Goal: Task Accomplishment & Management: Use online tool/utility

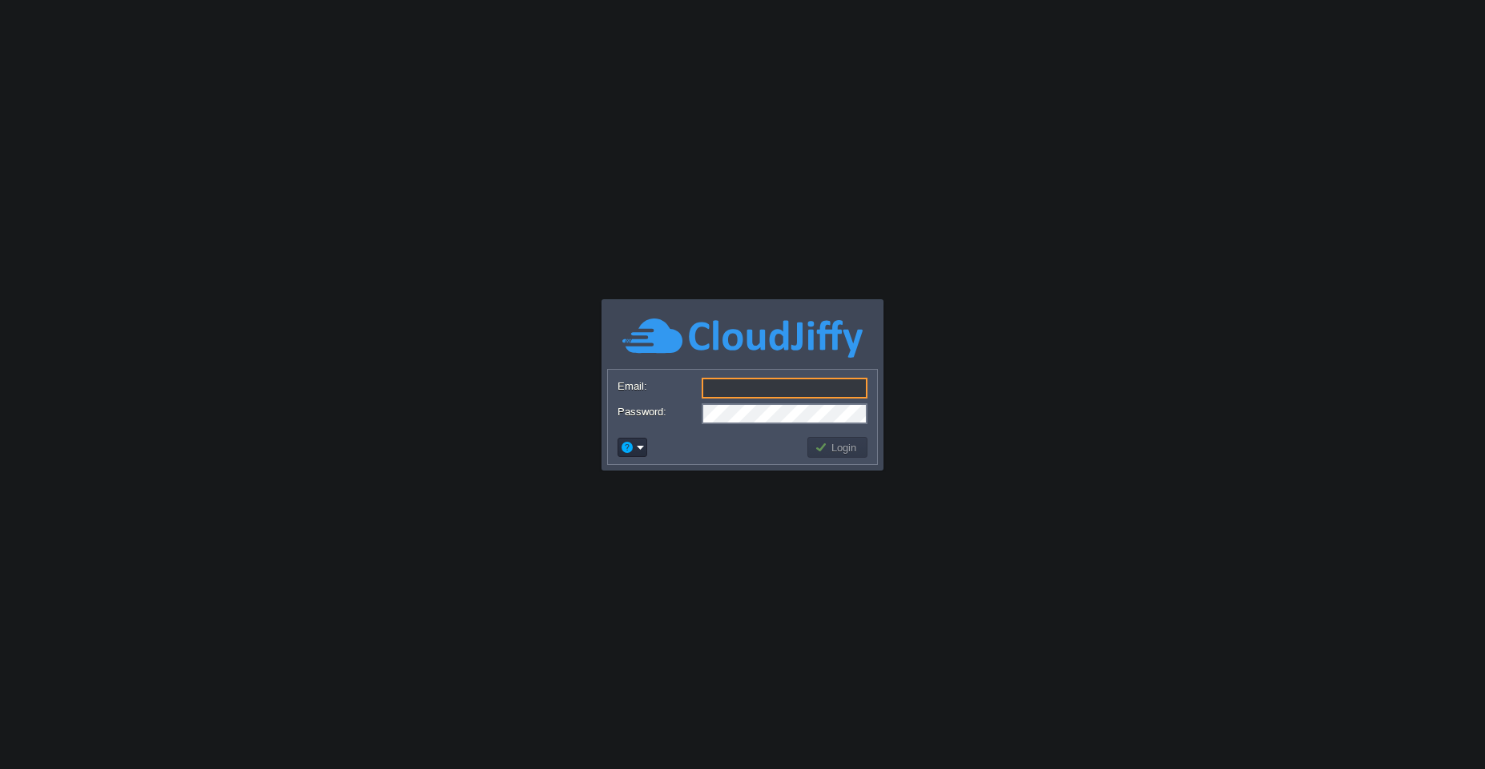
click at [722, 386] on input "Email:" at bounding box center [784, 388] width 166 height 21
type input "[EMAIL_ADDRESS][PERSON_NAME][DOMAIN_NAME]"
click at [845, 445] on button "Login" at bounding box center [837, 447] width 46 height 14
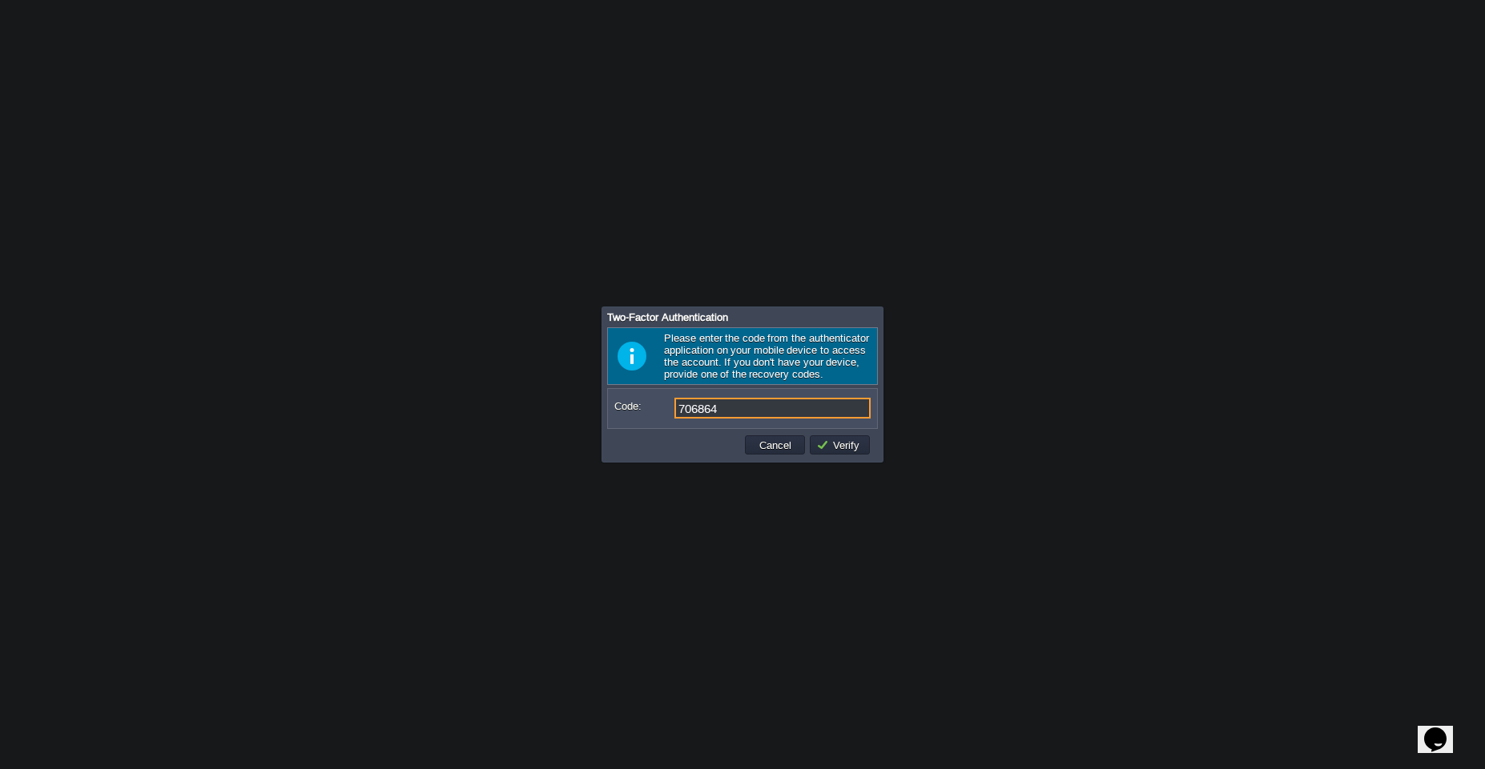
type input "706864"
click at [852, 454] on td "Verify" at bounding box center [840, 445] width 60 height 19
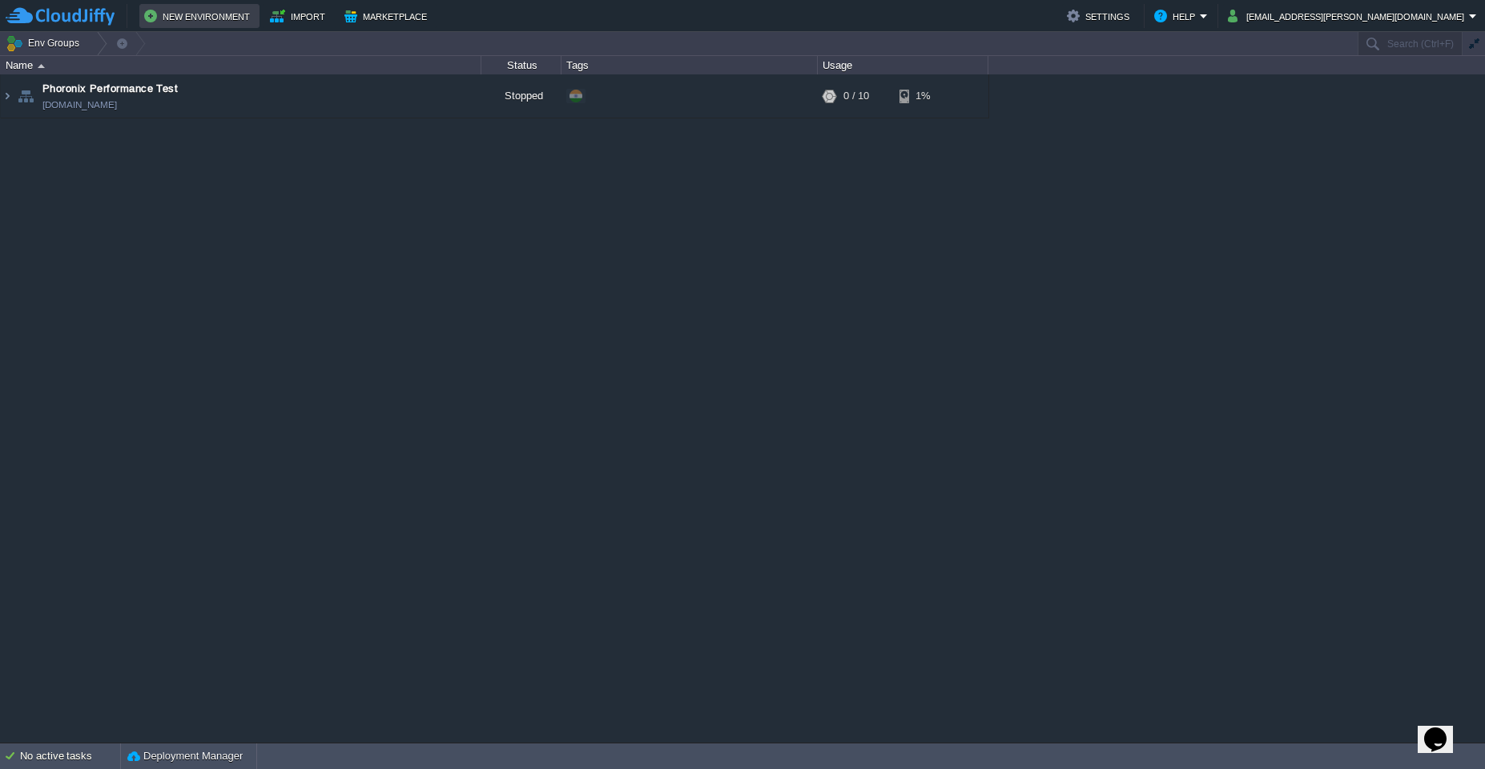
click at [181, 13] on button "New Environment" at bounding box center [199, 15] width 111 height 19
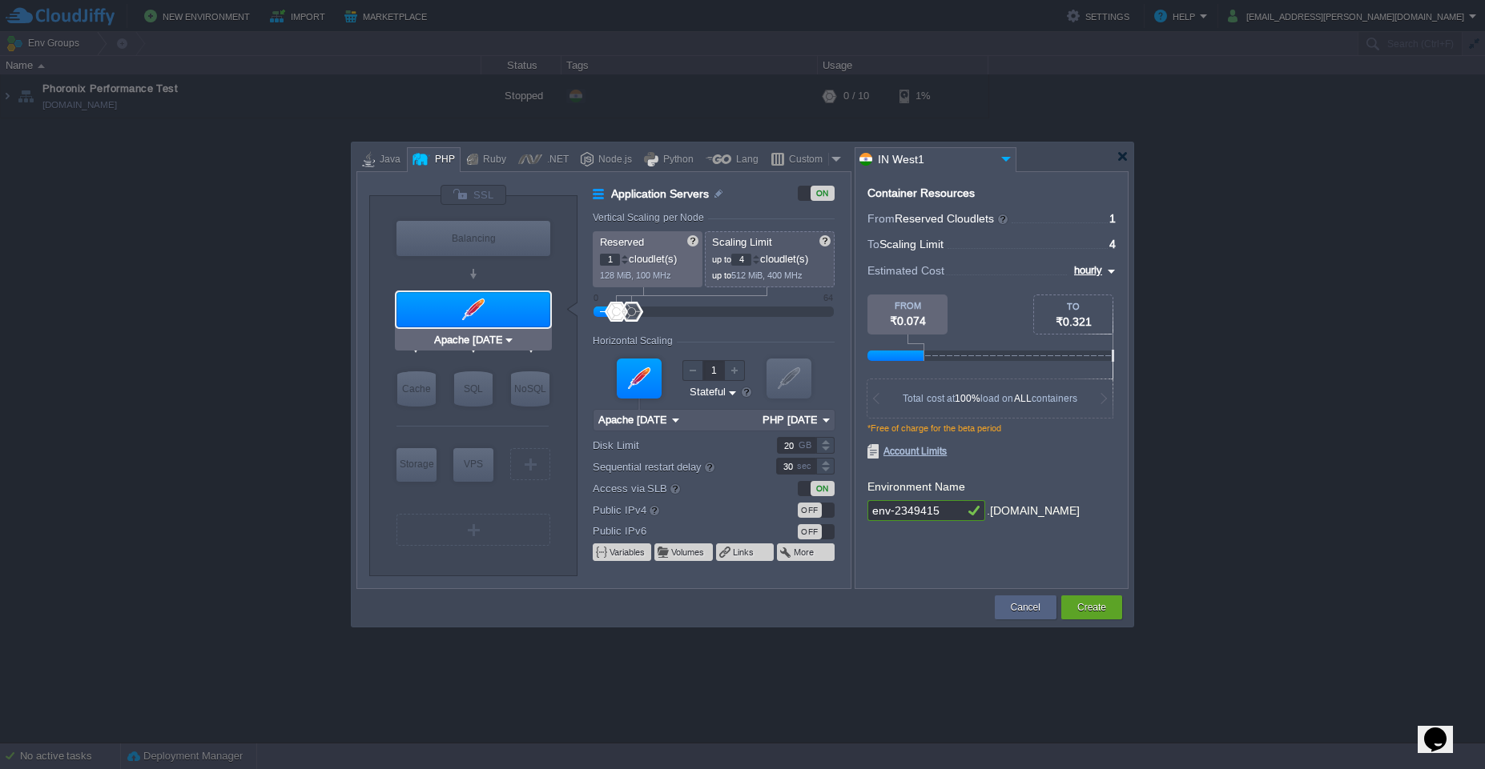
type input "MariaDB 11.8.3"
click at [476, 384] on div "SQL" at bounding box center [473, 389] width 38 height 35
type input "SQL Databases"
type input "4"
type input "6"
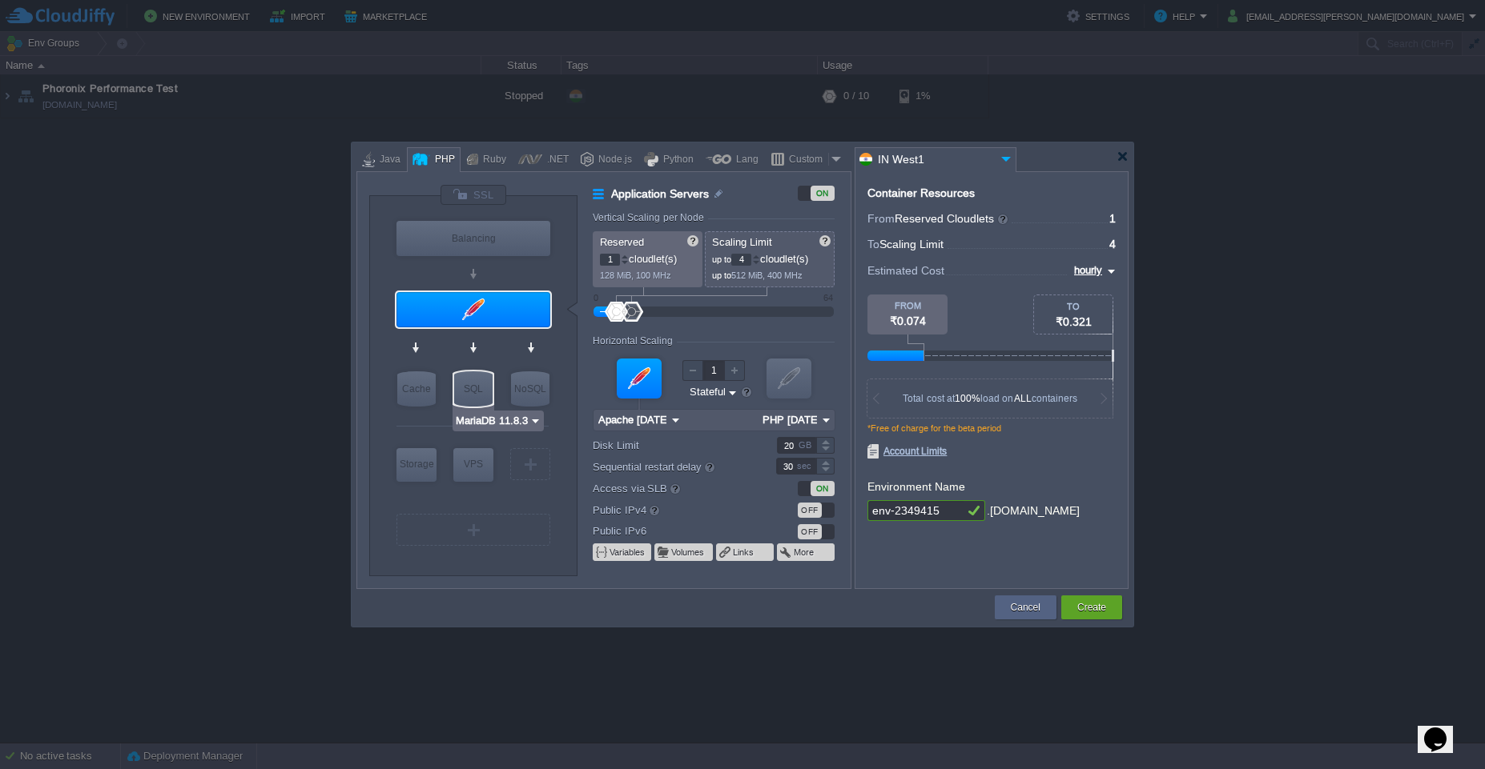
type input "MariaDB 11.8.3"
type input "11.8.3-almalinux-9"
type input "Stateless"
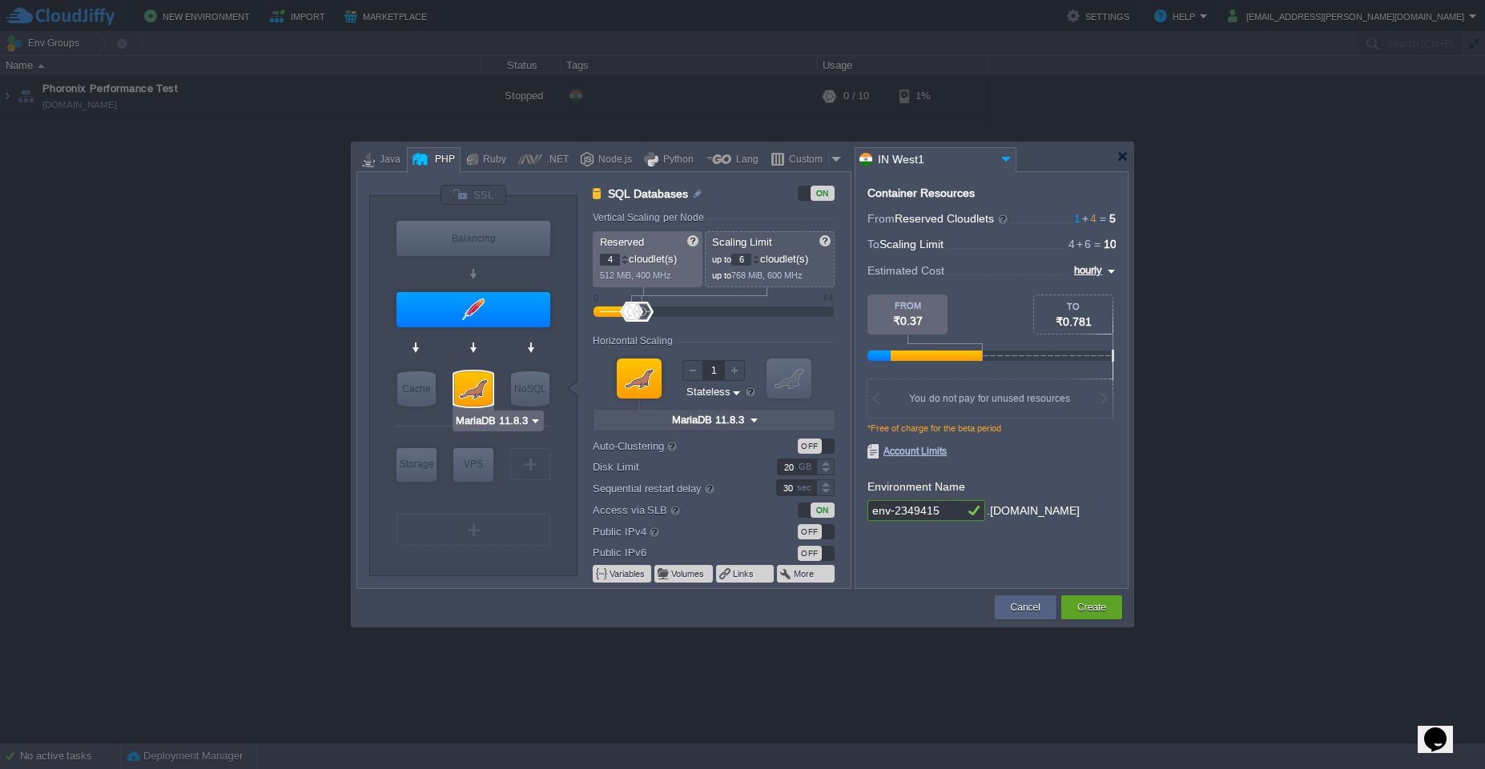
type input "AlmaLinux 9.6"
click at [467, 457] on div "VPS" at bounding box center [473, 464] width 40 height 32
type input "Elastic VPS"
type input "1"
type input "4"
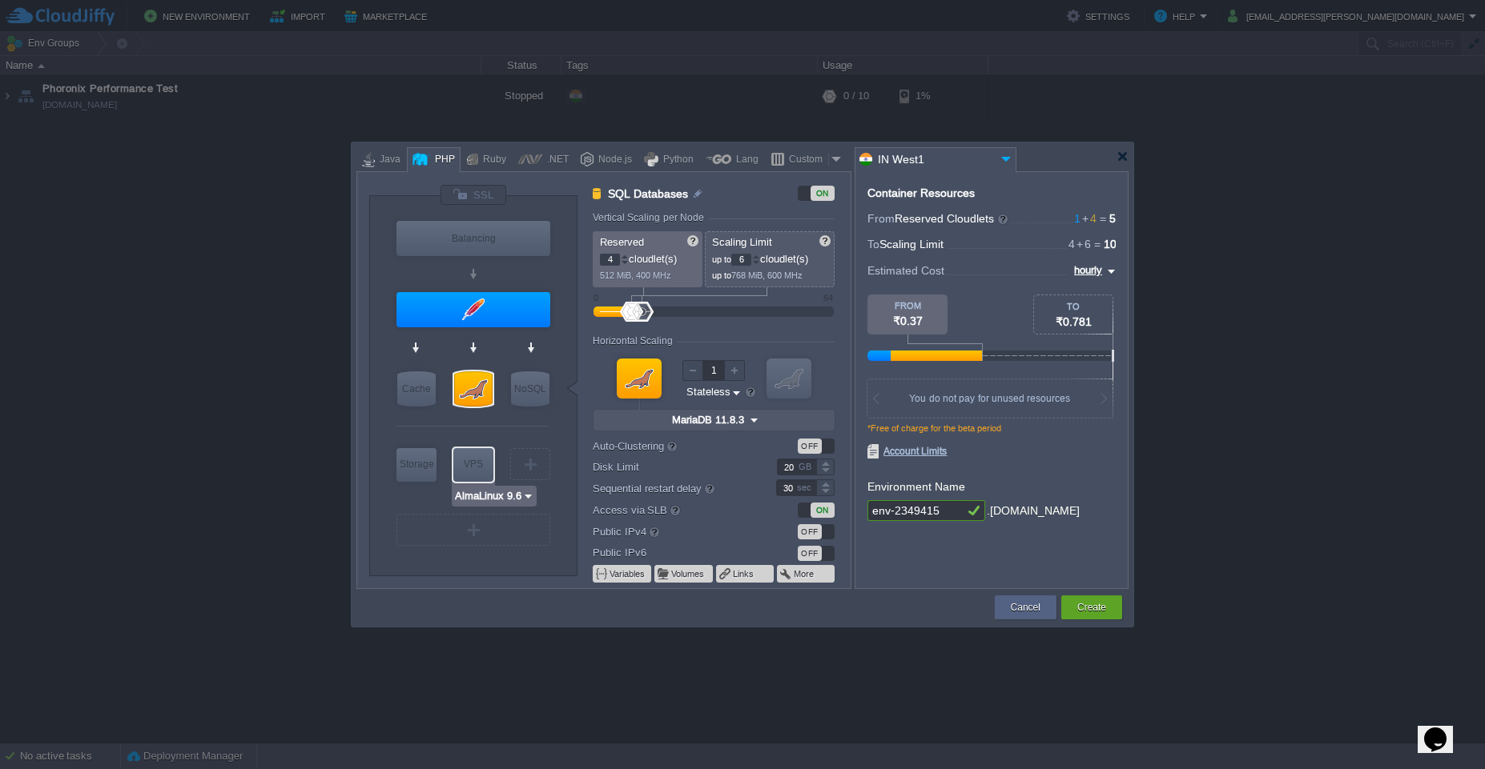
type input "AlmaLinux 9.6"
type input "9.6"
type input "Stateful"
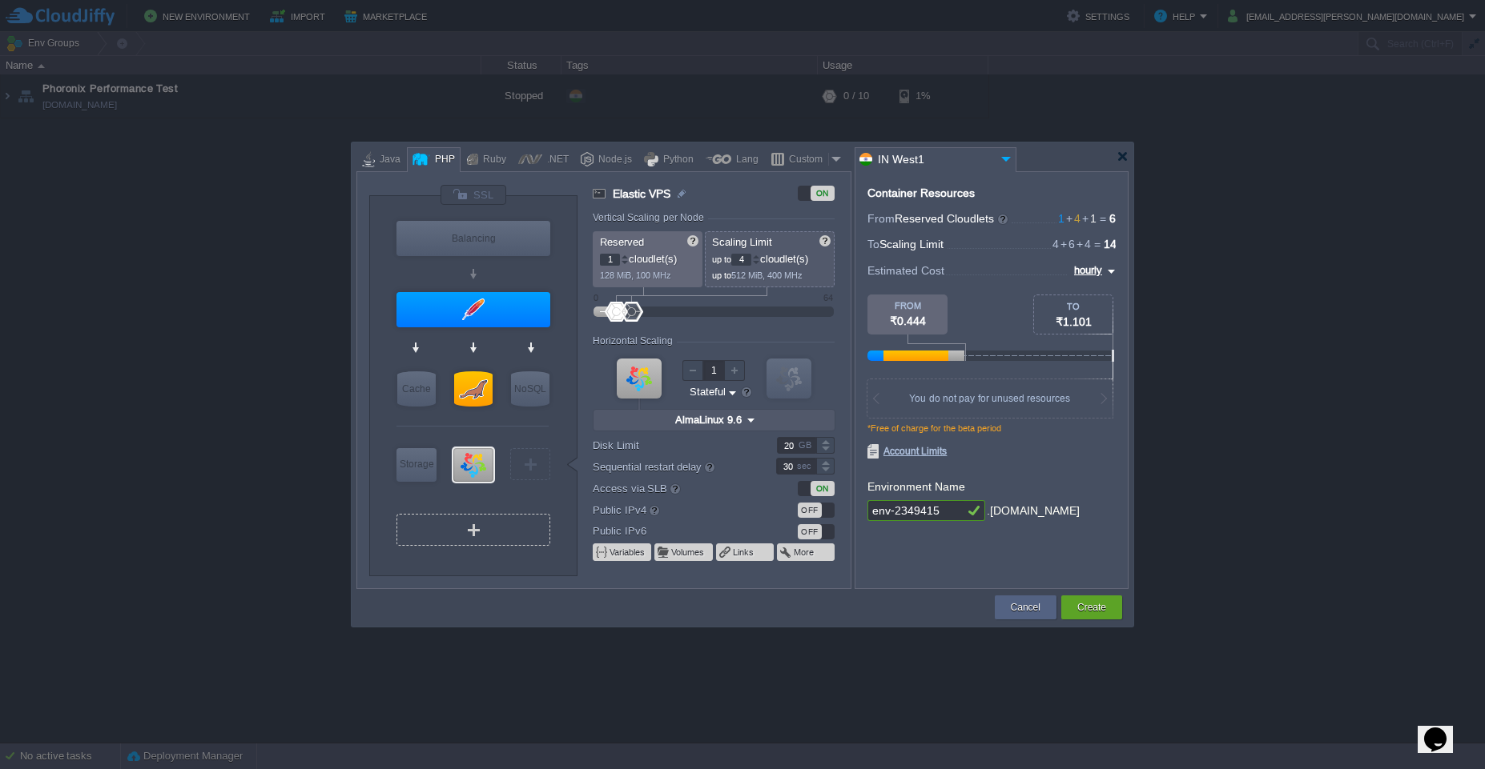
click at [475, 529] on div at bounding box center [473, 530] width 2 height 12
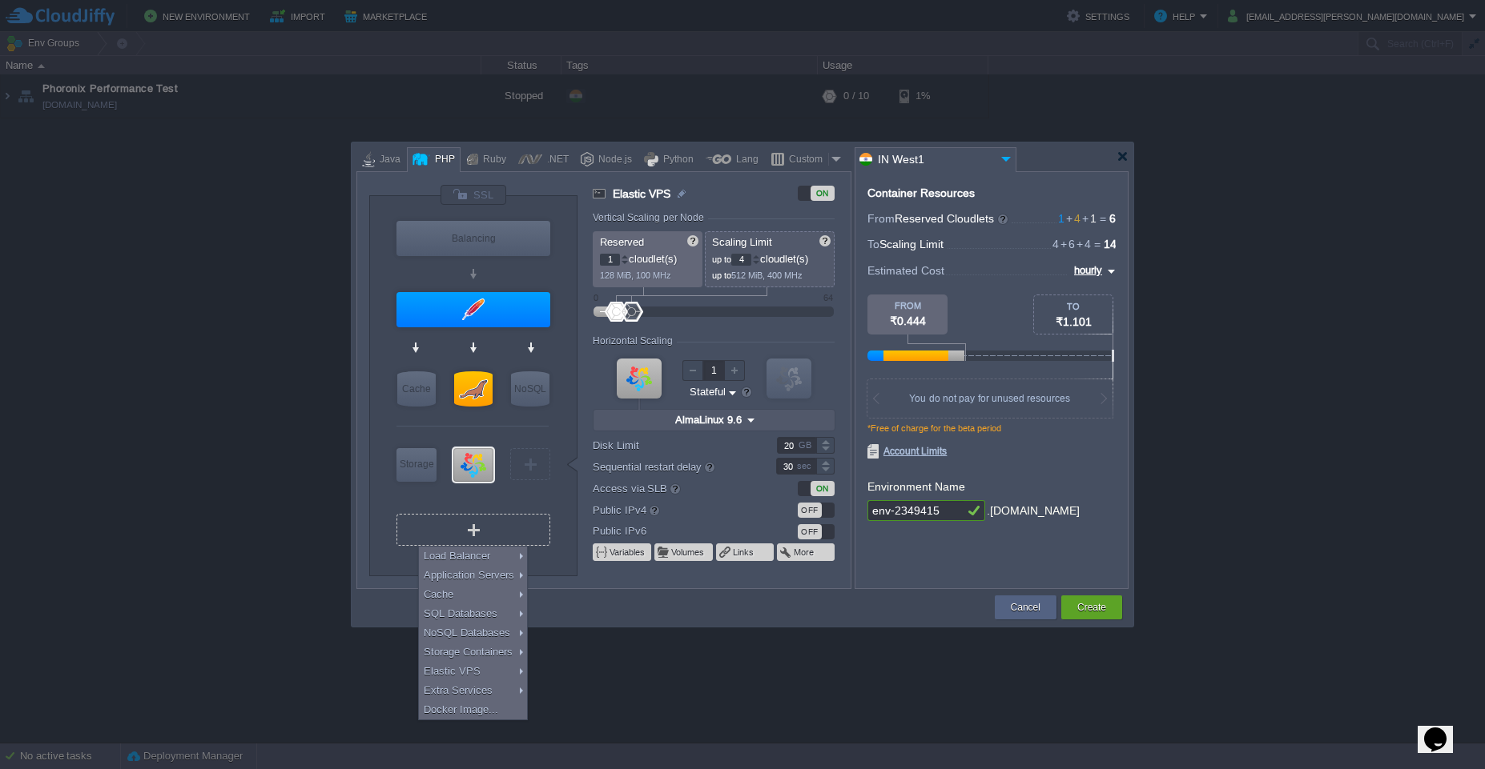
type input "Select Image"
click at [365, 487] on div "VM Balancing VM Application Servers VM Cache VM SQL VM NoSQL VM Storage VM VPS …" at bounding box center [603, 380] width 495 height 418
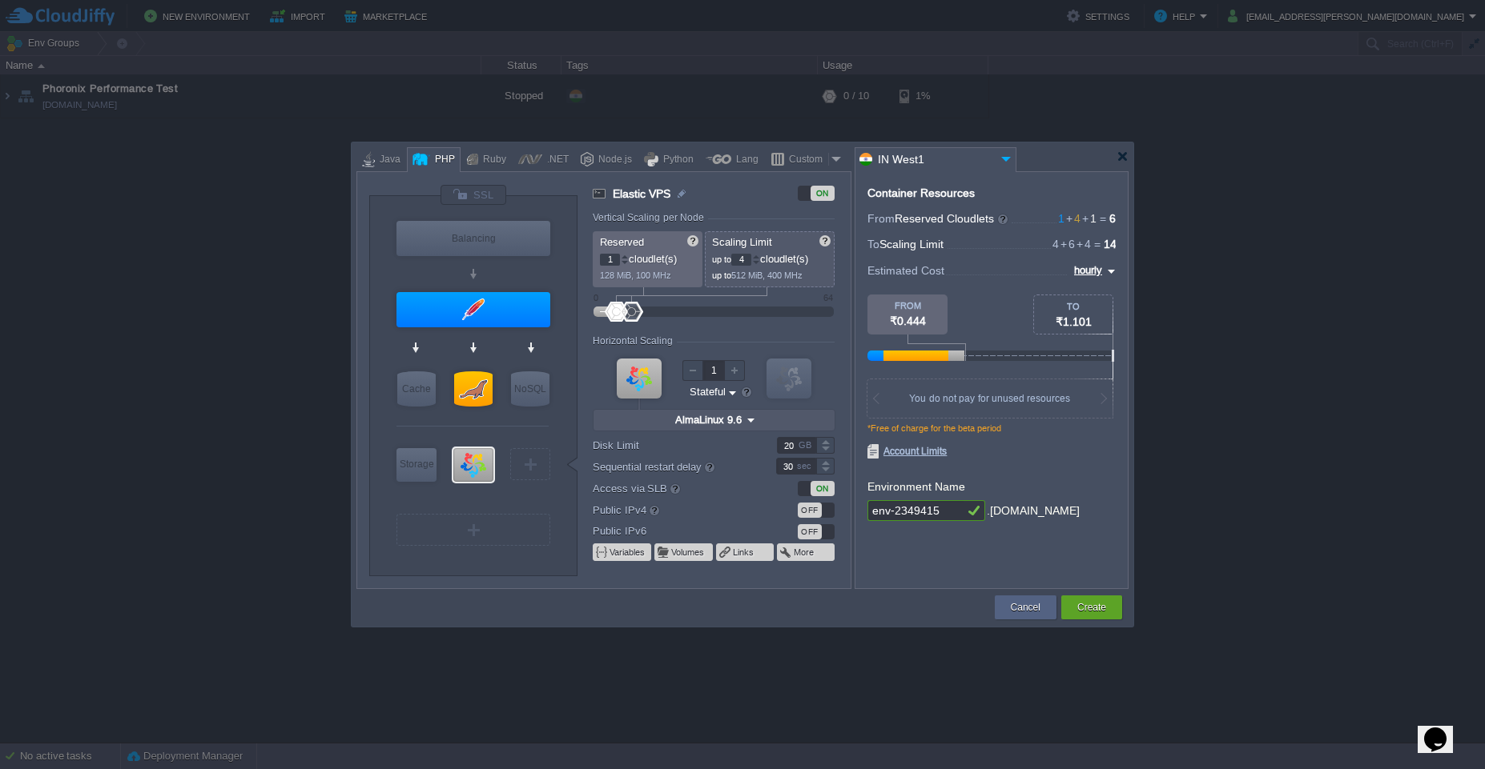
click at [427, 163] on div at bounding box center [421, 159] width 18 height 24
type input "Apache [DATE]"
click at [1096, 614] on button "Create" at bounding box center [1091, 608] width 29 height 16
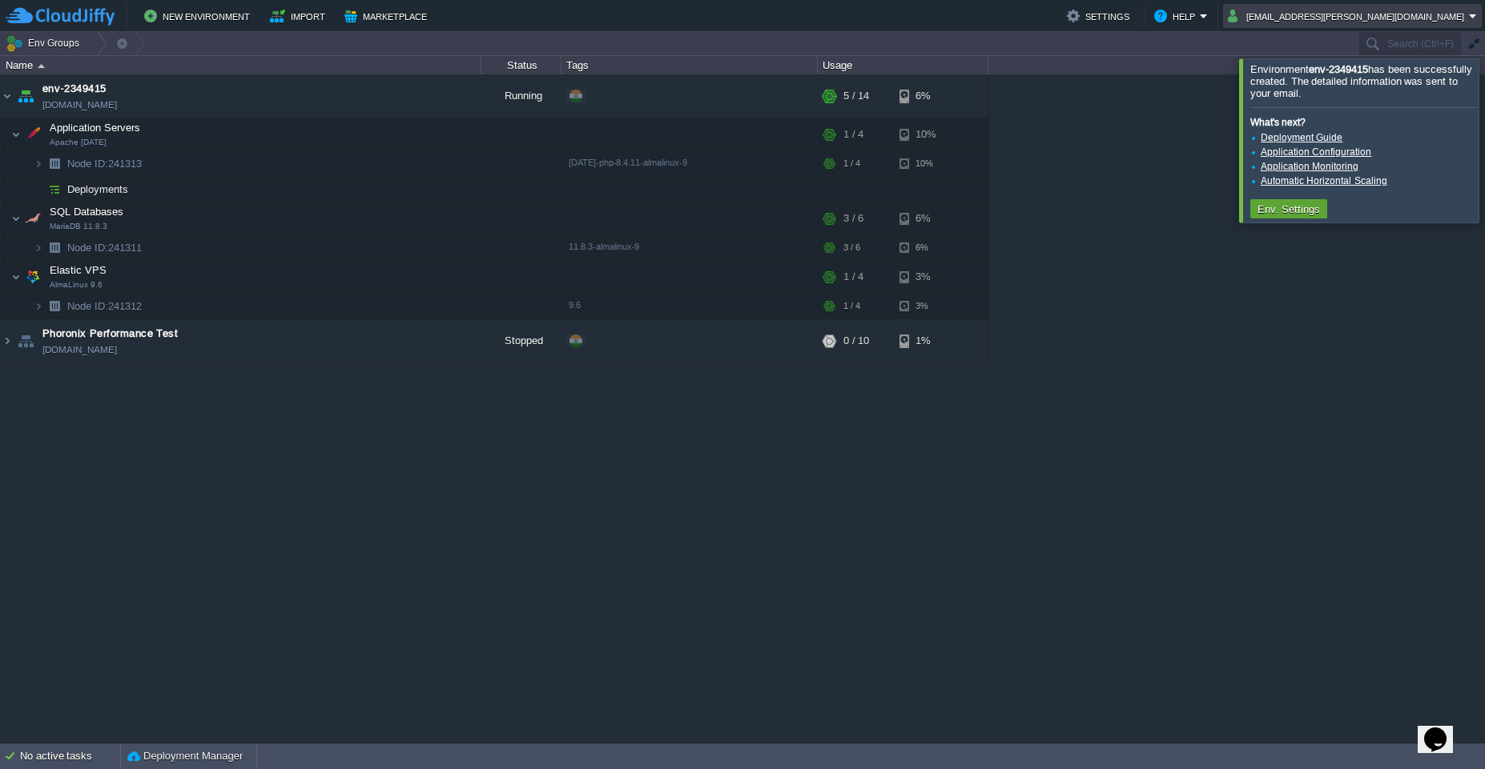
click at [1470, 15] on em "[EMAIL_ADDRESS][PERSON_NAME][DOMAIN_NAME]" at bounding box center [1352, 15] width 249 height 19
click at [1332, 90] on link "Sign out" at bounding box center [1384, 85] width 187 height 18
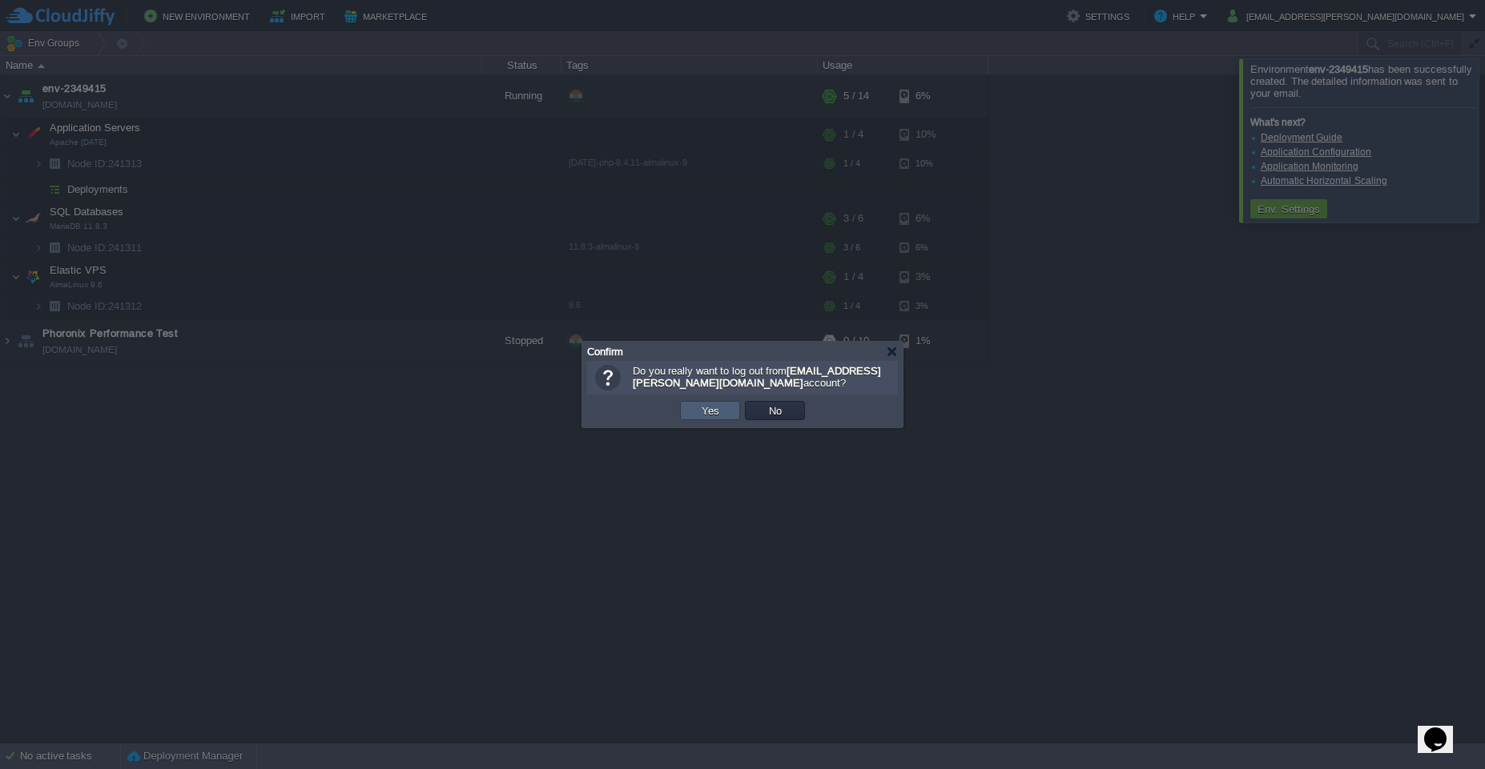
click at [711, 411] on button "Yes" at bounding box center [710, 411] width 27 height 14
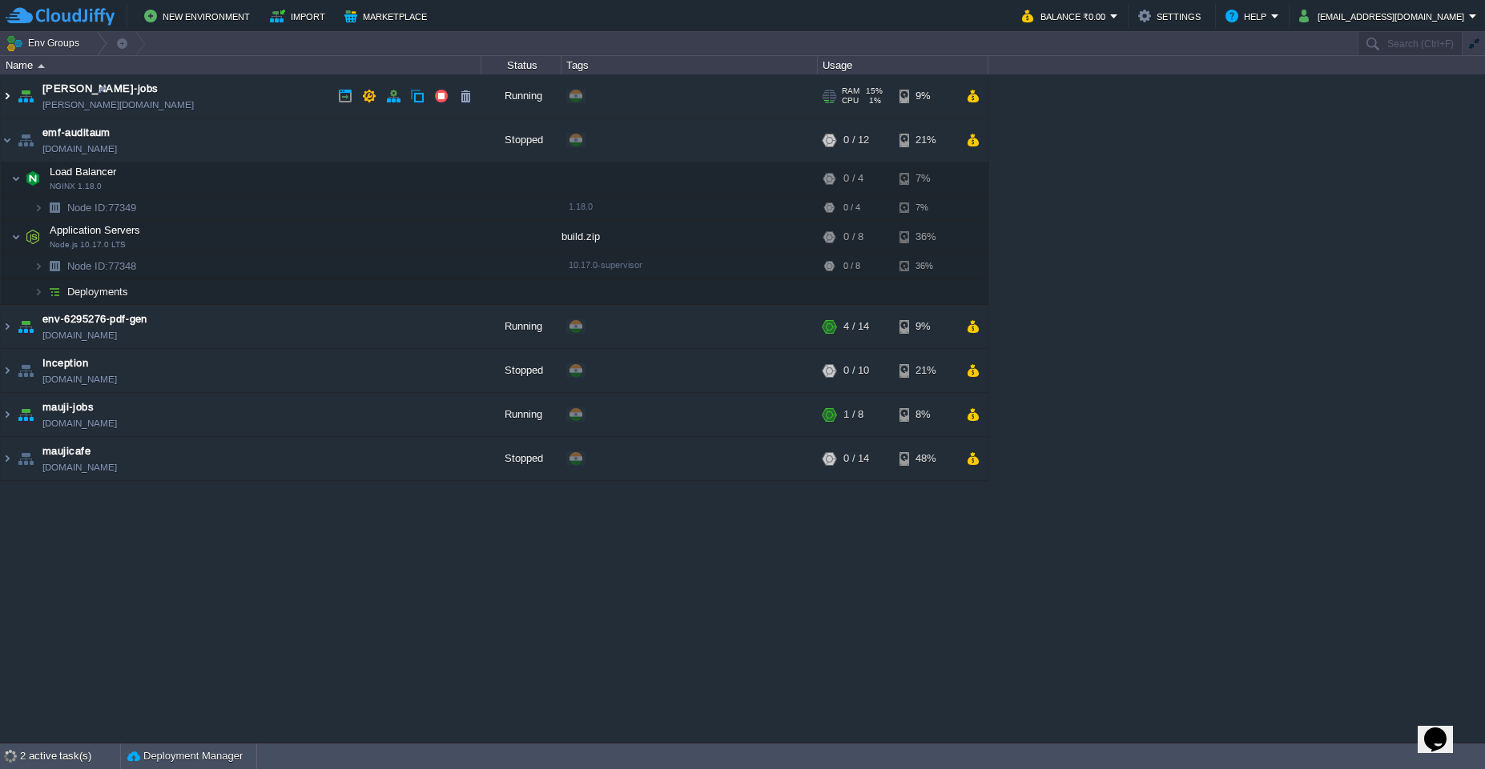
click at [6, 94] on img at bounding box center [7, 95] width 13 height 43
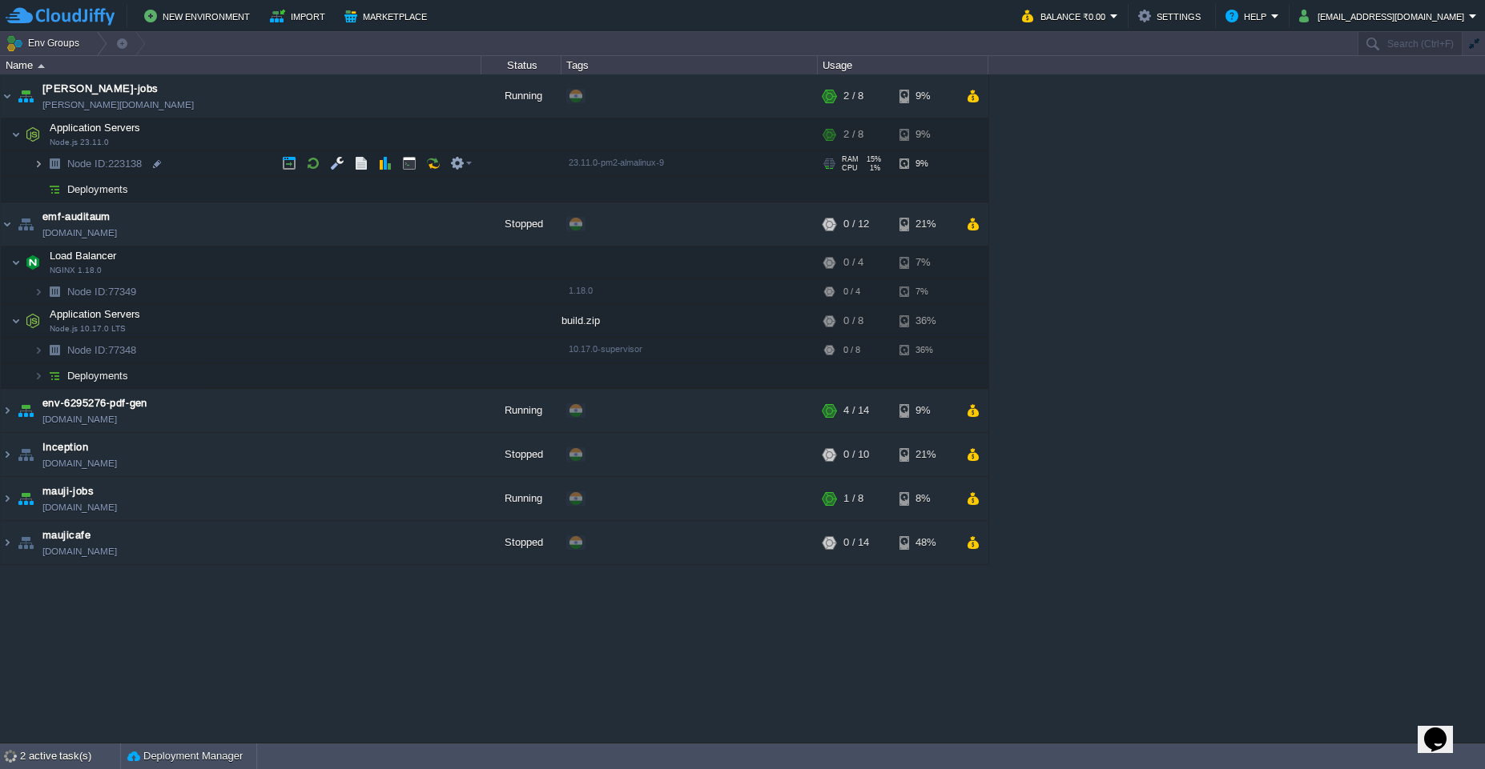
click at [35, 171] on img at bounding box center [39, 163] width 10 height 25
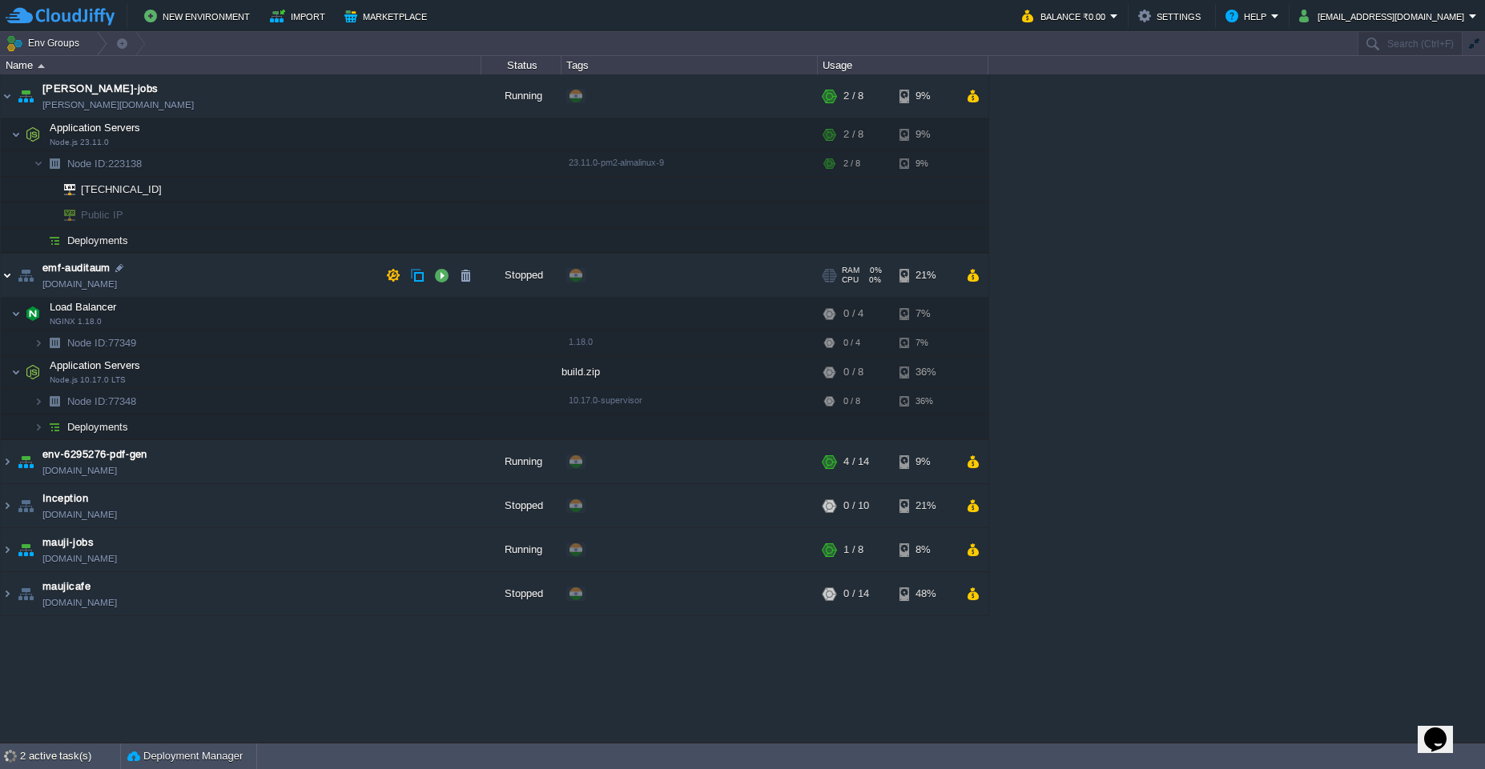
click at [10, 280] on img at bounding box center [7, 275] width 13 height 43
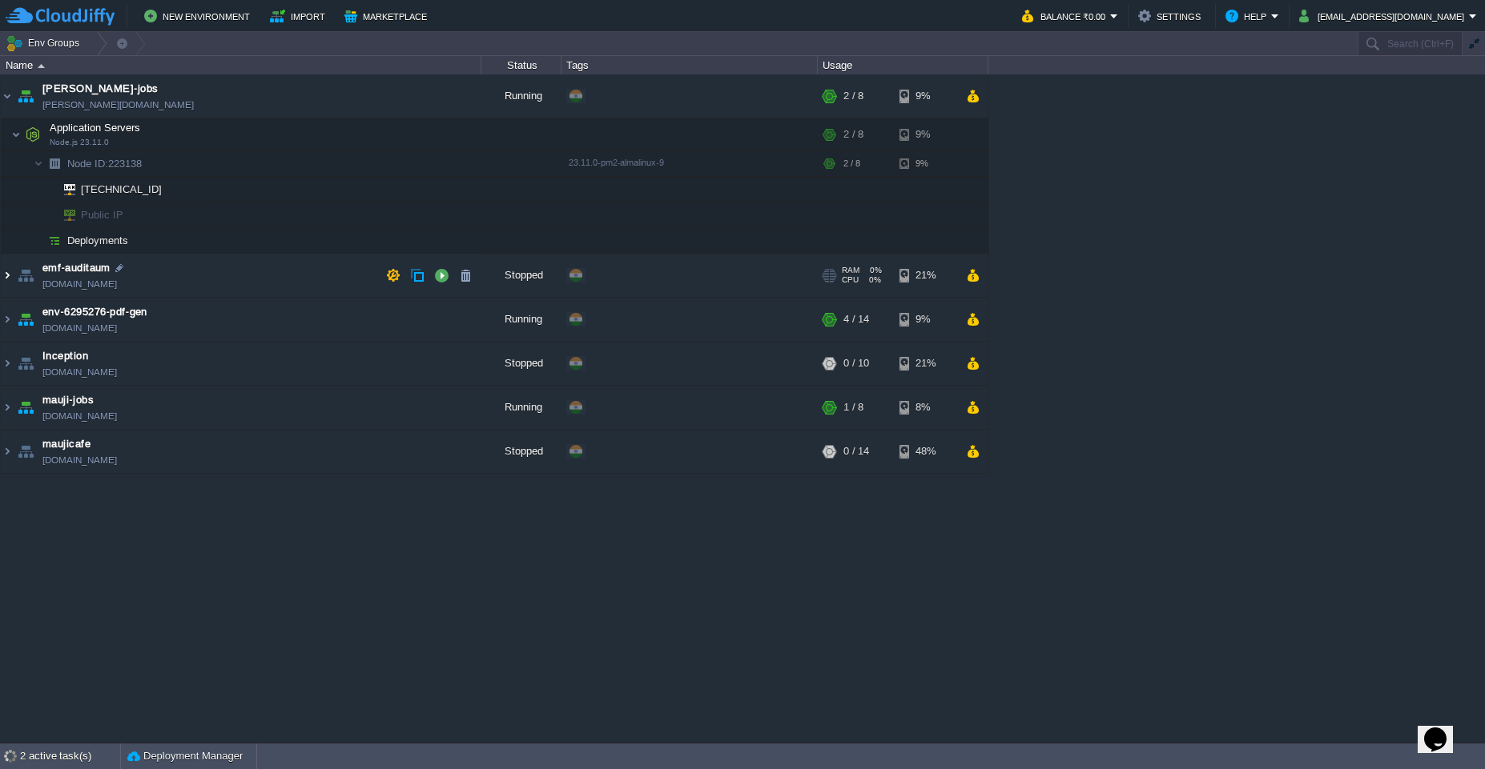
click at [5, 282] on img at bounding box center [7, 275] width 13 height 43
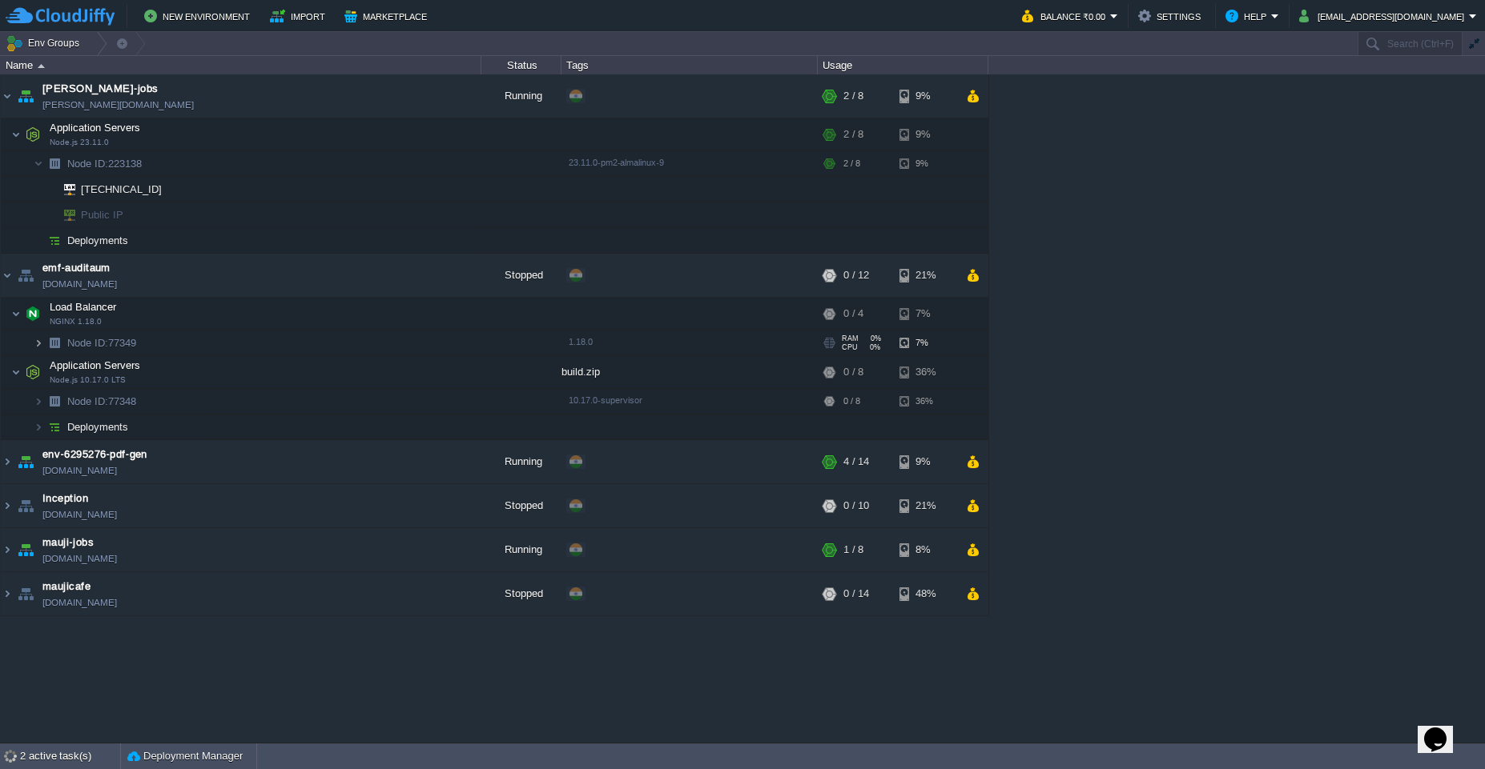
click at [38, 345] on img at bounding box center [39, 343] width 10 height 25
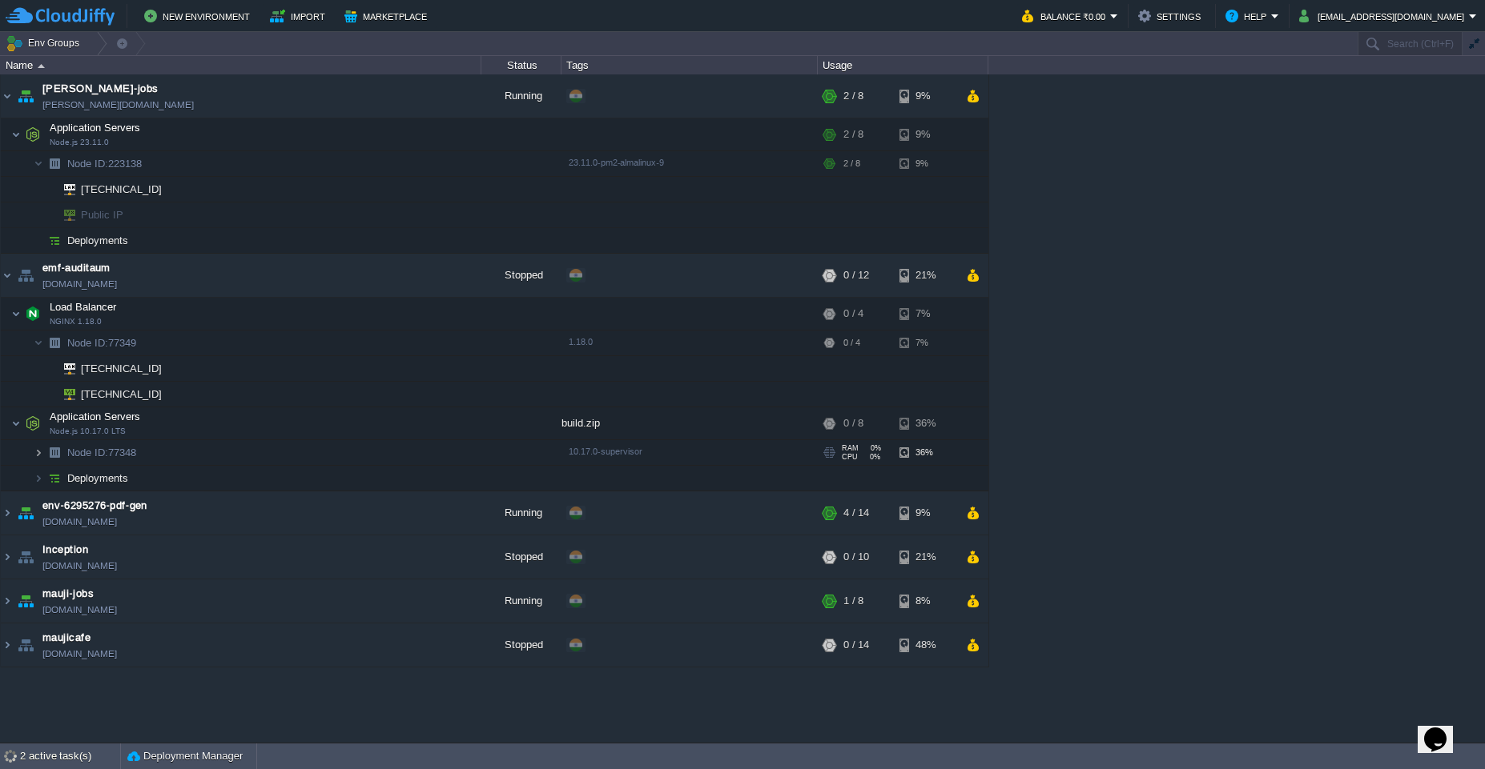
click at [38, 455] on img at bounding box center [39, 452] width 10 height 25
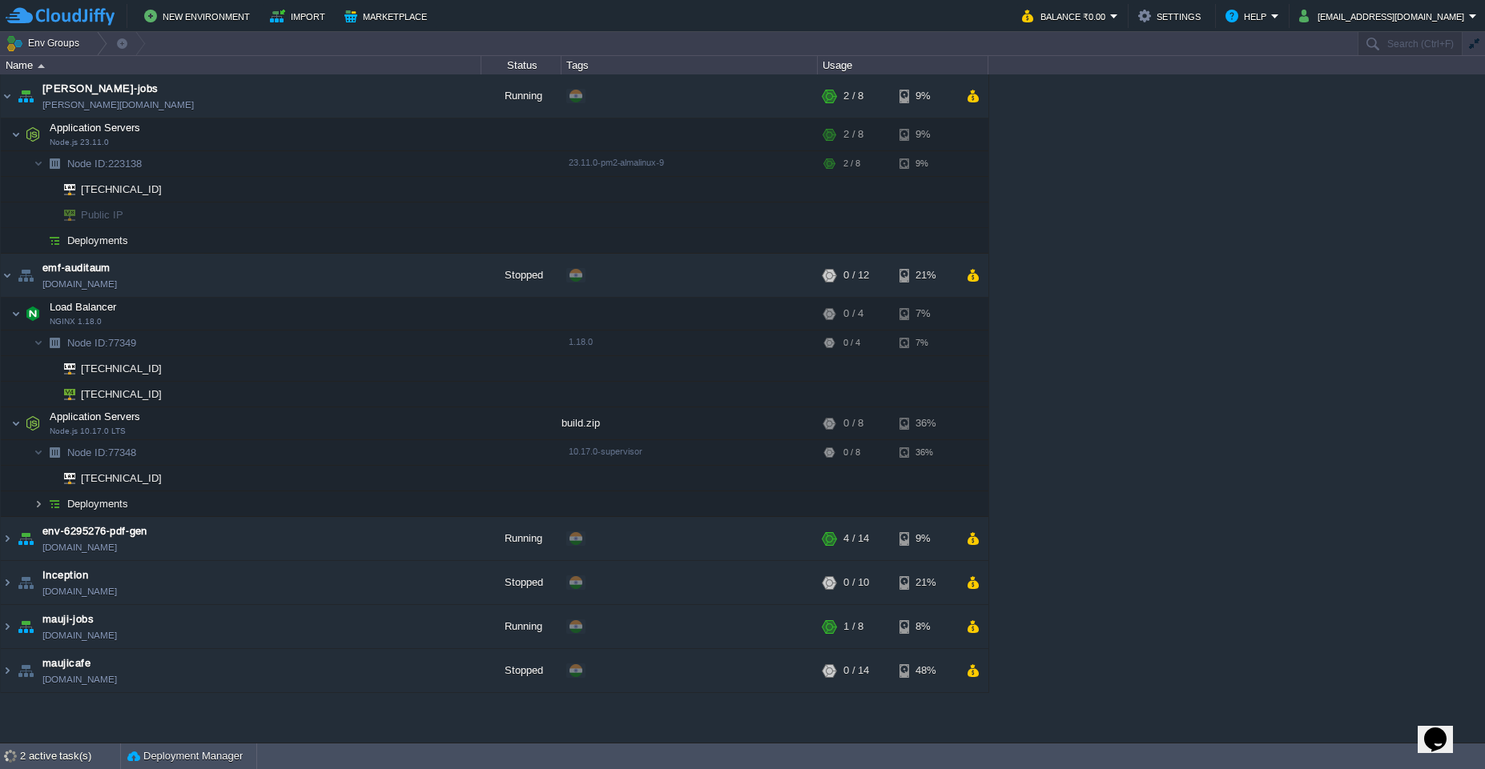
click at [36, 507] on img at bounding box center [39, 504] width 10 height 25
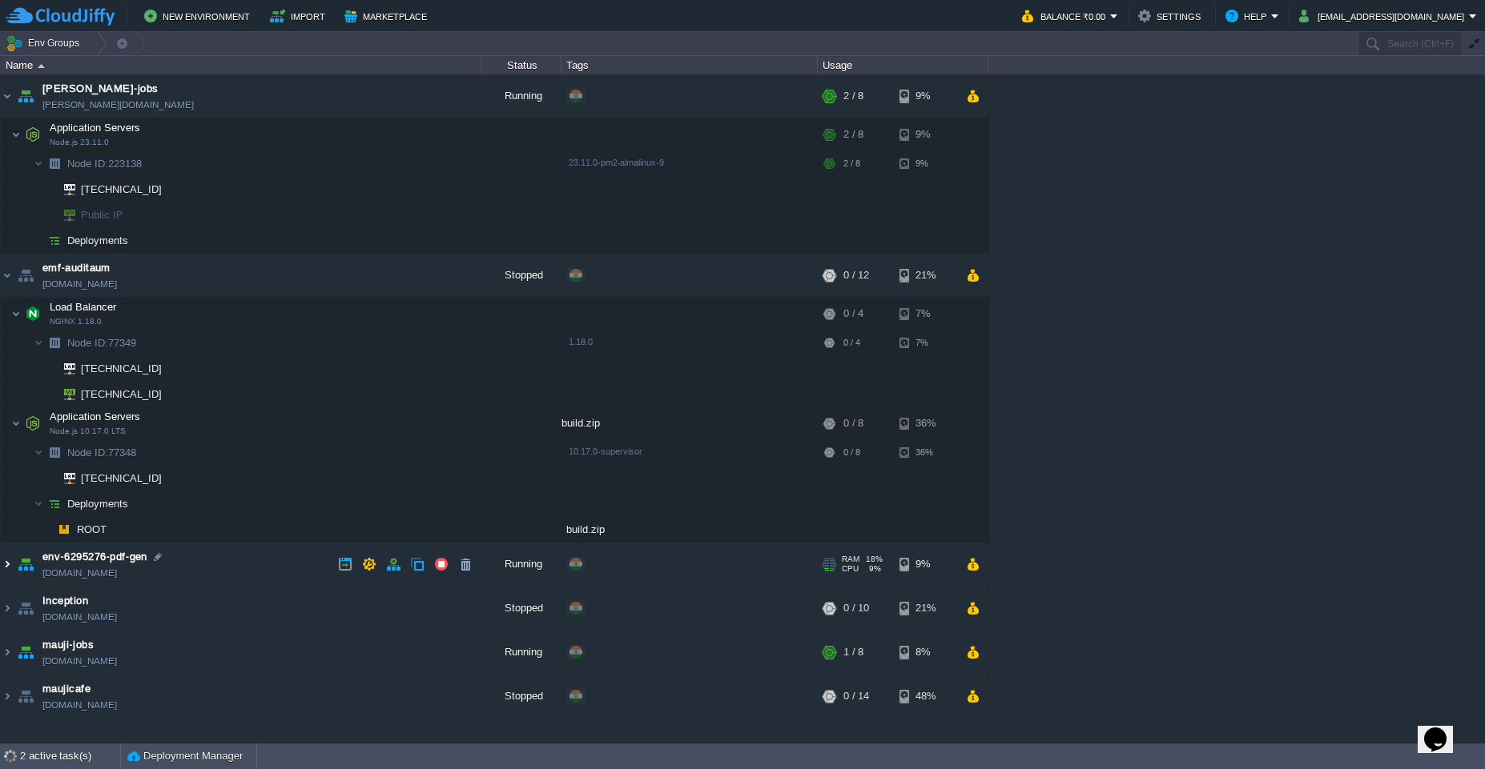
click at [10, 568] on img at bounding box center [7, 564] width 13 height 43
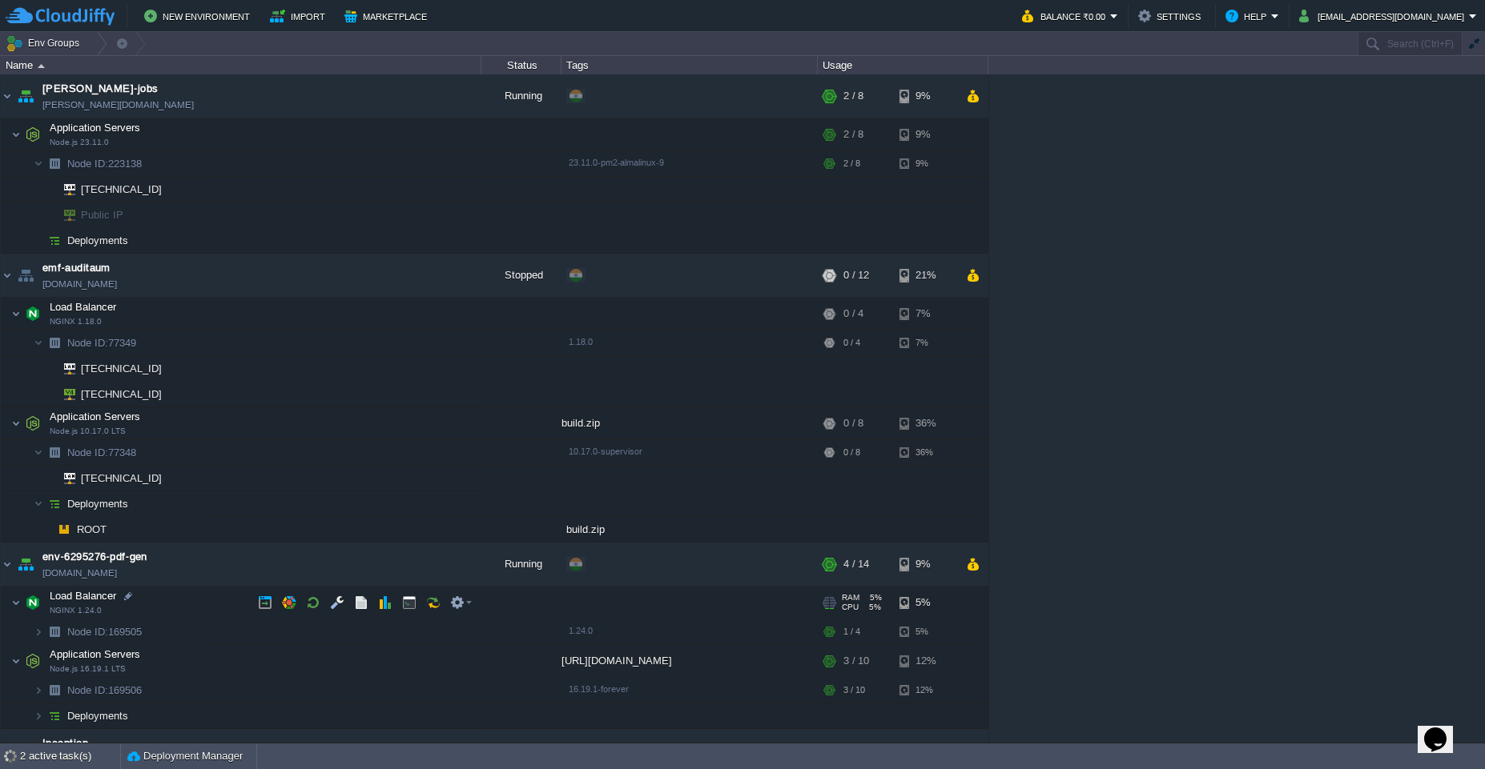
scroll to position [96, 0]
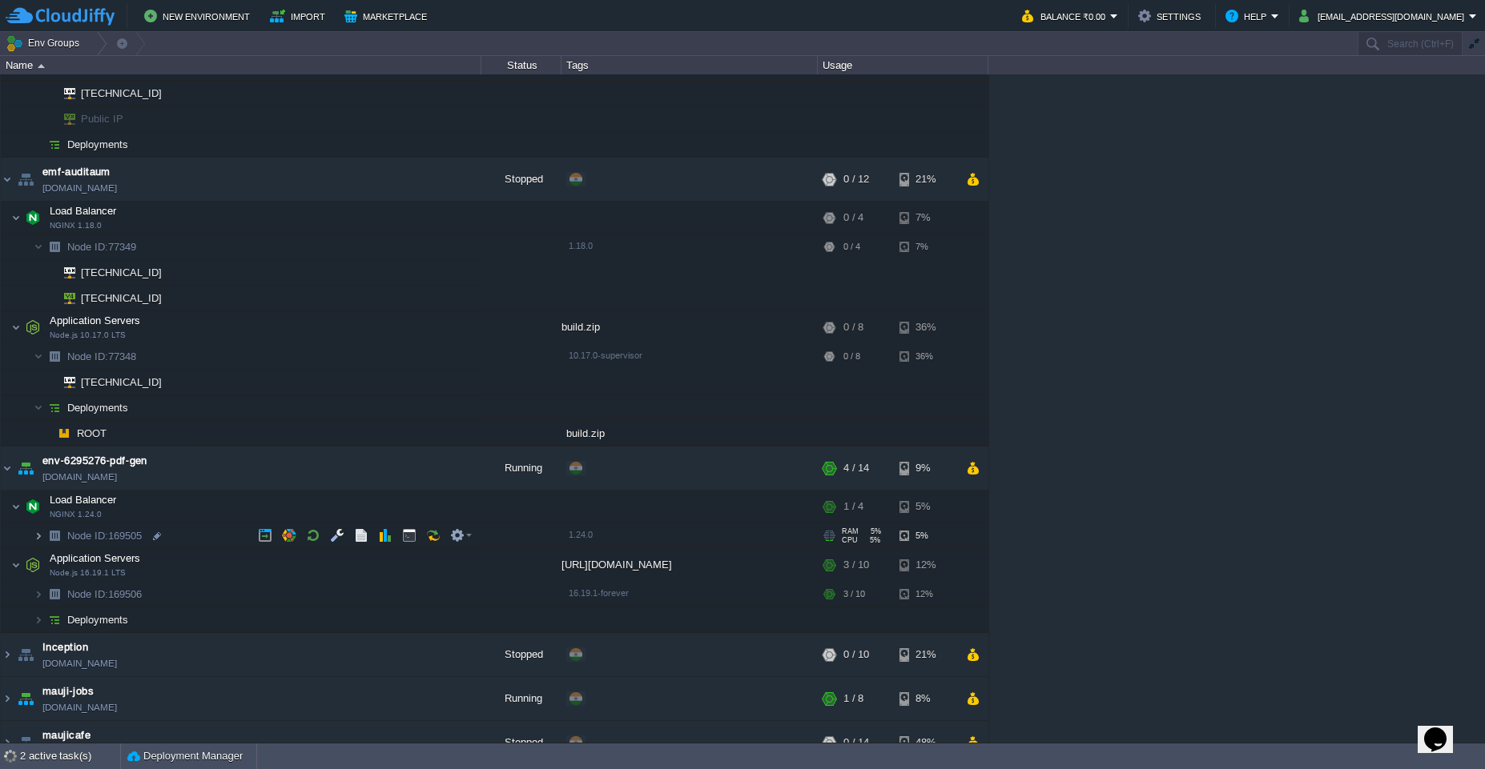
click at [40, 539] on img at bounding box center [39, 536] width 10 height 25
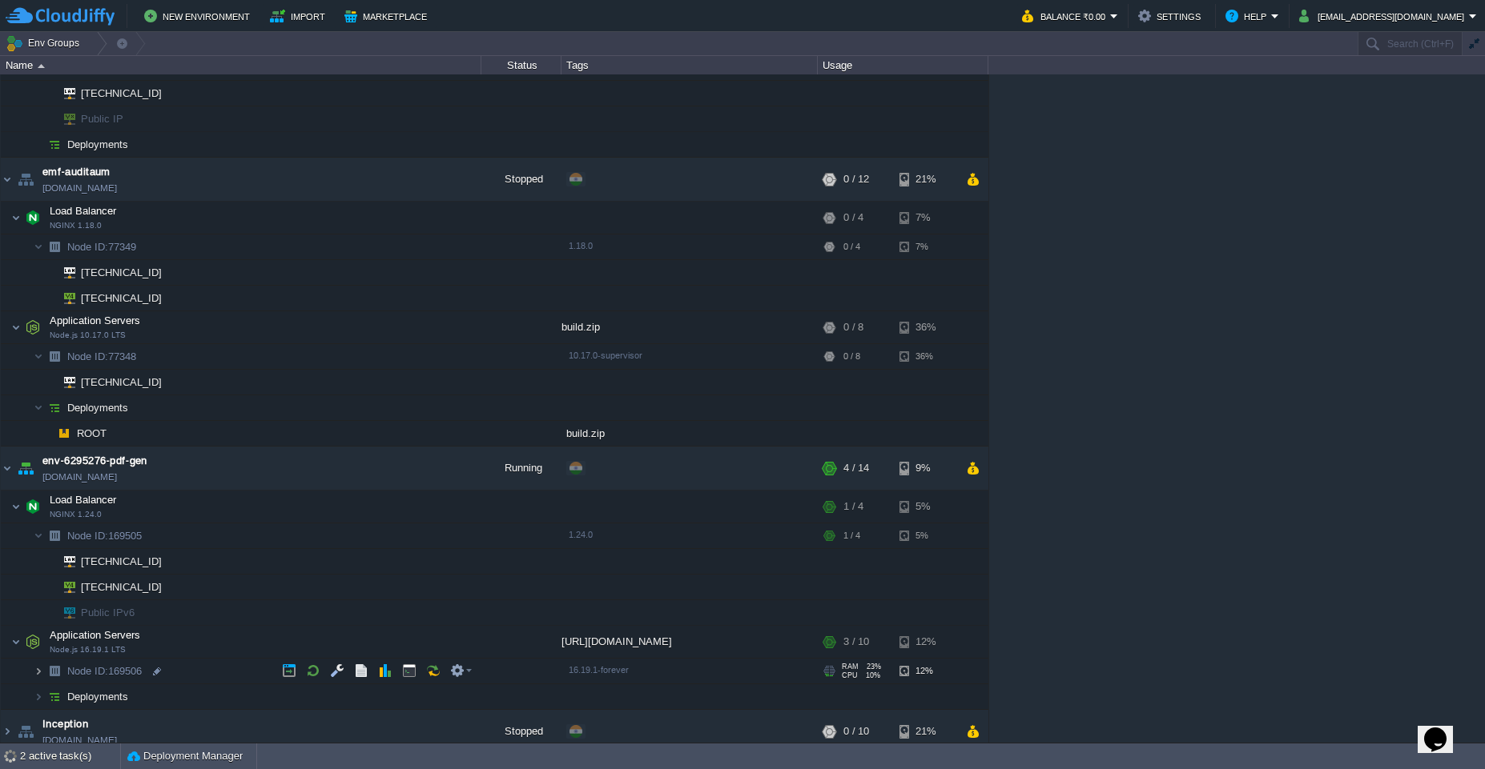
click at [40, 677] on img at bounding box center [39, 671] width 10 height 25
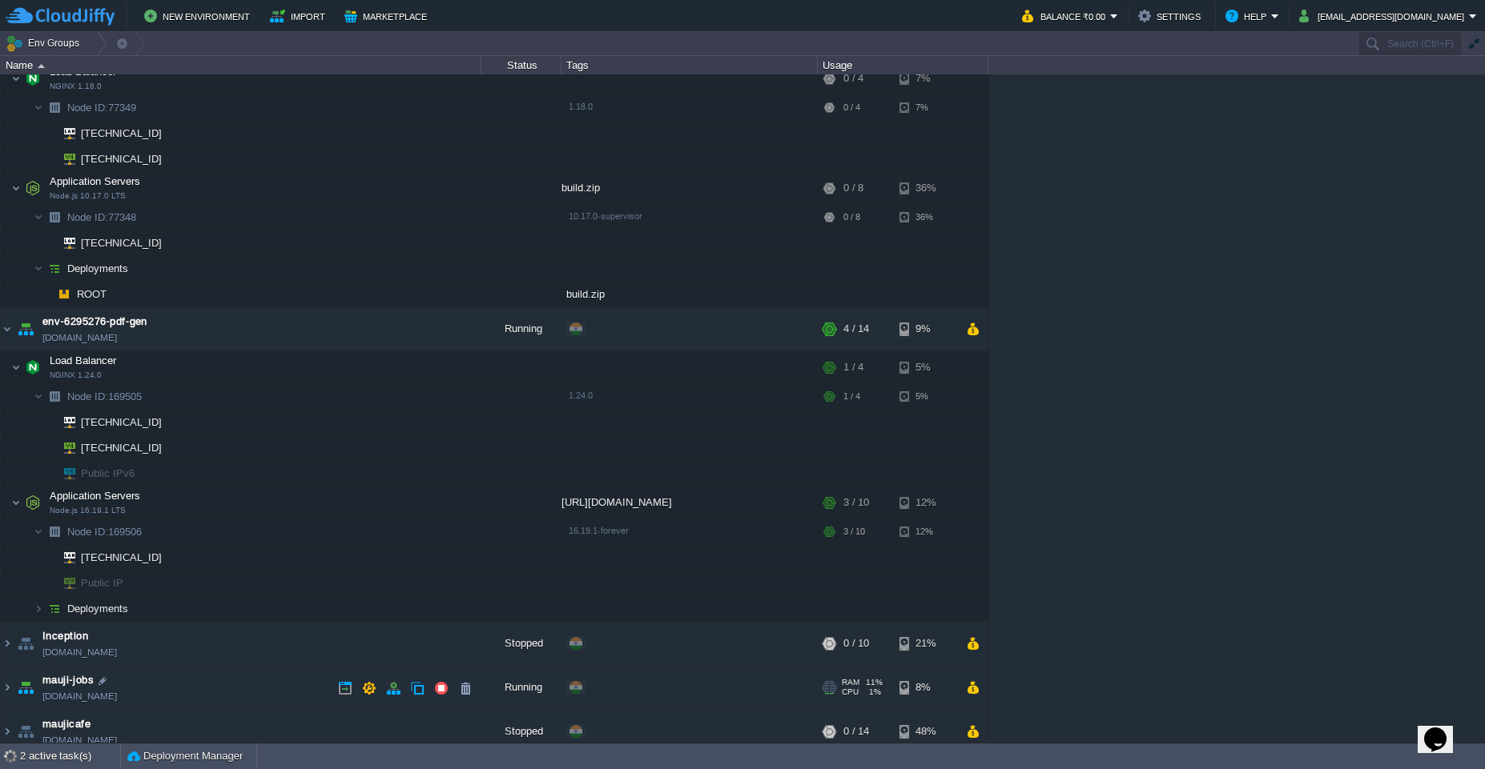
scroll to position [247, 0]
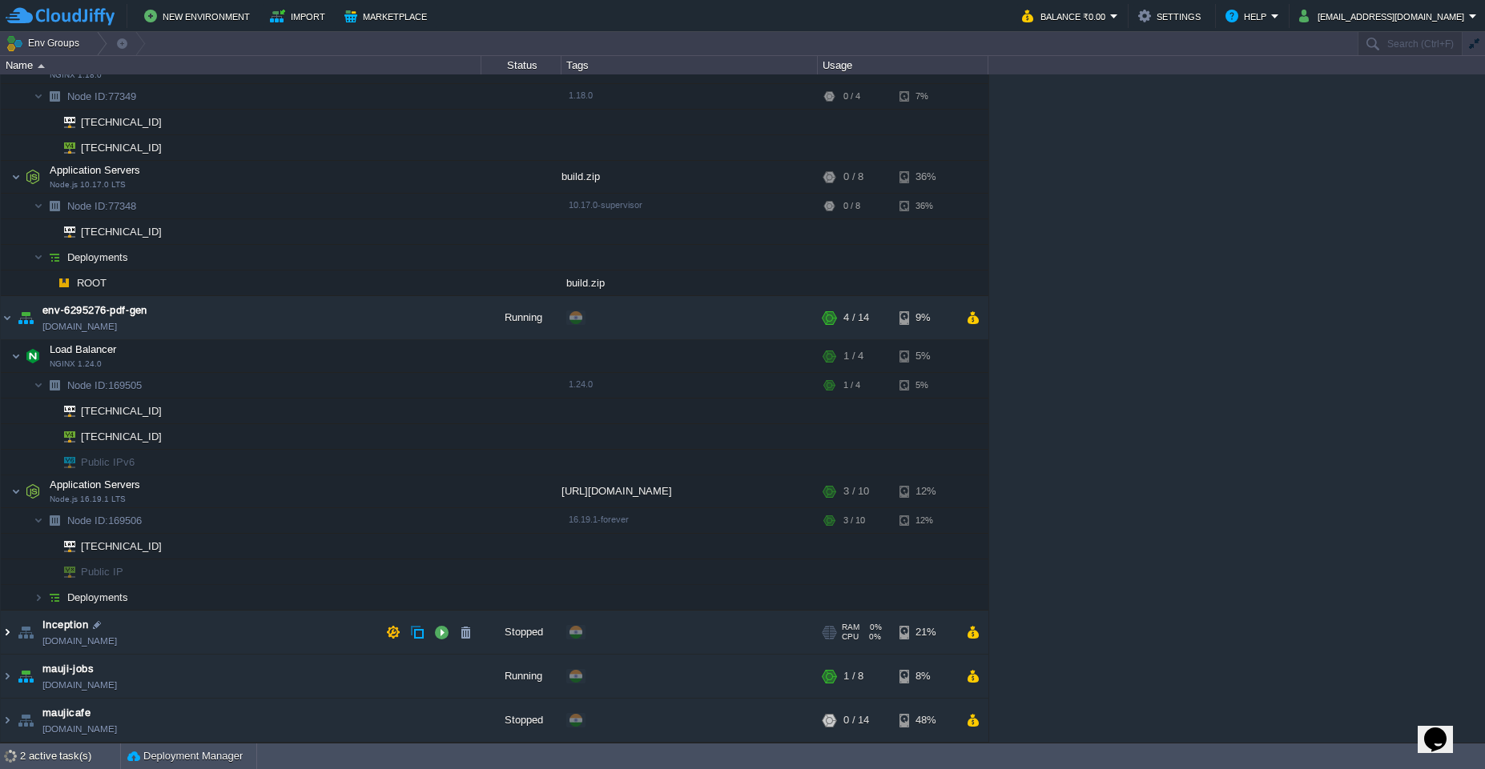
click at [7, 635] on img at bounding box center [7, 632] width 13 height 43
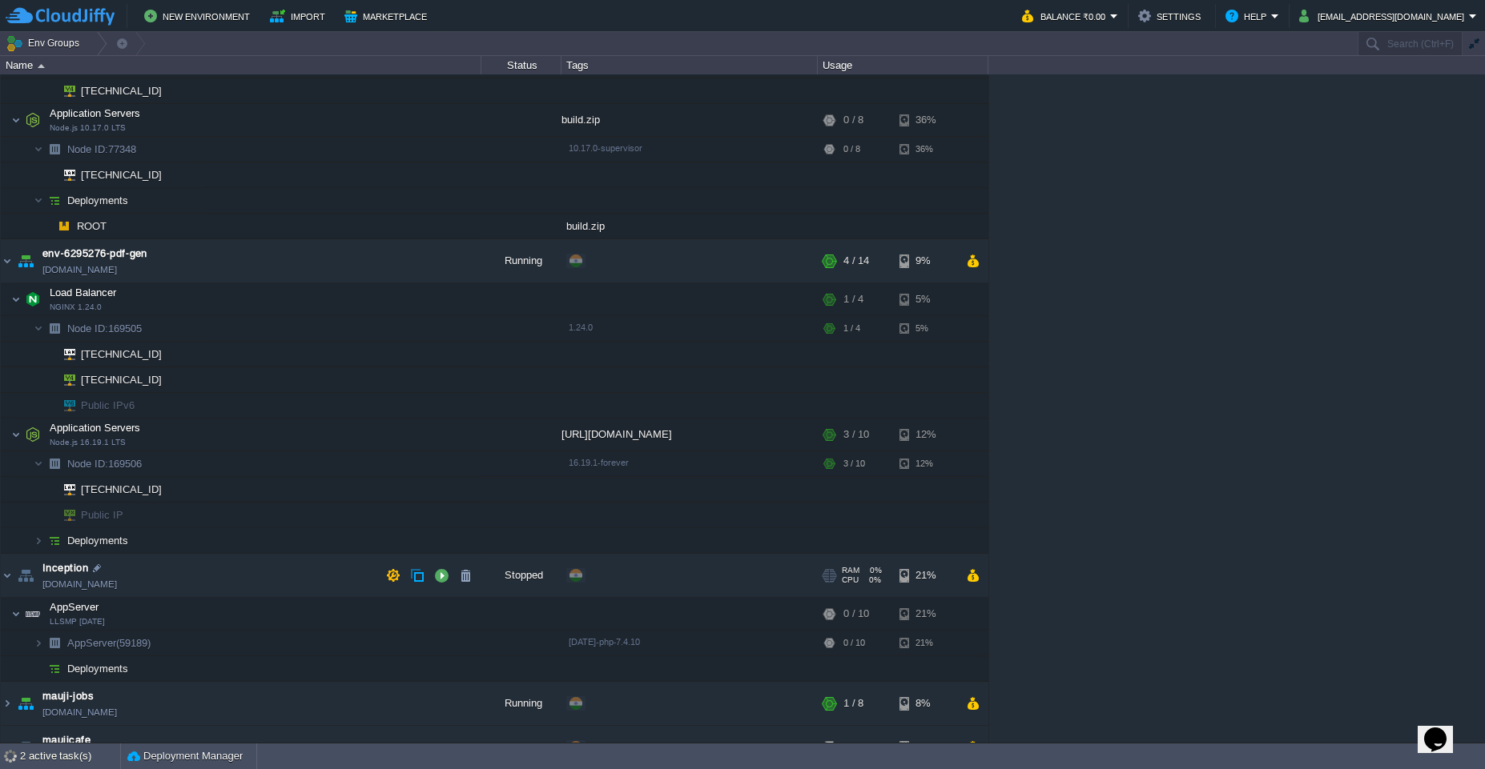
scroll to position [331, 0]
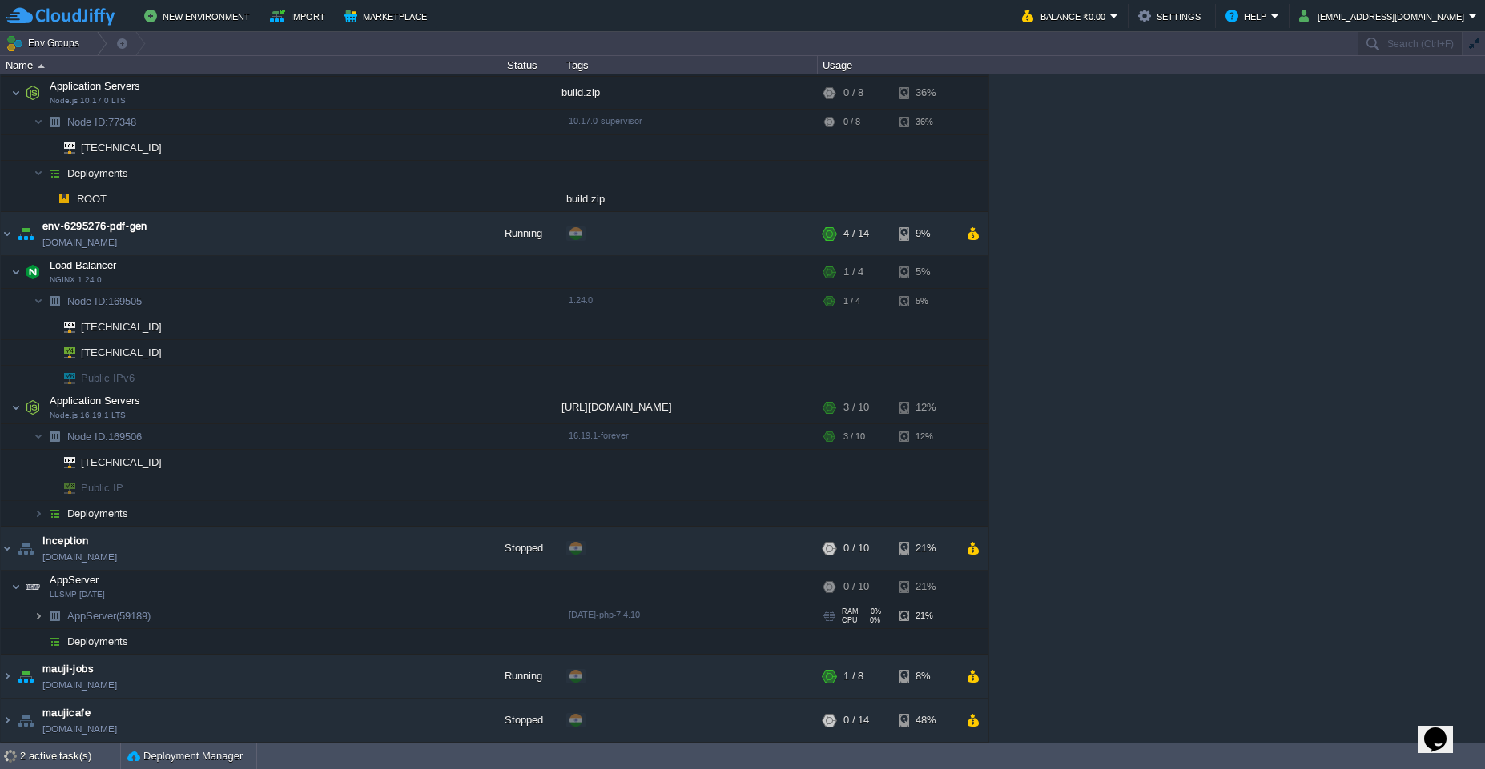
click at [38, 620] on img at bounding box center [39, 616] width 10 height 25
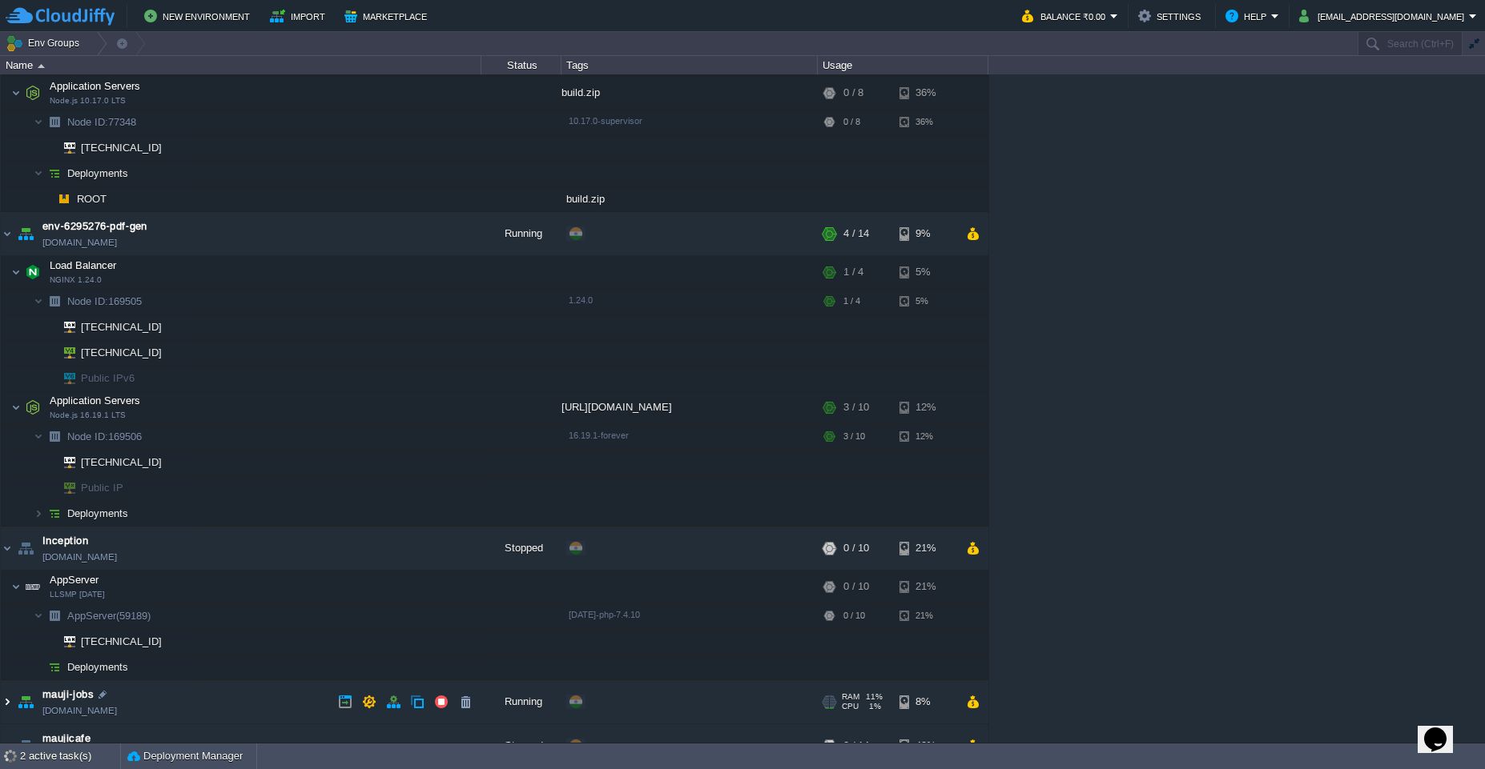
click at [11, 705] on img at bounding box center [7, 702] width 13 height 43
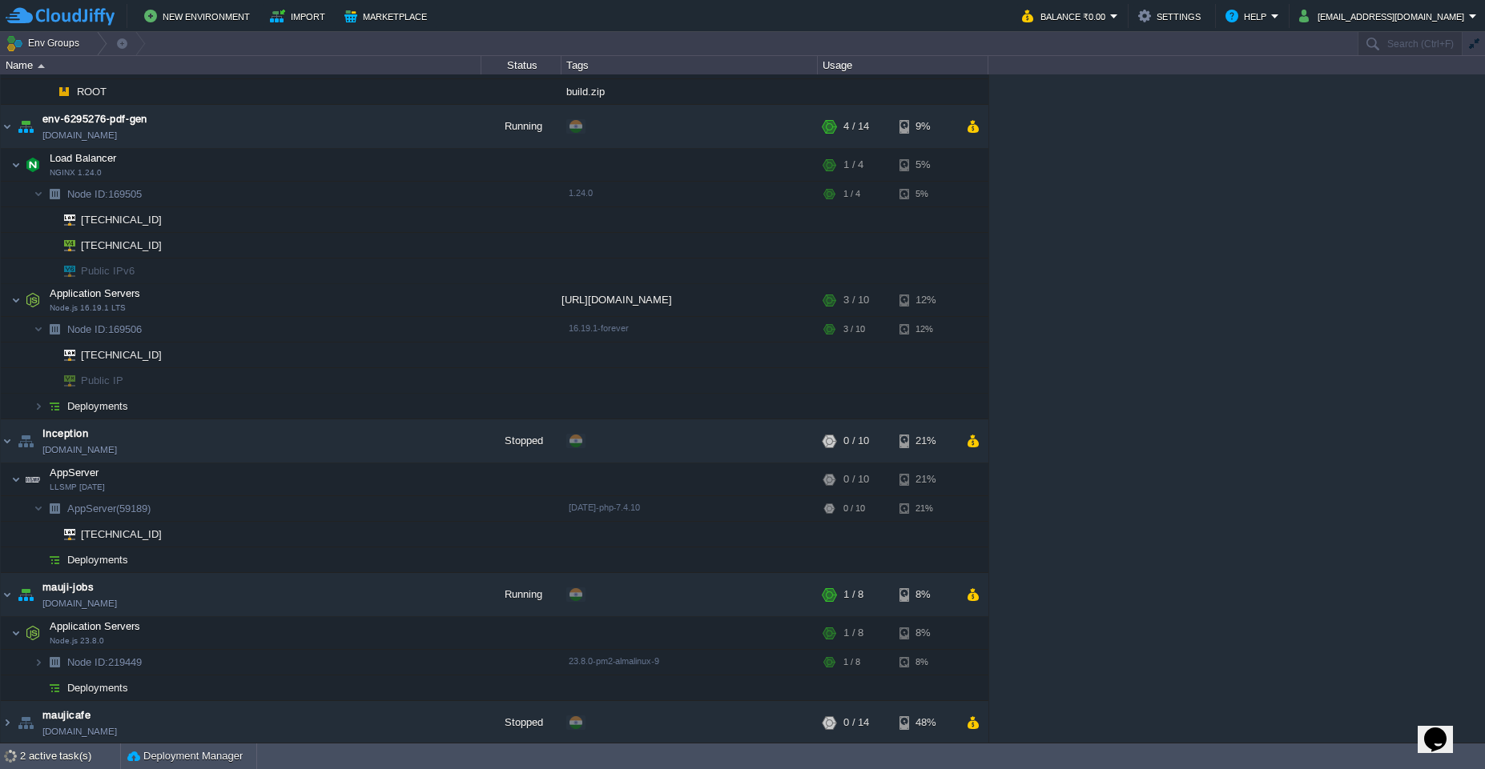
scroll to position [440, 0]
click at [34, 666] on img at bounding box center [39, 660] width 10 height 25
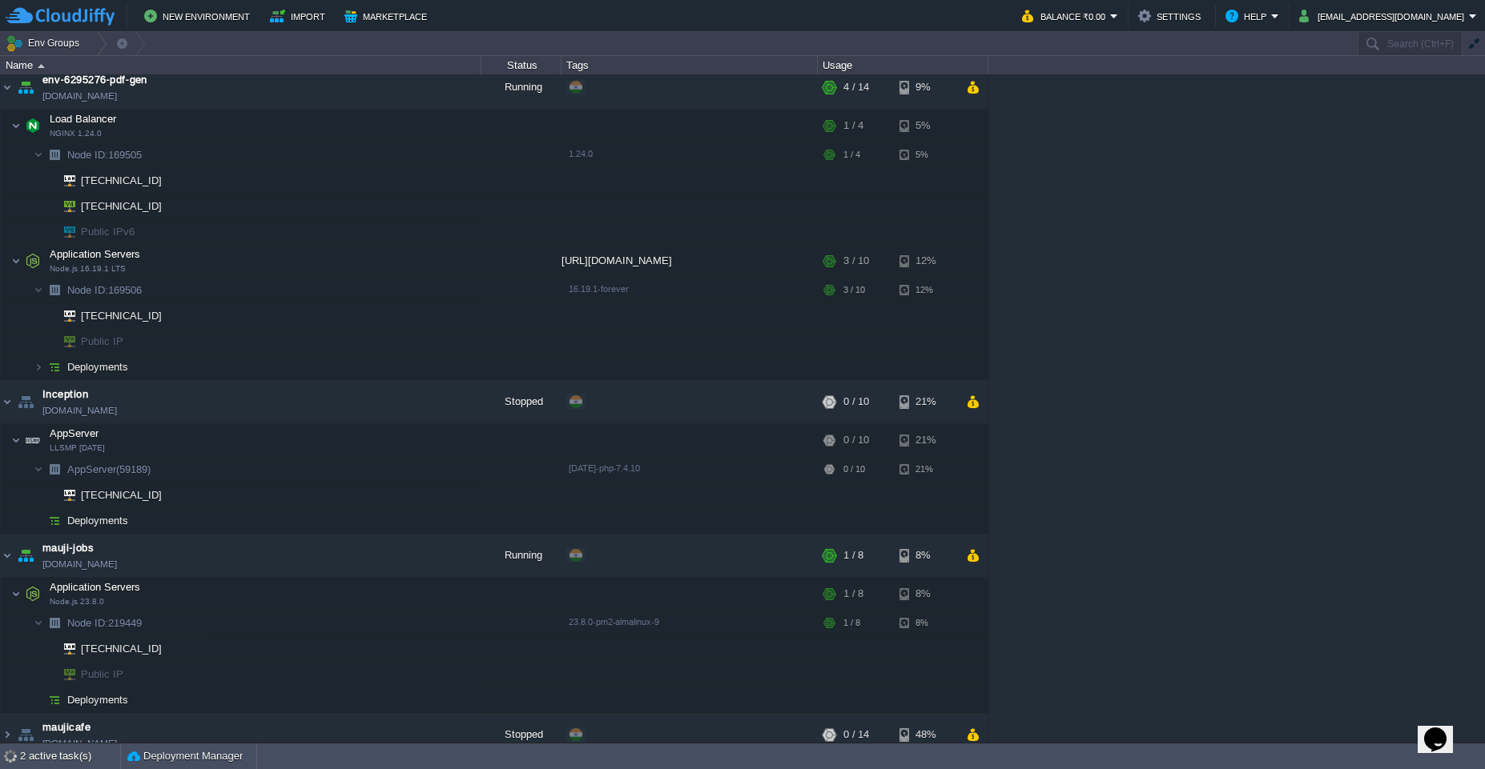
scroll to position [492, 0]
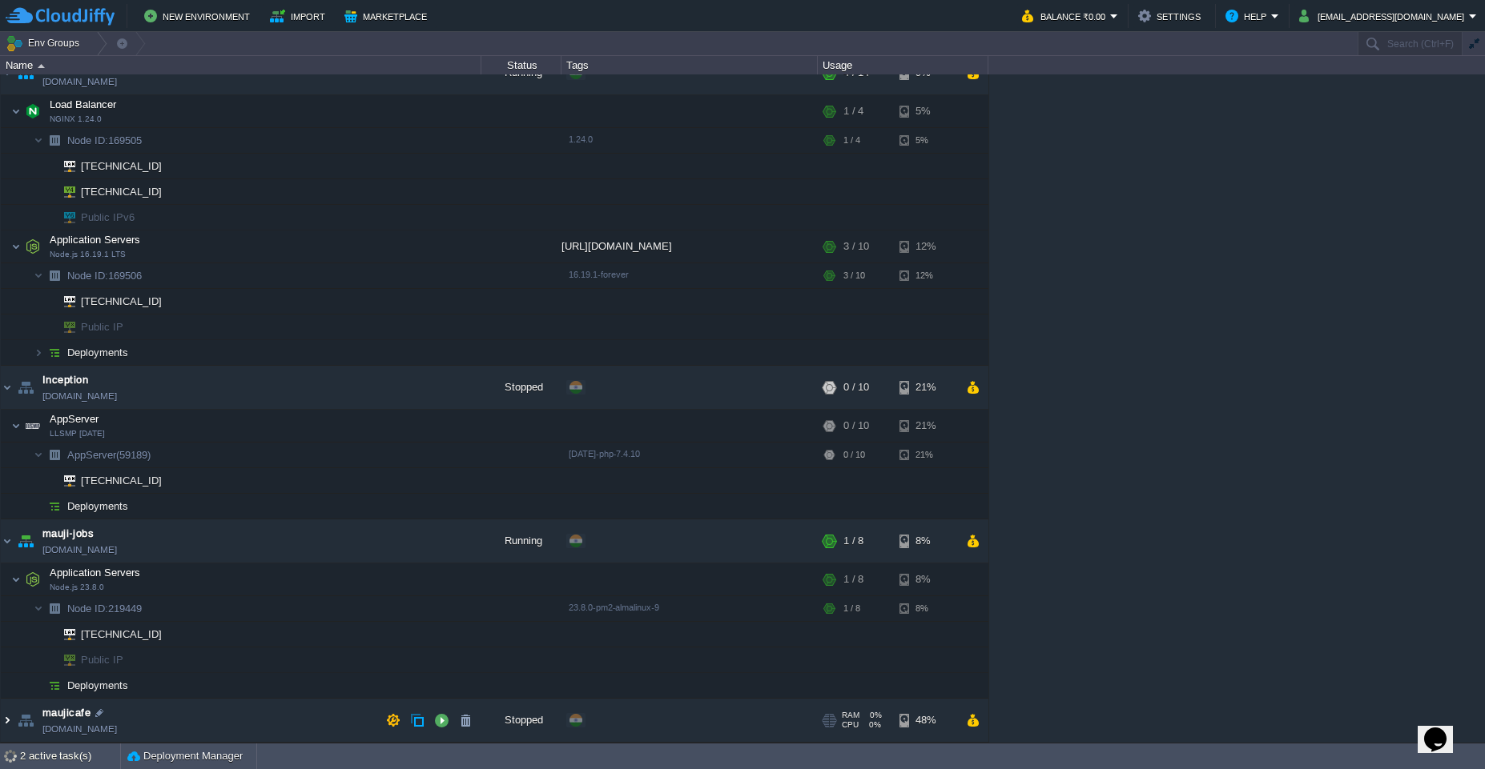
click at [4, 723] on img at bounding box center [7, 720] width 13 height 43
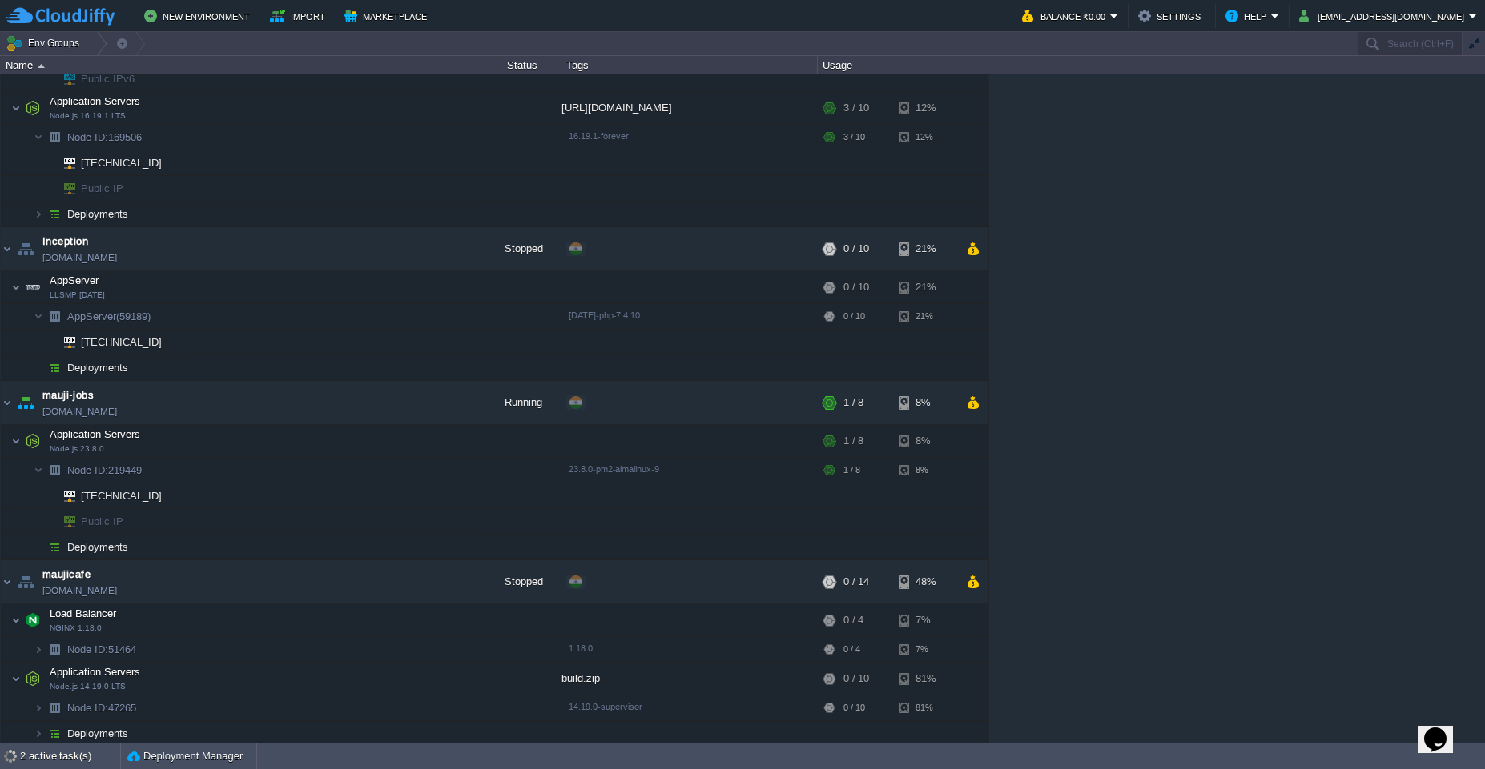
scroll to position [634, 0]
click at [37, 651] on img at bounding box center [39, 645] width 10 height 25
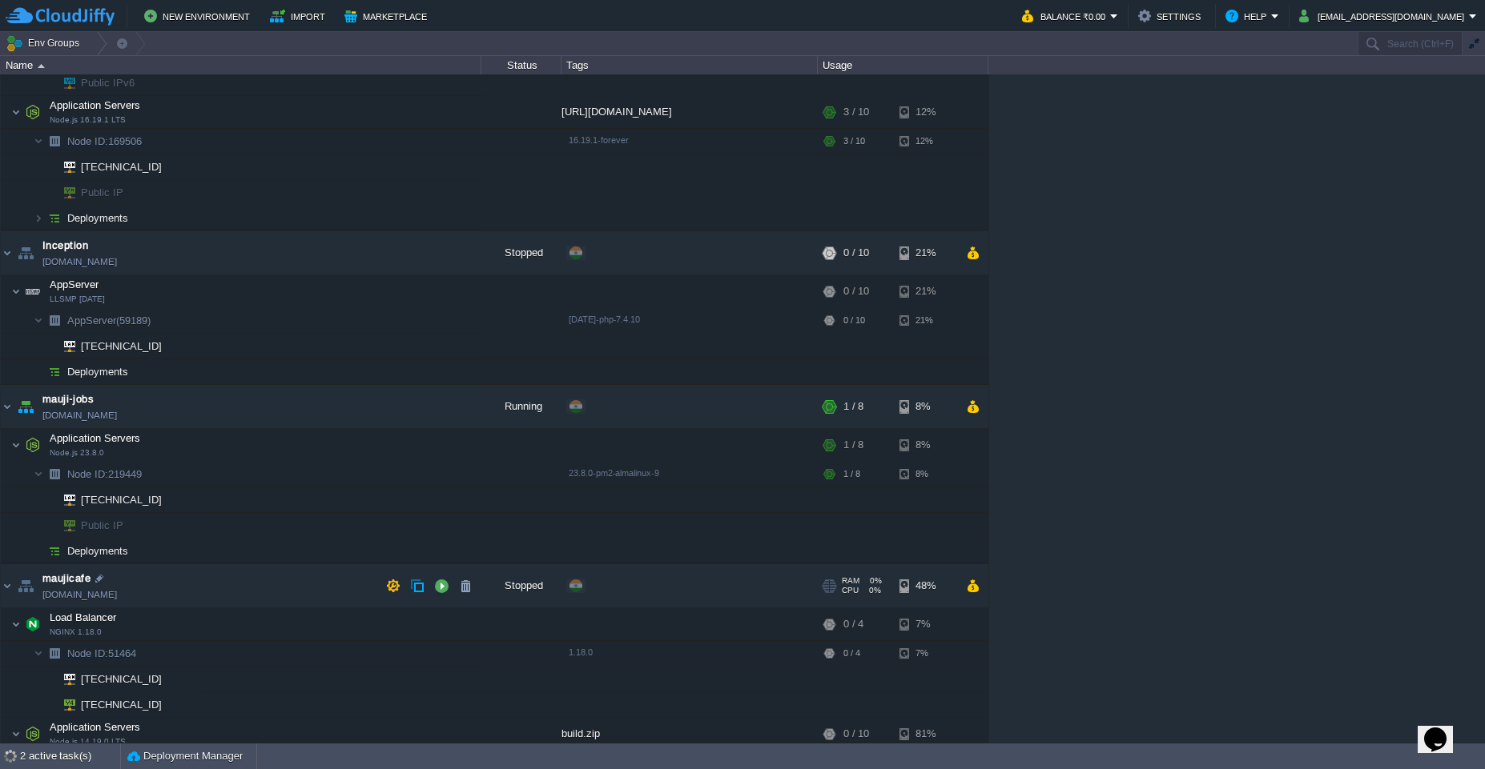
scroll to position [685, 0]
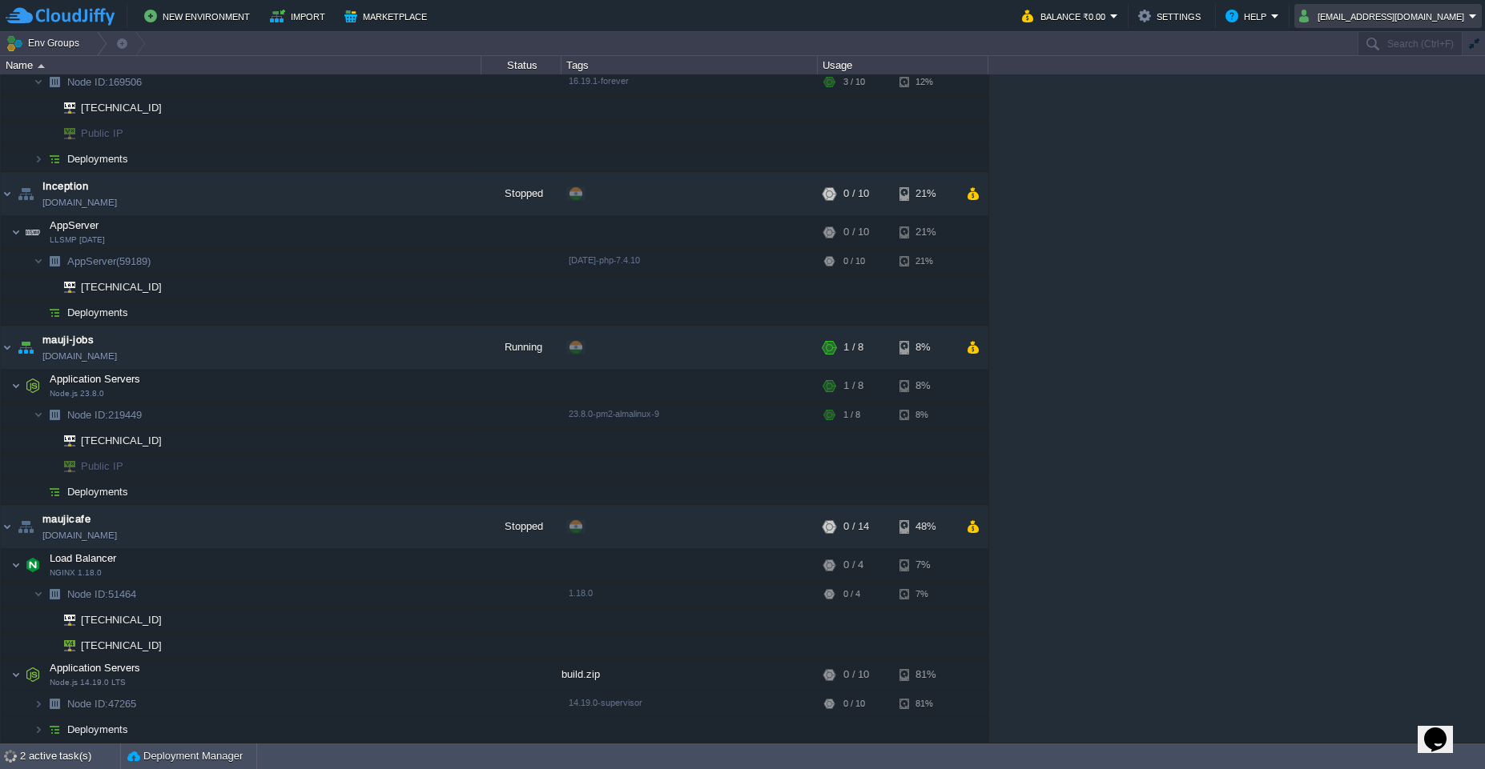
click at [1471, 24] on em "mbhintade@gmail.com" at bounding box center [1388, 15] width 178 height 19
click at [1399, 93] on link "Sign out" at bounding box center [1405, 85] width 146 height 18
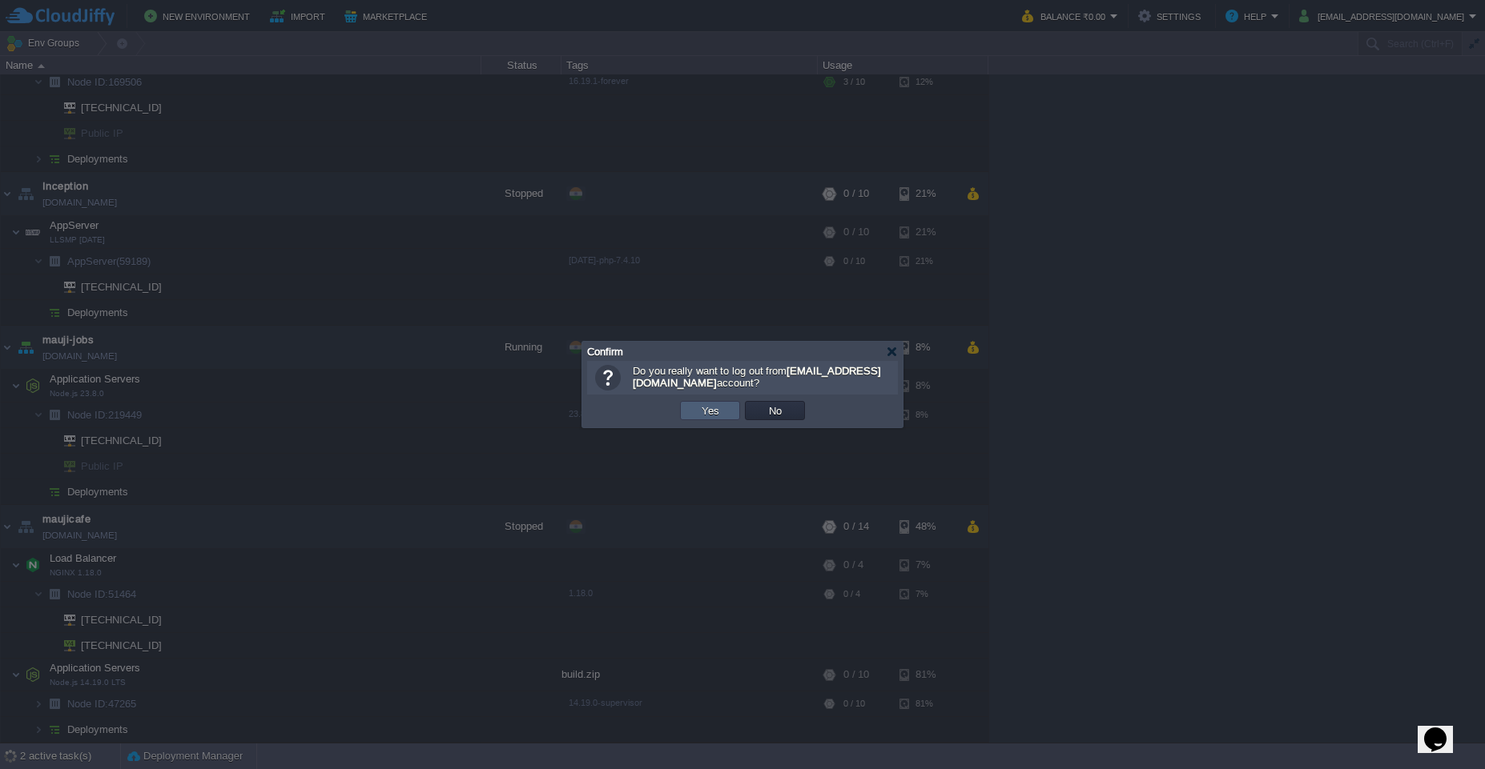
click at [705, 414] on button "Yes" at bounding box center [710, 411] width 27 height 14
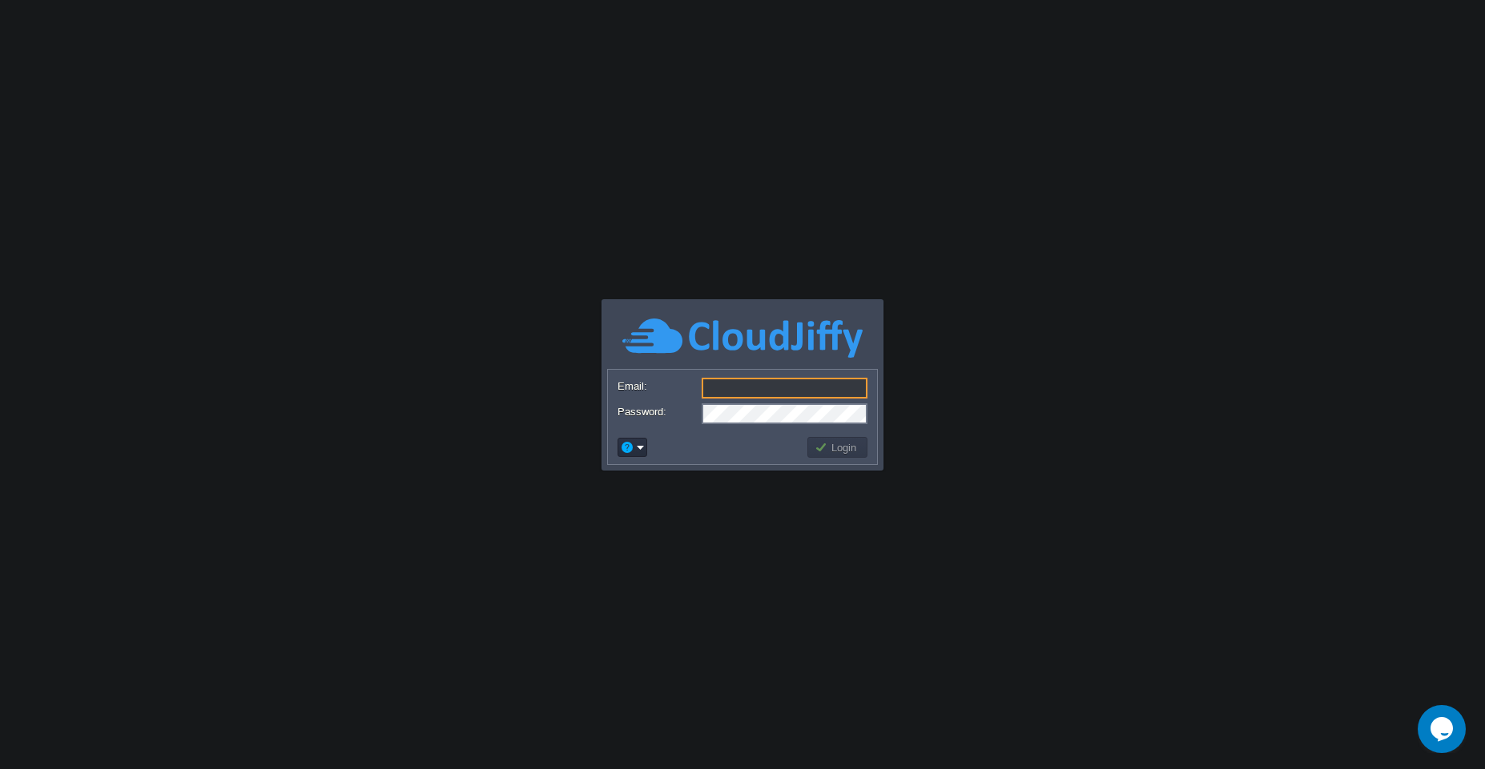
type input "[EMAIL_ADDRESS][PERSON_NAME][DOMAIN_NAME]"
click at [830, 455] on td "Login" at bounding box center [837, 447] width 60 height 21
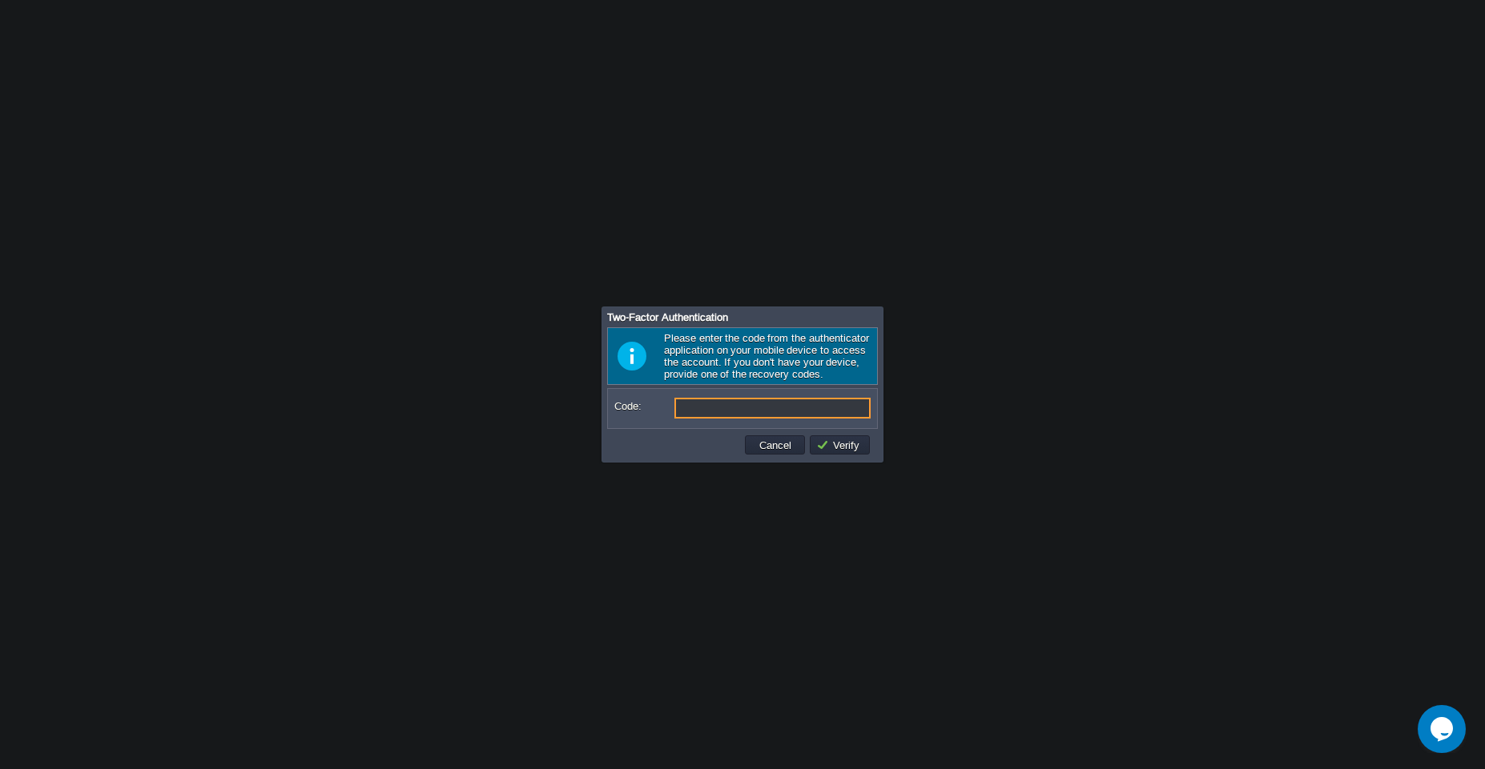
click at [693, 413] on input "Code:" at bounding box center [772, 408] width 196 height 21
type input "929329"
click at [838, 444] on button "Verify" at bounding box center [840, 445] width 48 height 14
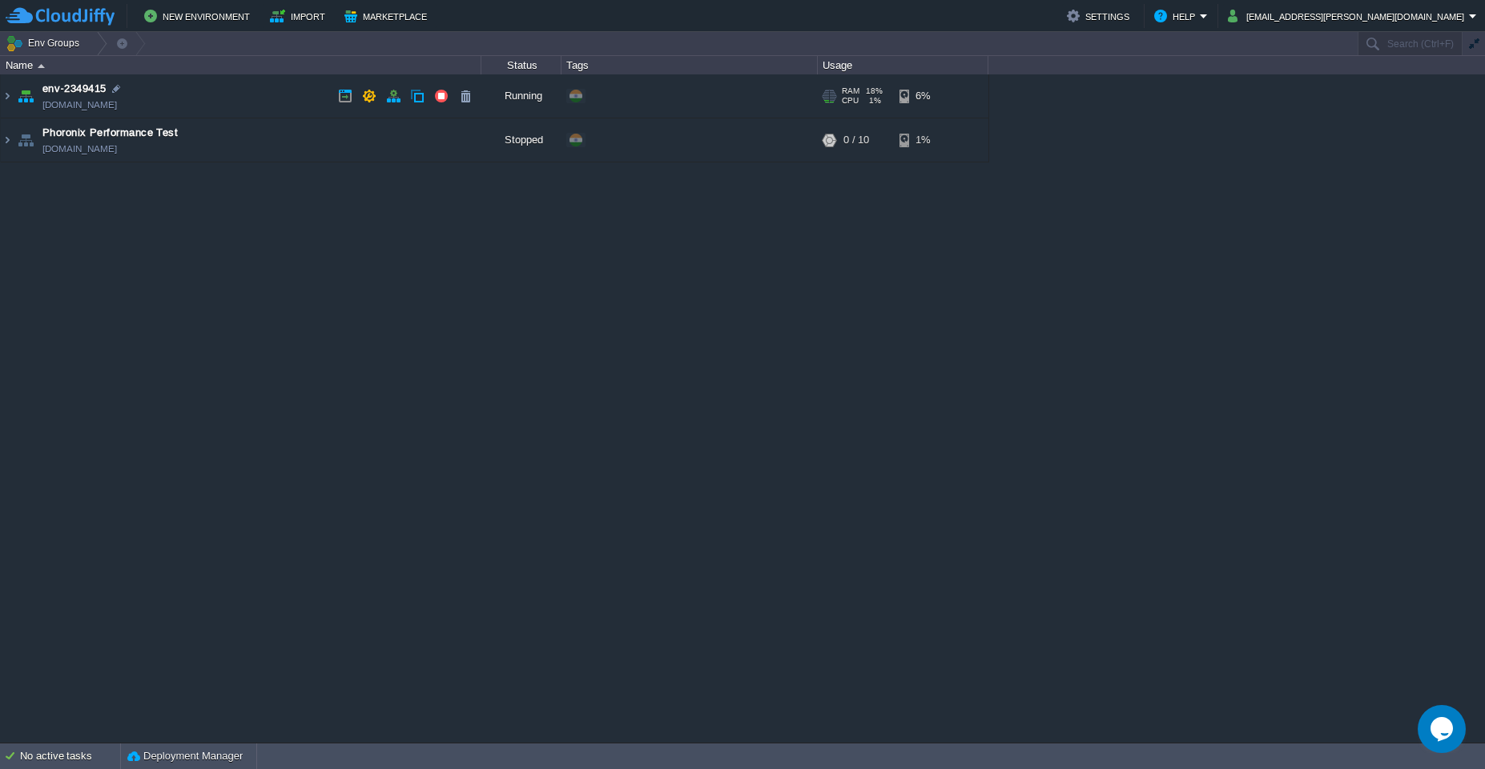
click at [76, 93] on span "env-2349415" at bounding box center [74, 89] width 64 height 16
click at [339, 98] on button "button" at bounding box center [345, 96] width 14 height 14
click at [8, 102] on img at bounding box center [7, 95] width 13 height 43
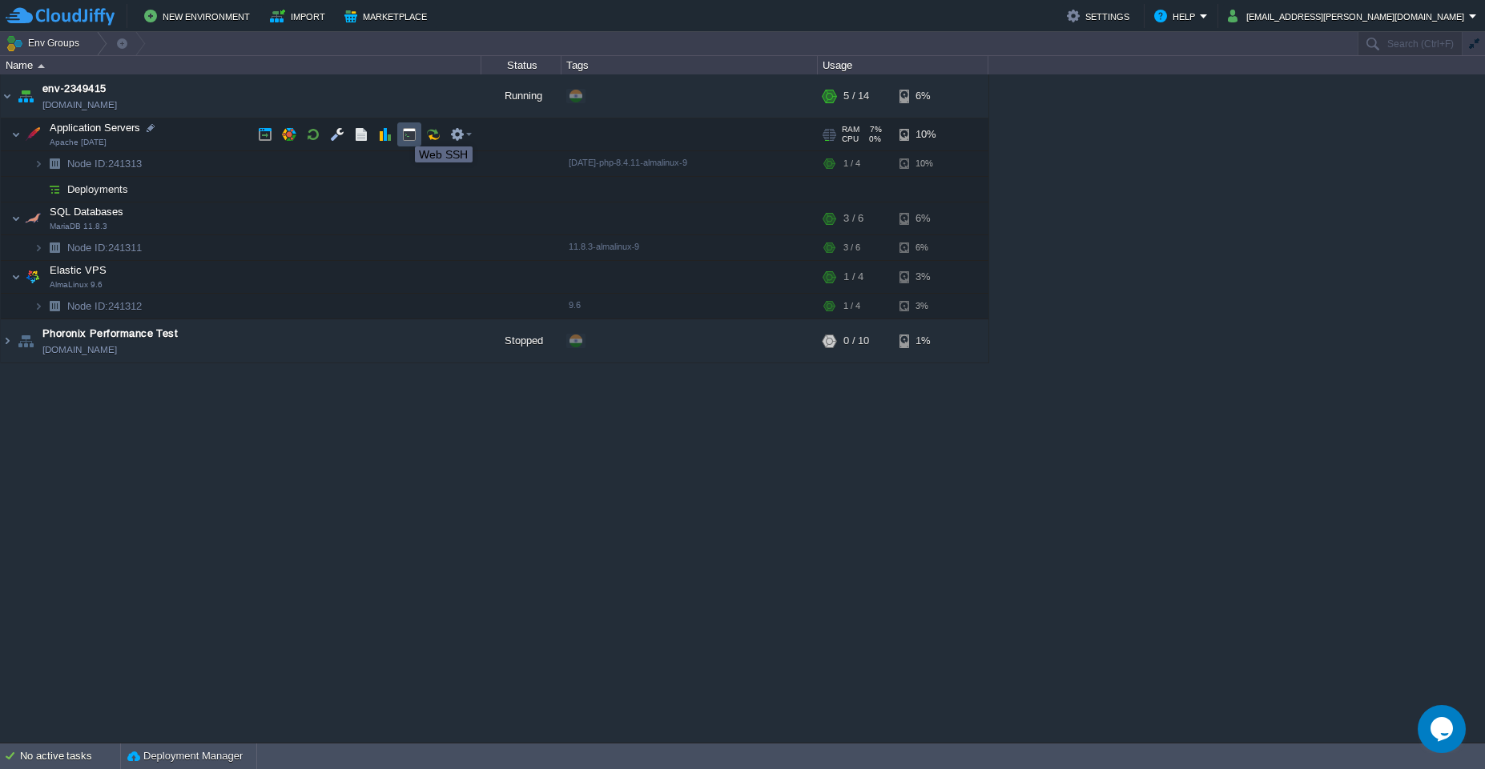
click at [412, 137] on button "button" at bounding box center [409, 134] width 14 height 14
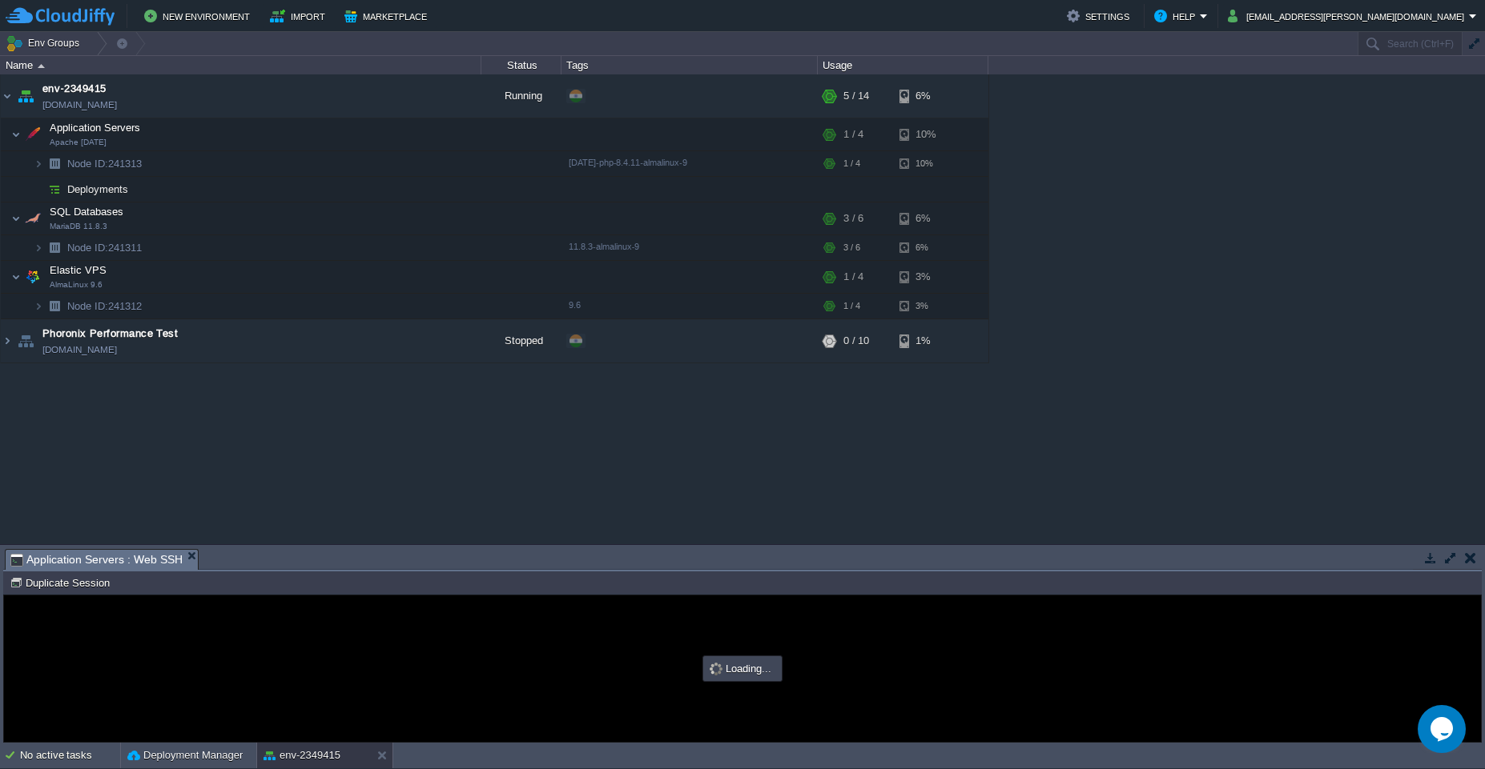
type input "#000000"
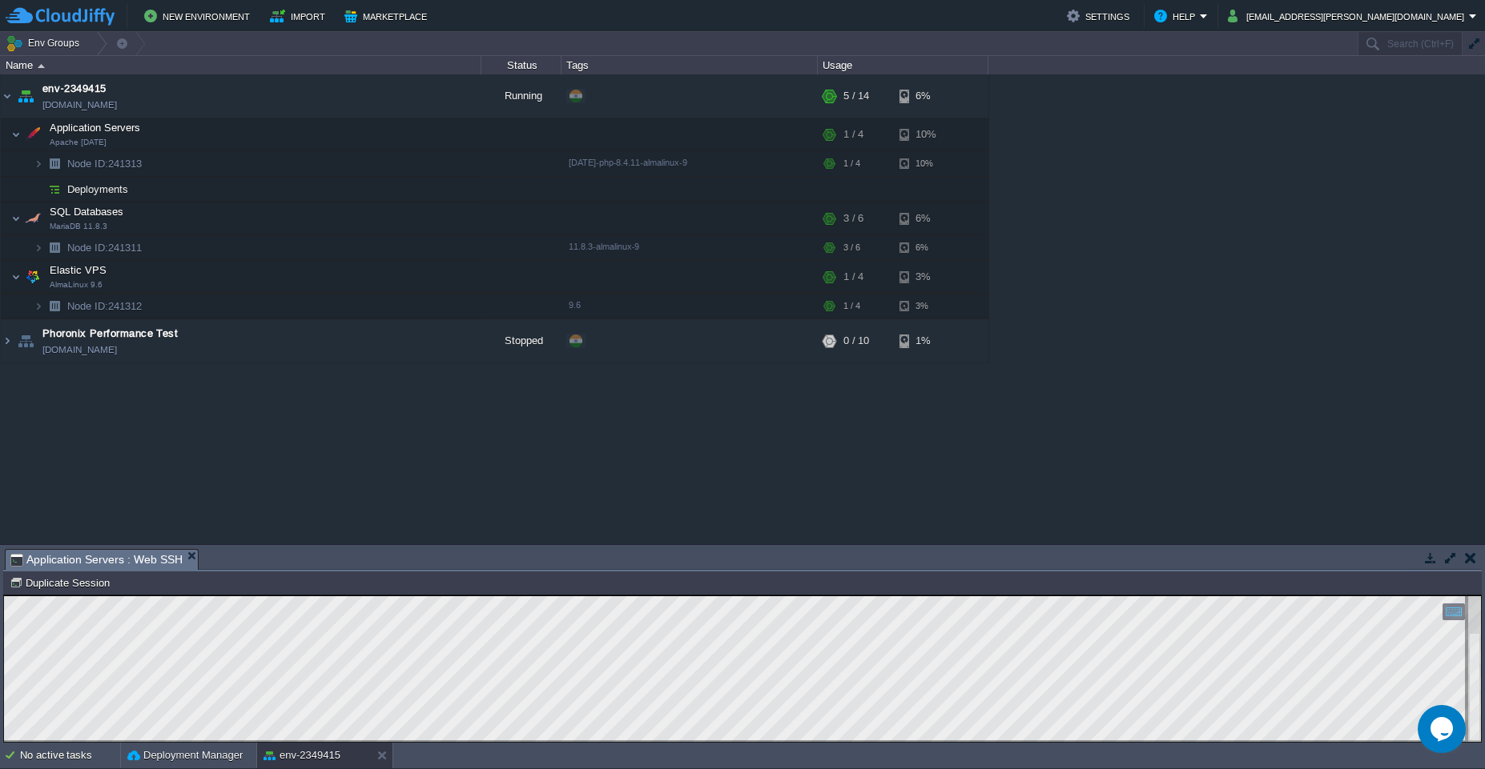
click at [1448, 562] on button "button" at bounding box center [1450, 558] width 14 height 14
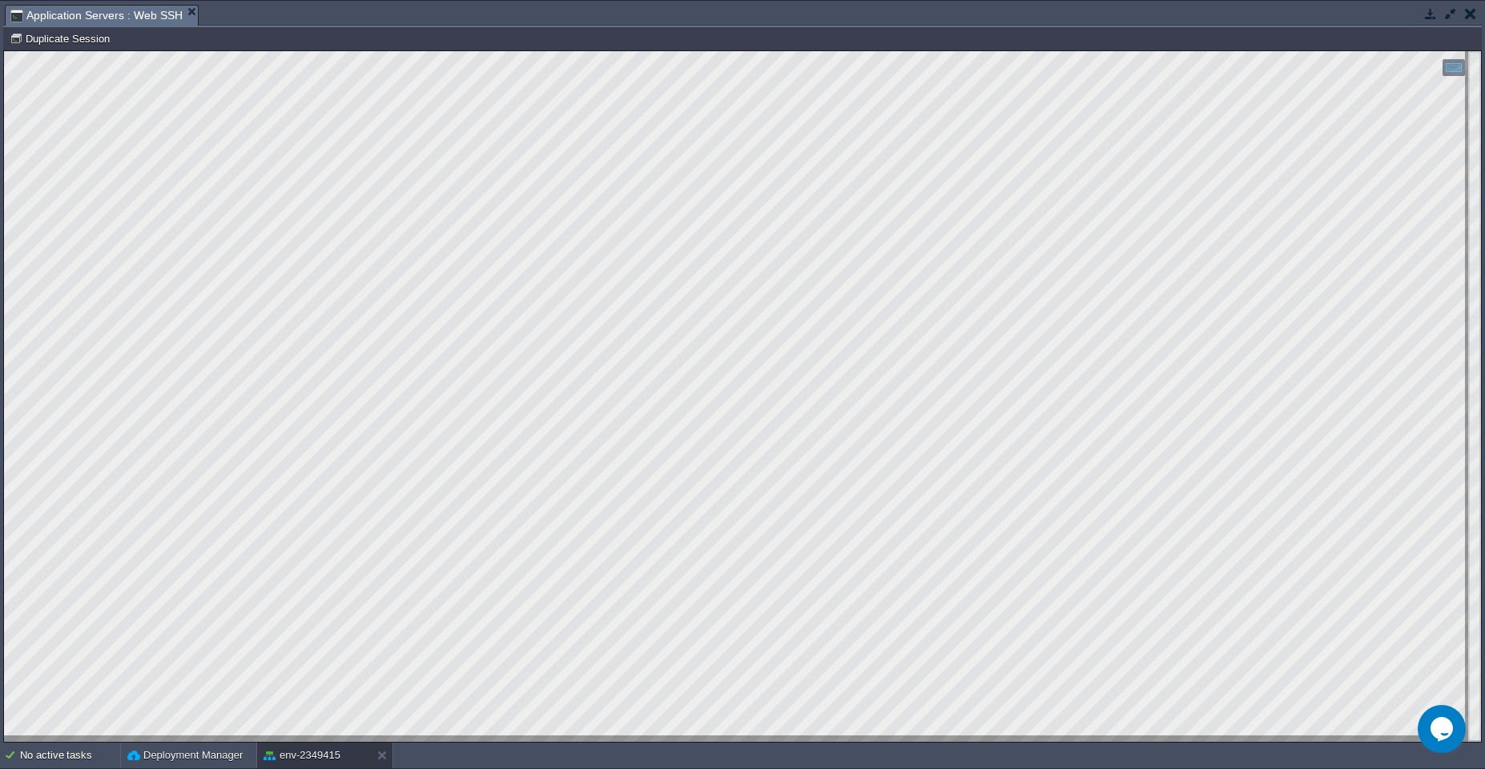
click at [1449, 18] on button "button" at bounding box center [1450, 13] width 14 height 14
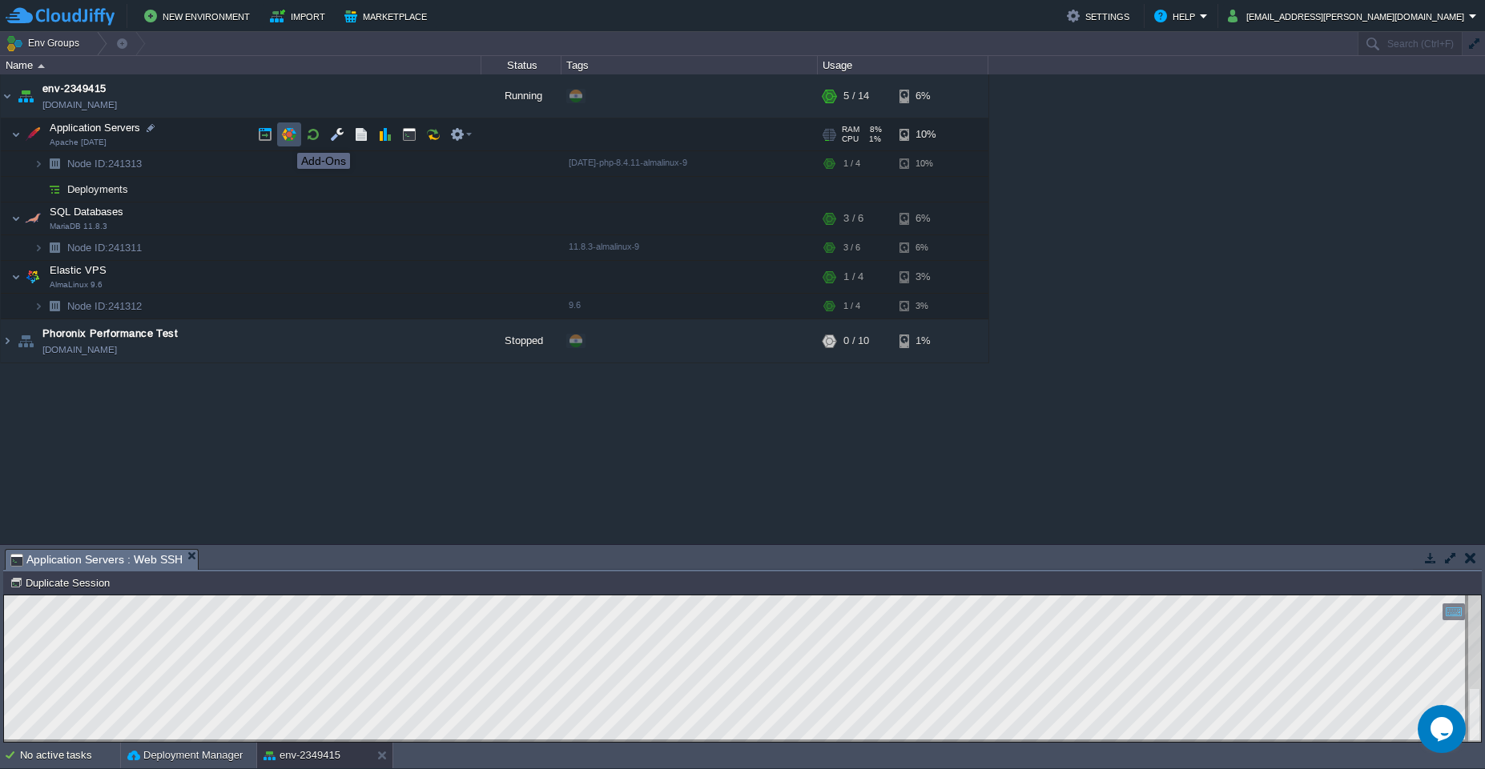
click at [285, 139] on button "button" at bounding box center [289, 134] width 14 height 14
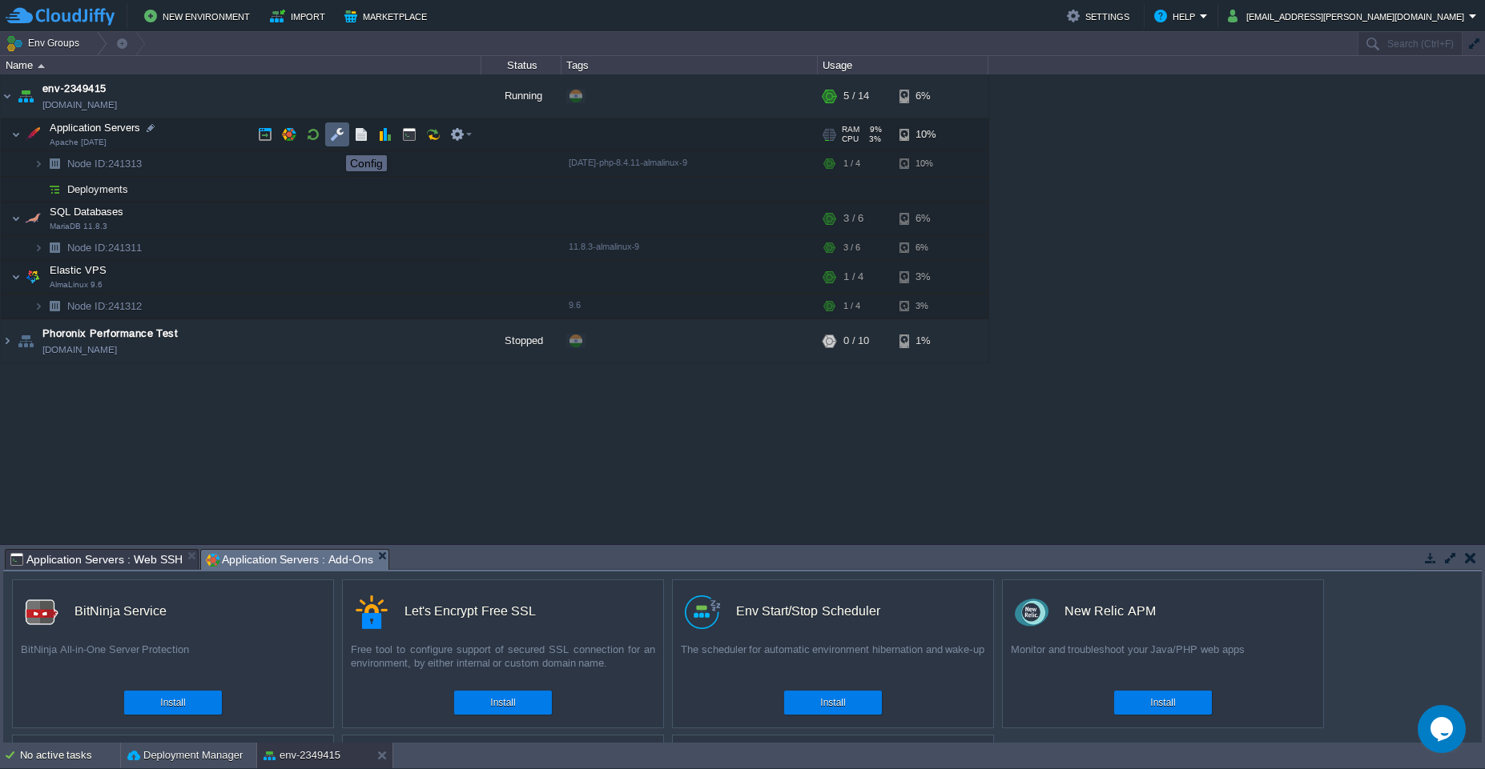
click at [333, 135] on button "button" at bounding box center [337, 134] width 14 height 14
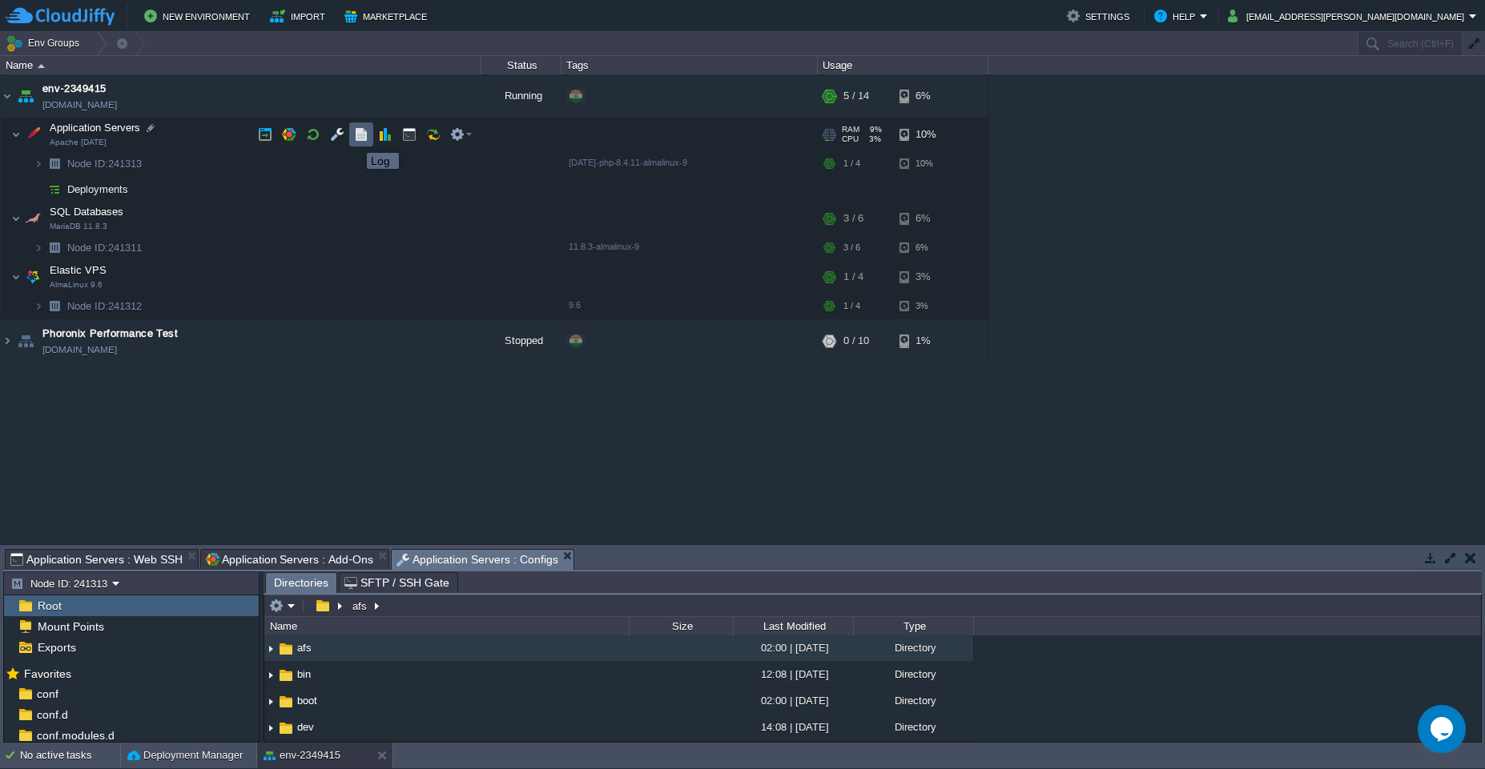
click at [356, 133] on button "button" at bounding box center [361, 134] width 14 height 14
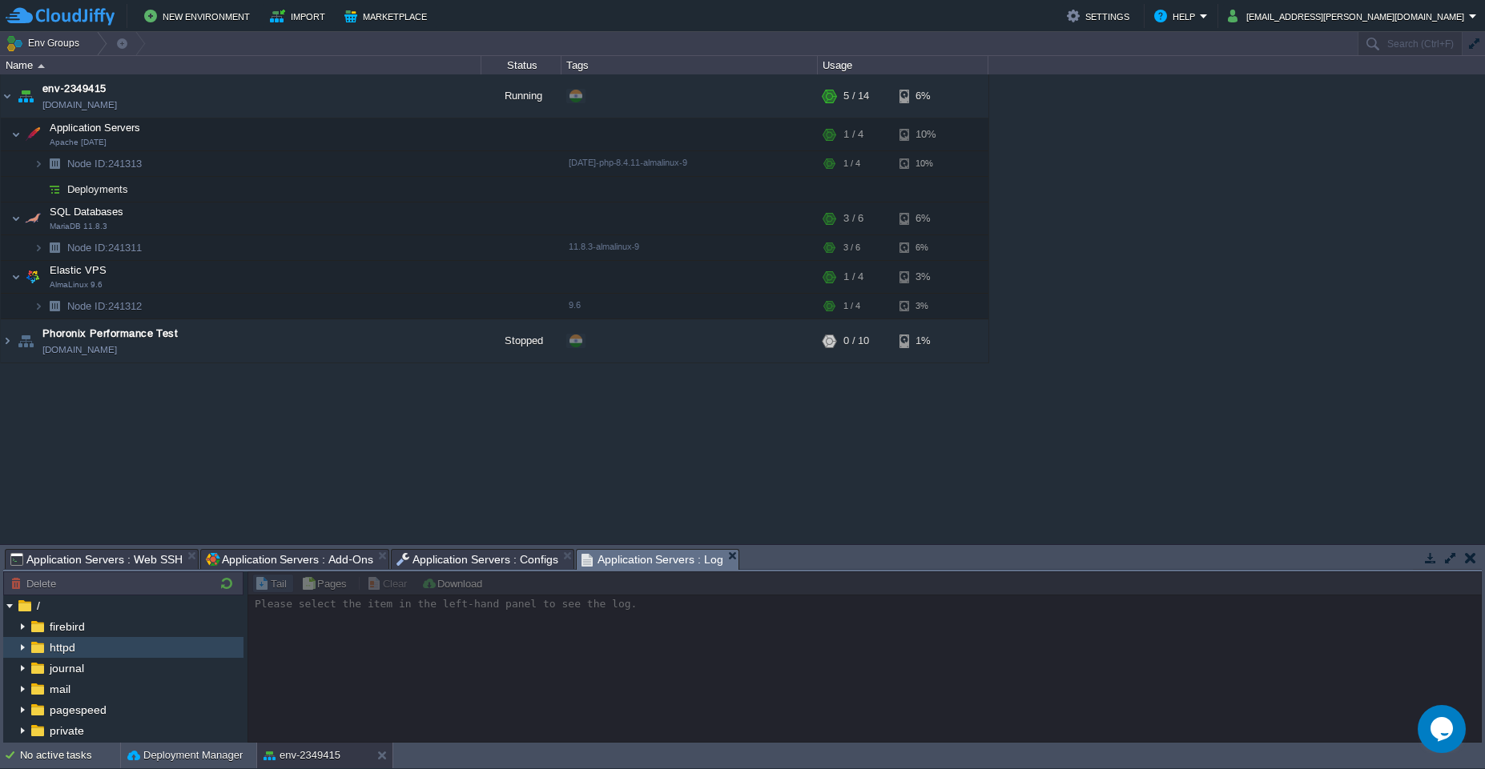
click at [55, 641] on span "httpd" at bounding box center [61, 648] width 31 height 14
click at [58, 650] on span "httpd" at bounding box center [61, 648] width 31 height 14
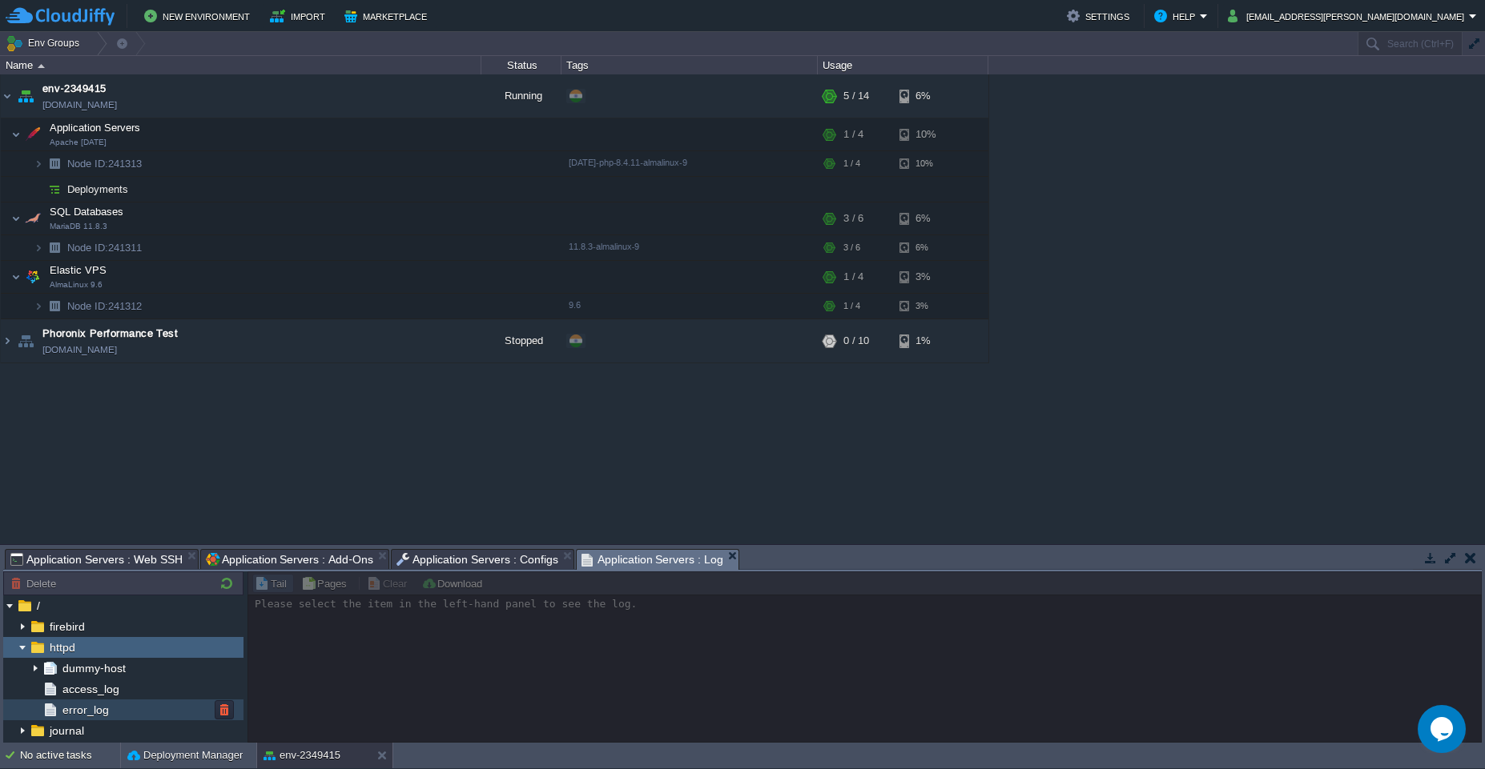
click at [70, 708] on span "error_log" at bounding box center [85, 710] width 52 height 14
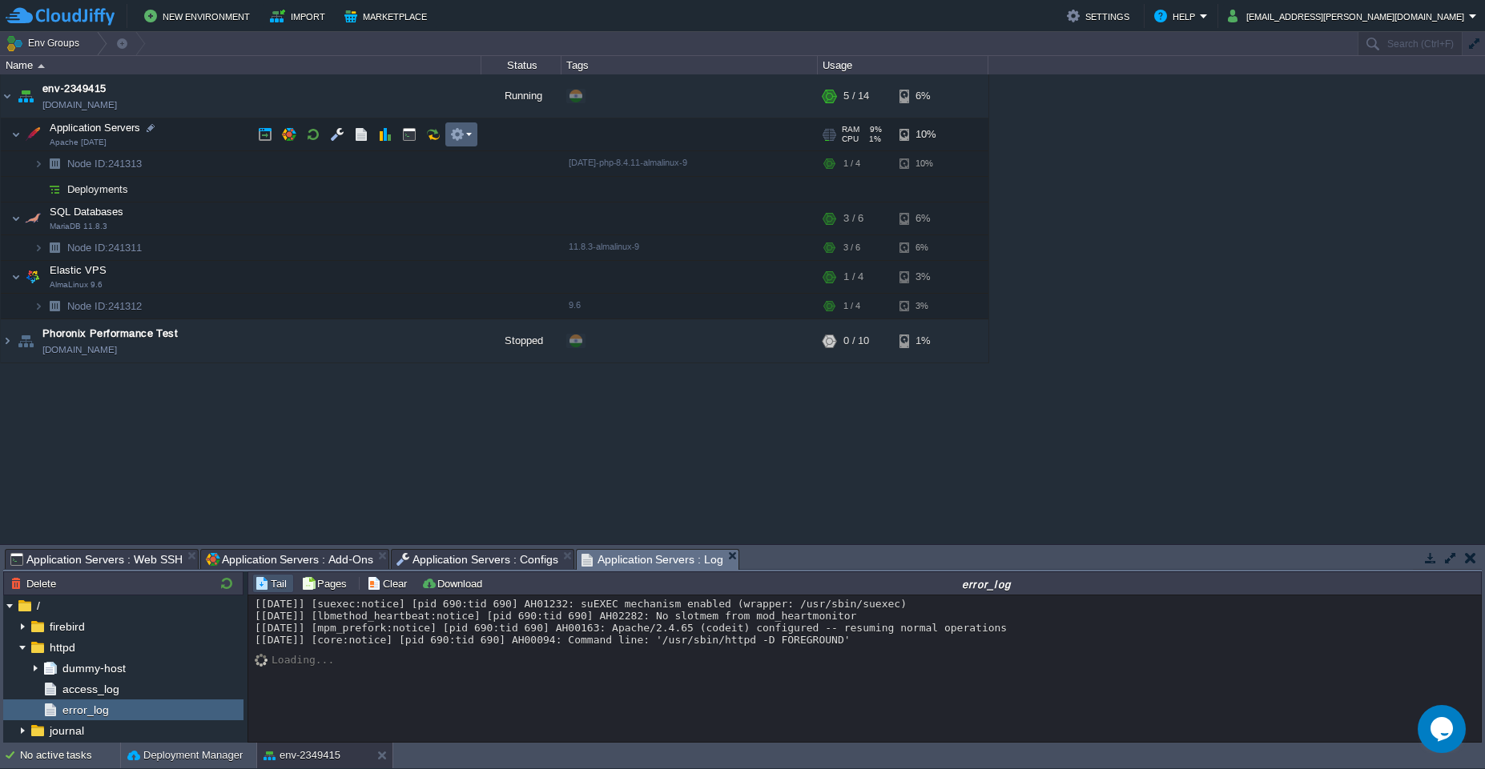
click at [465, 139] on em at bounding box center [461, 134] width 22 height 14
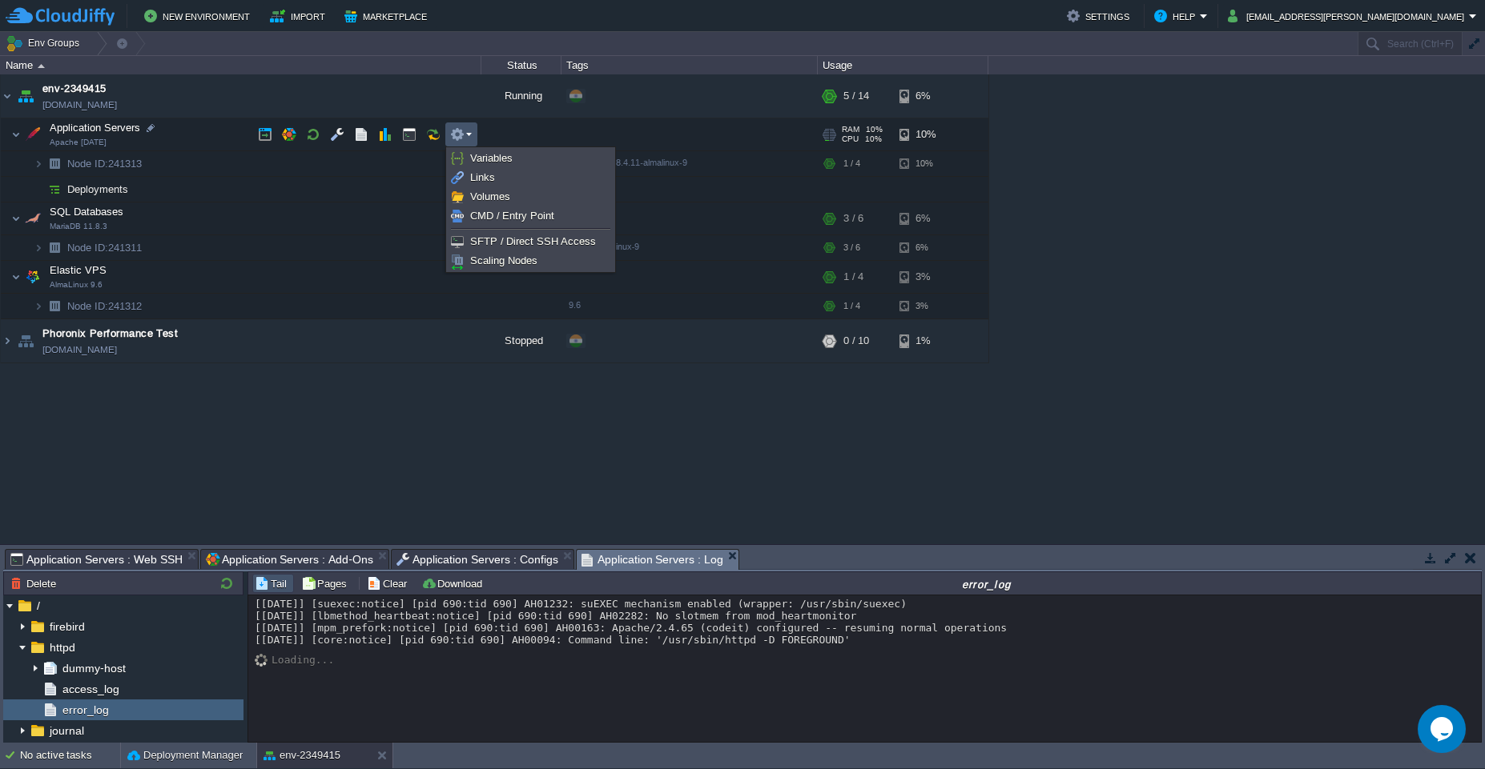
click at [231, 378] on div "env-2349415 env-2349415.cloudjiffy.net Running + Add to Env Group RAM 19% CPU 3…" at bounding box center [742, 309] width 1485 height 470
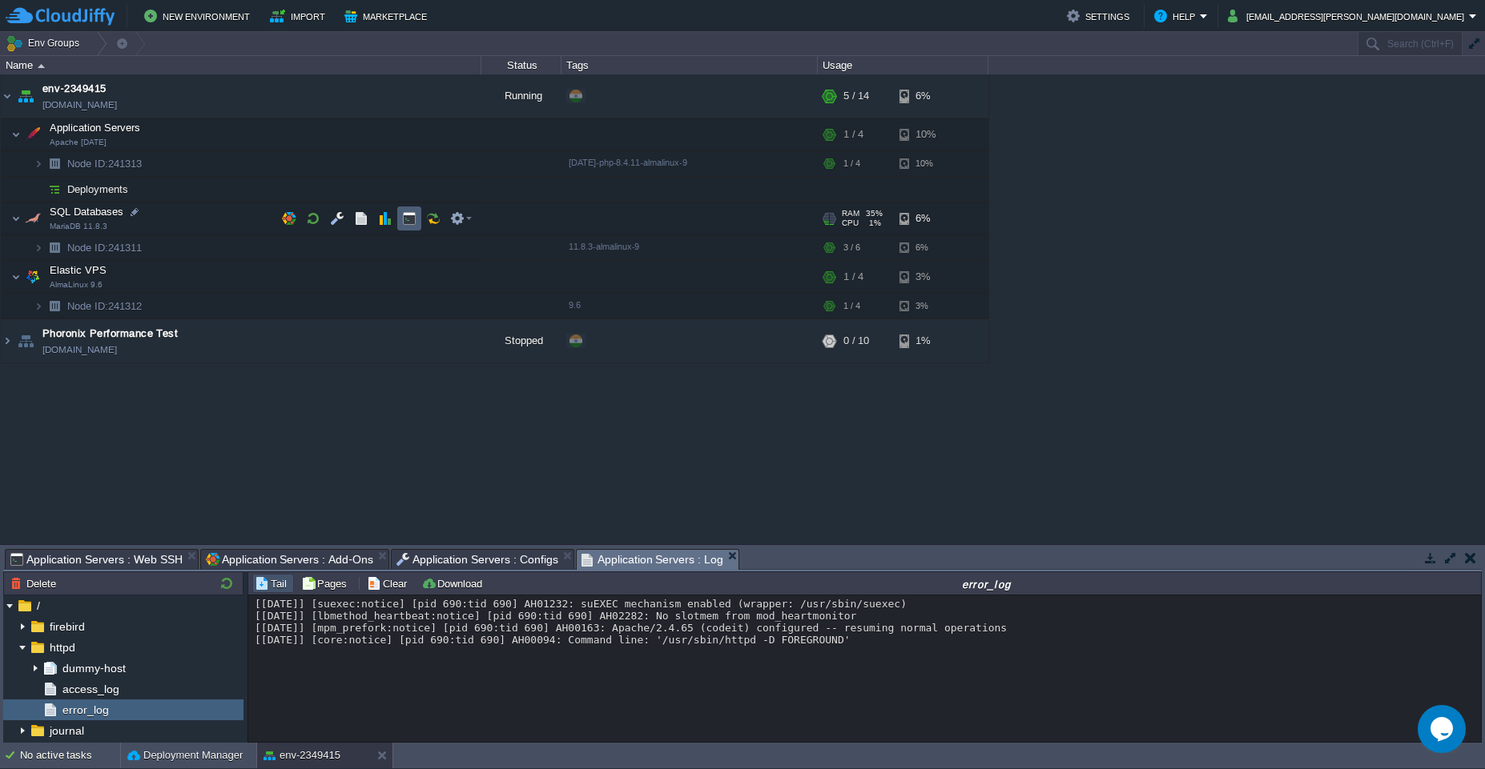
click at [408, 227] on td at bounding box center [409, 219] width 24 height 24
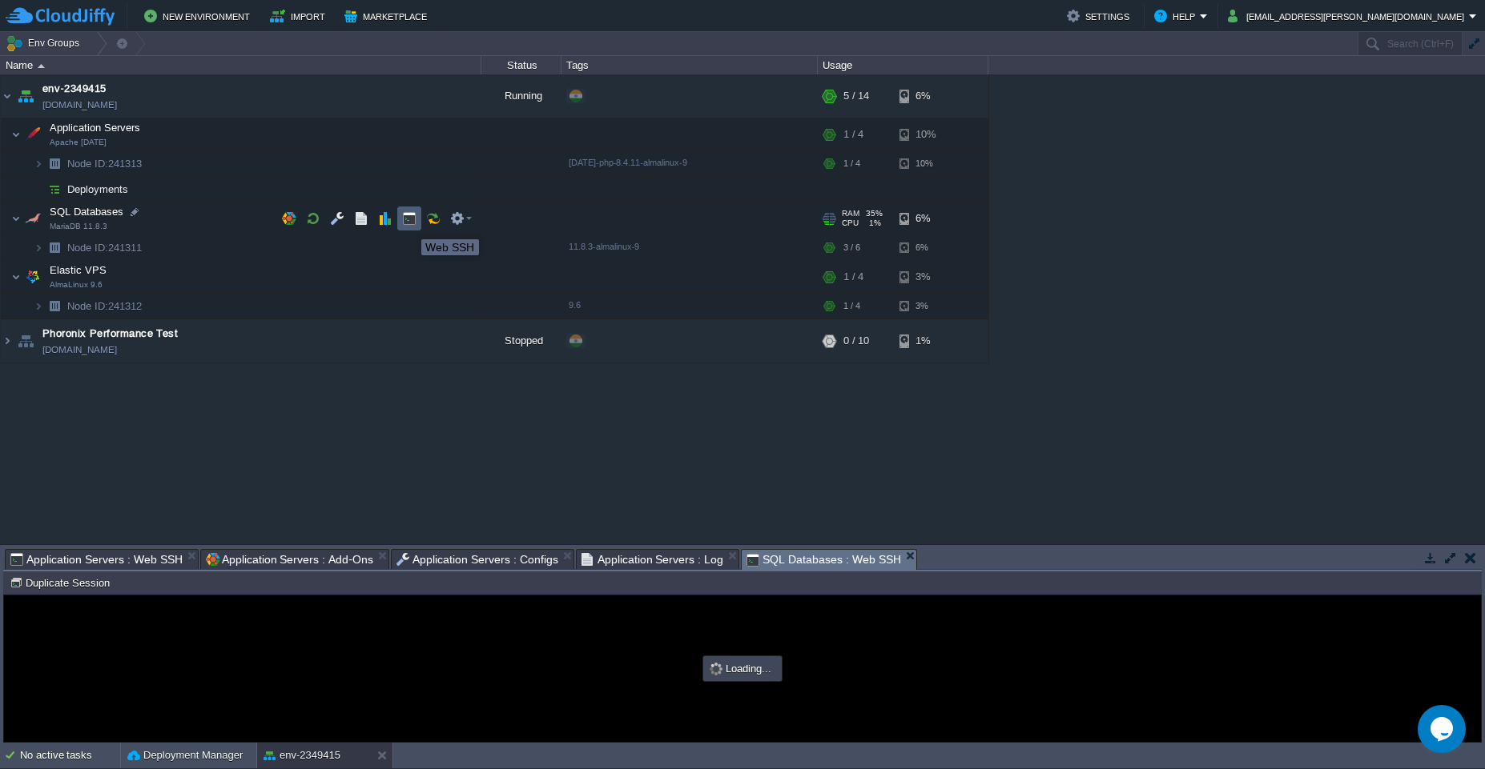
type input "#000000"
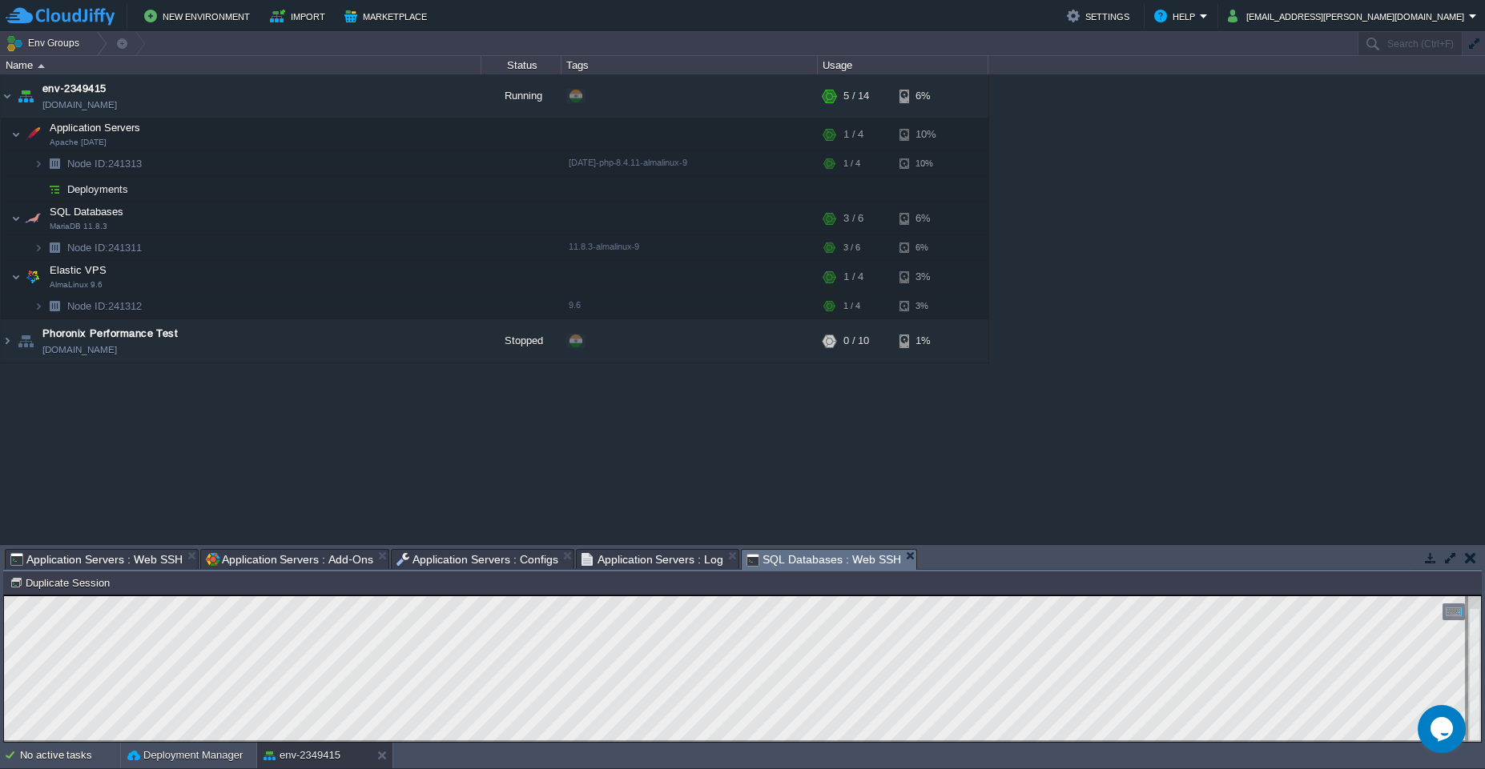
click at [1449, 561] on button "button" at bounding box center [1450, 558] width 14 height 14
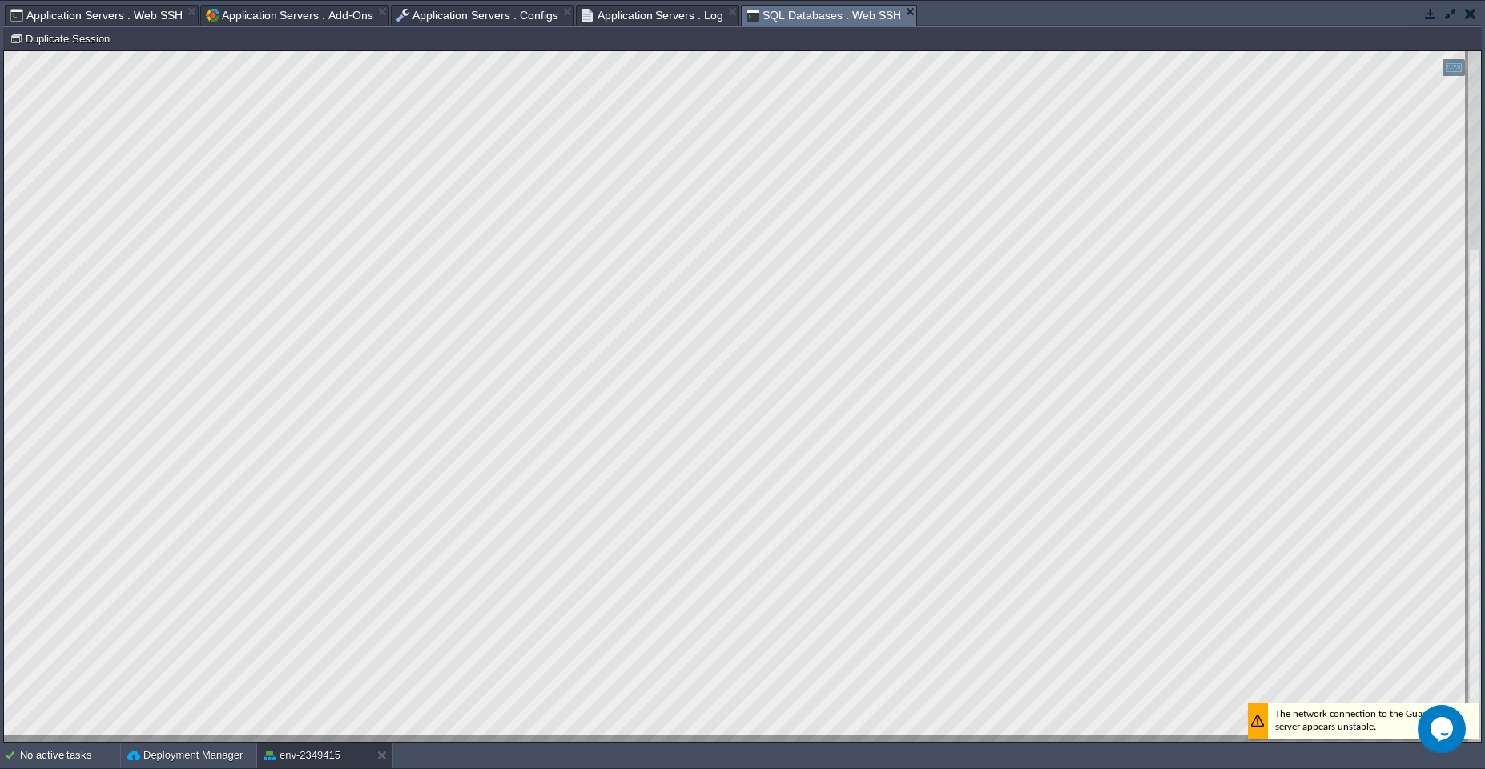
click at [1449, 15] on button "button" at bounding box center [1450, 13] width 14 height 14
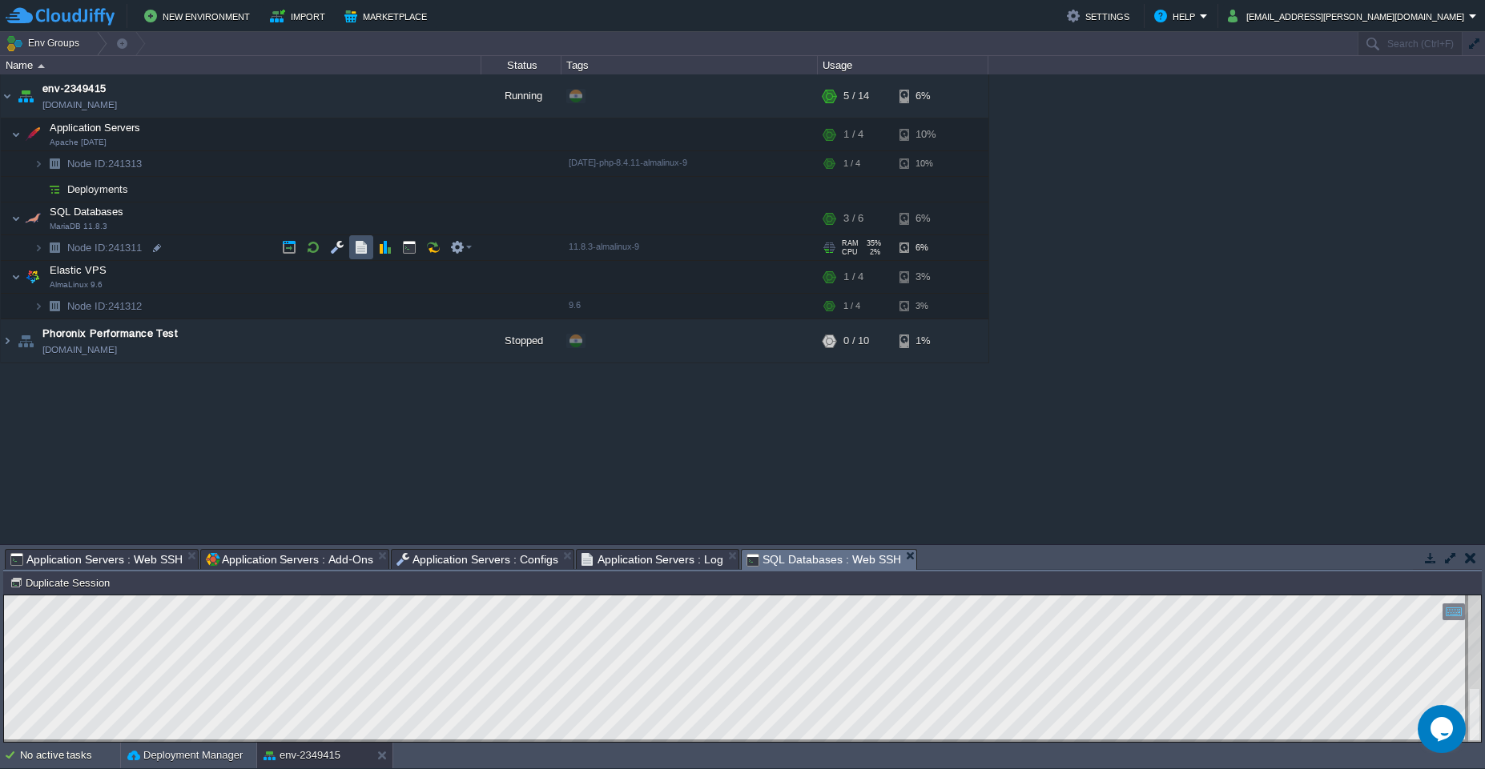
click at [364, 251] on button "button" at bounding box center [361, 247] width 14 height 14
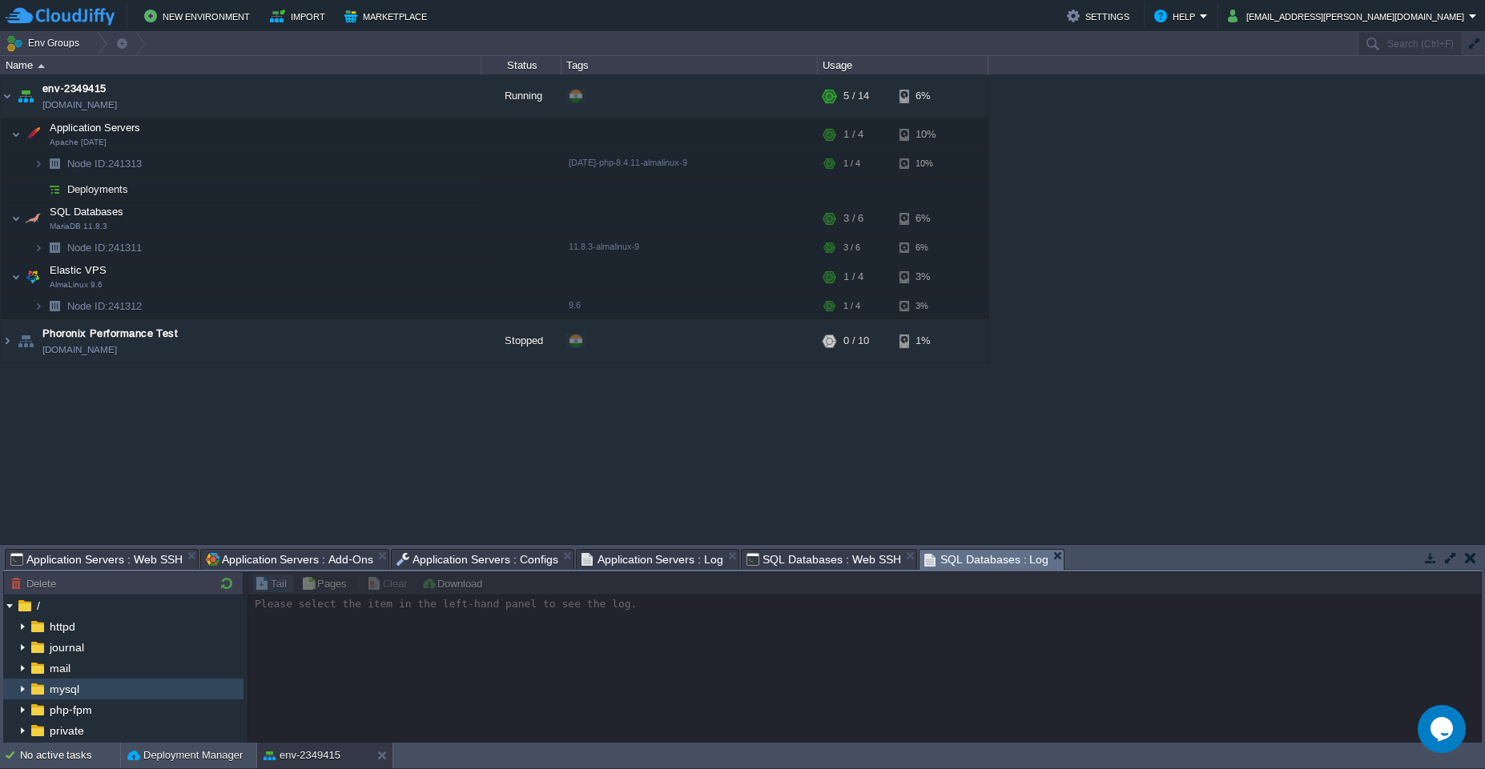
click at [61, 695] on div "mysql" at bounding box center [123, 689] width 240 height 21
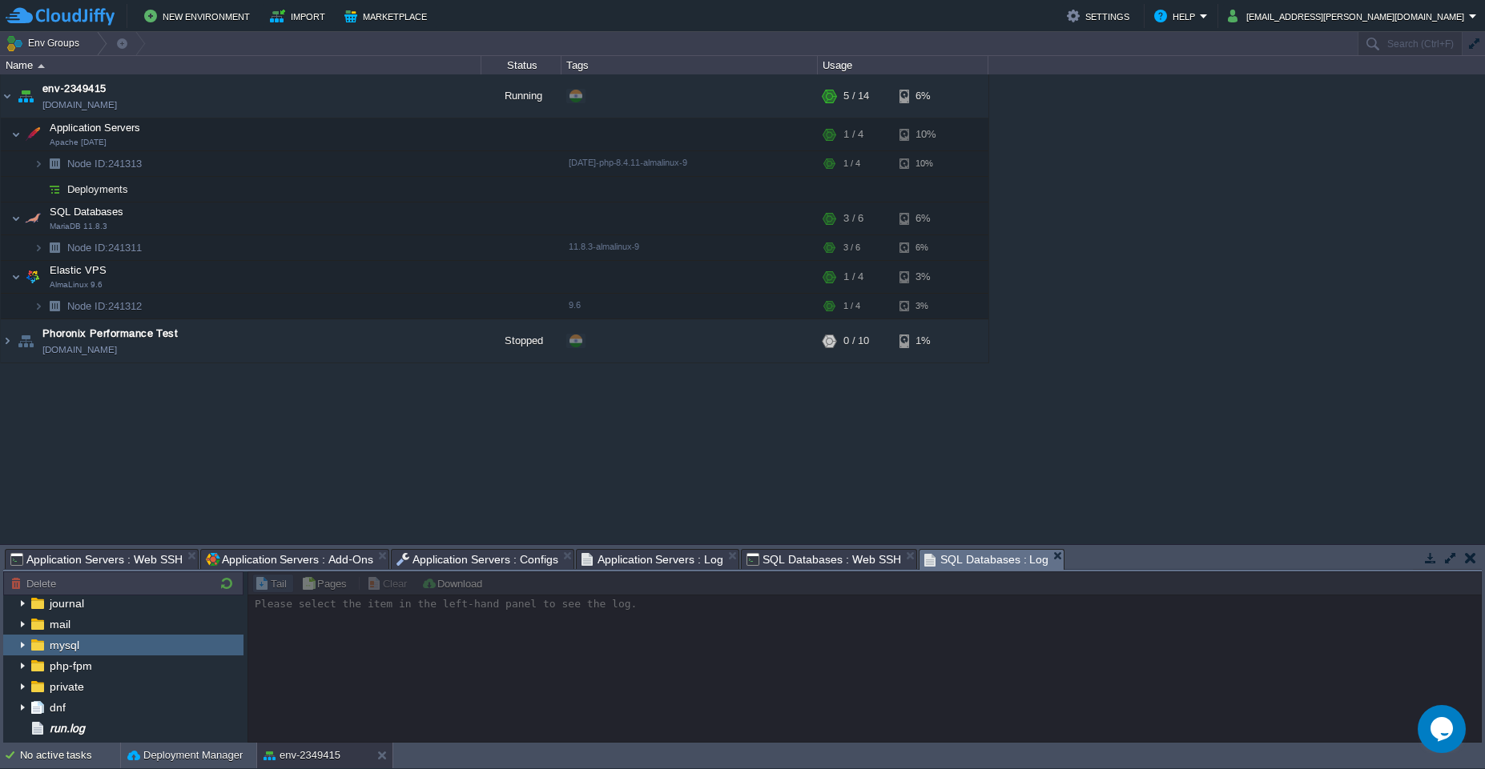
click at [26, 652] on img at bounding box center [22, 645] width 13 height 21
click at [23, 652] on img at bounding box center [22, 645] width 13 height 21
click at [88, 673] on div "mysqld.log" at bounding box center [123, 666] width 240 height 21
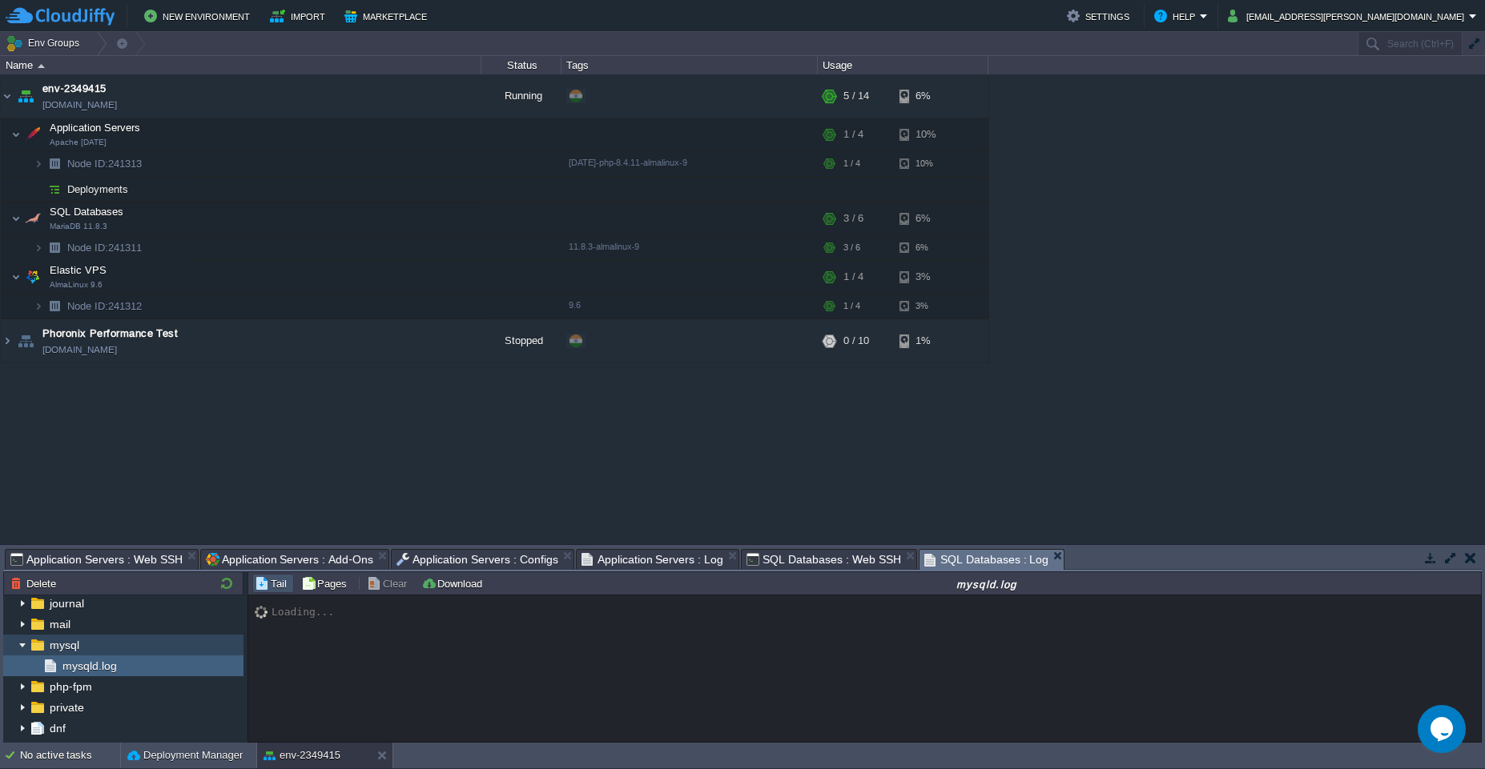
scroll to position [996, 0]
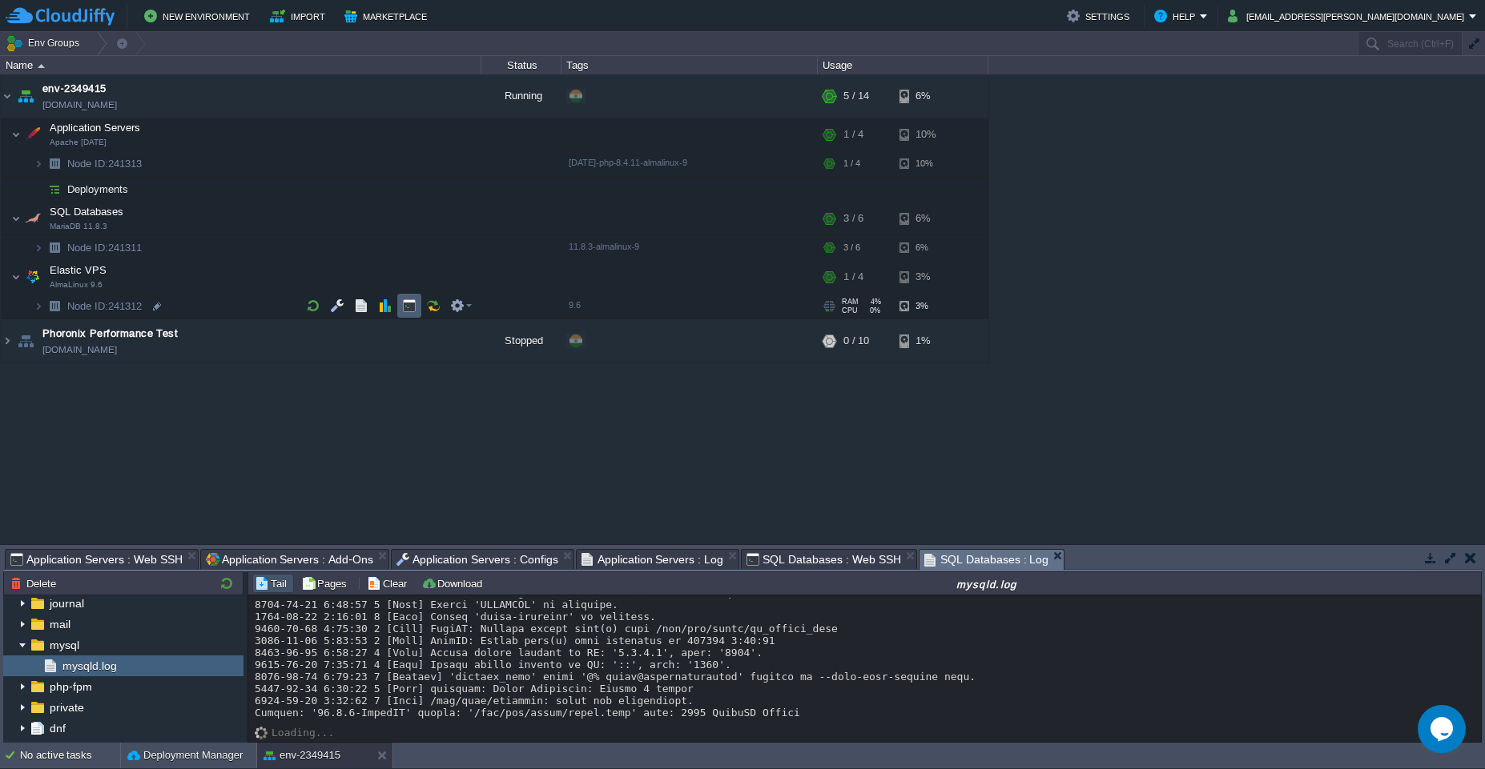
click at [409, 316] on td at bounding box center [409, 306] width 24 height 24
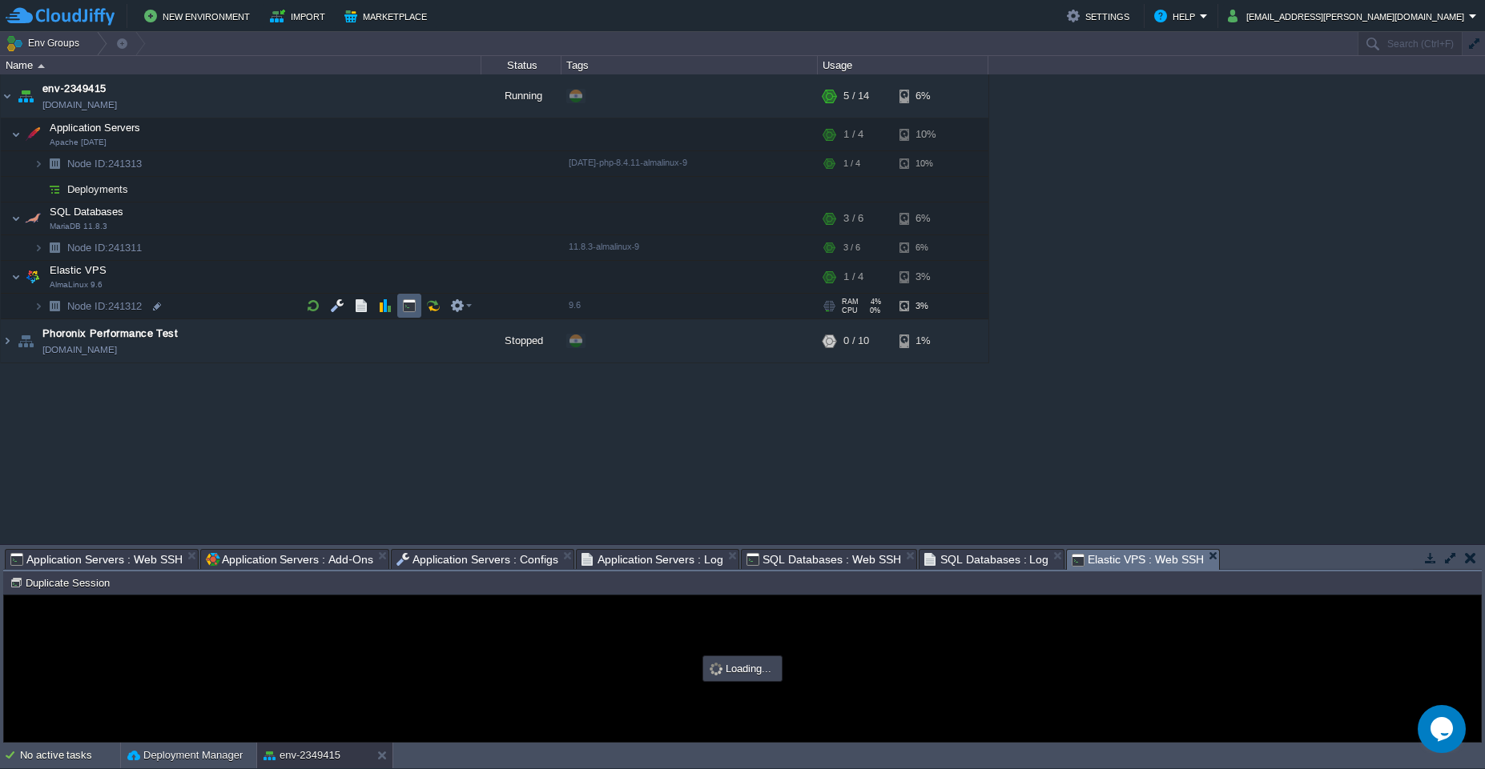
scroll to position [0, 0]
type input "#000000"
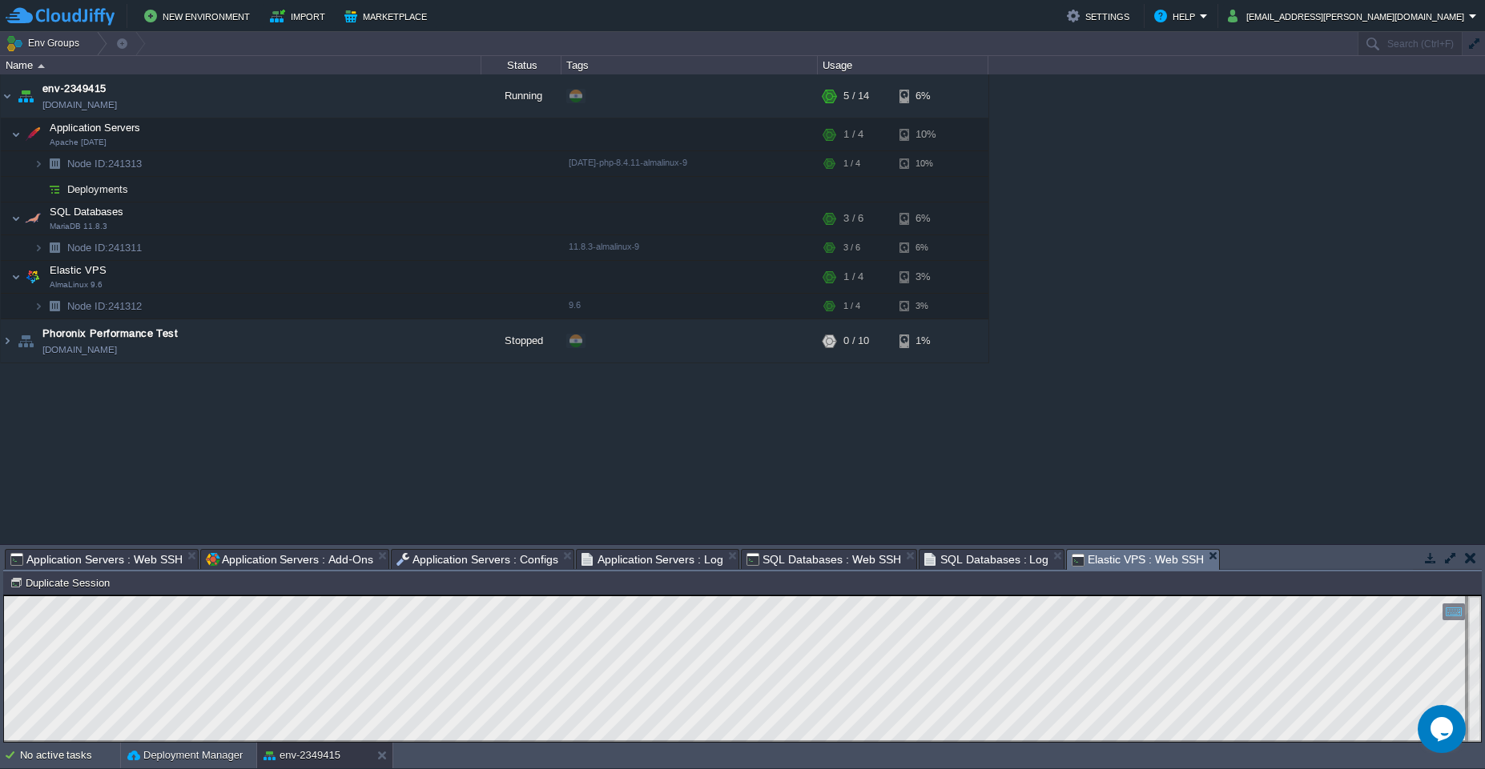
click at [1454, 565] on td at bounding box center [1450, 557] width 20 height 19
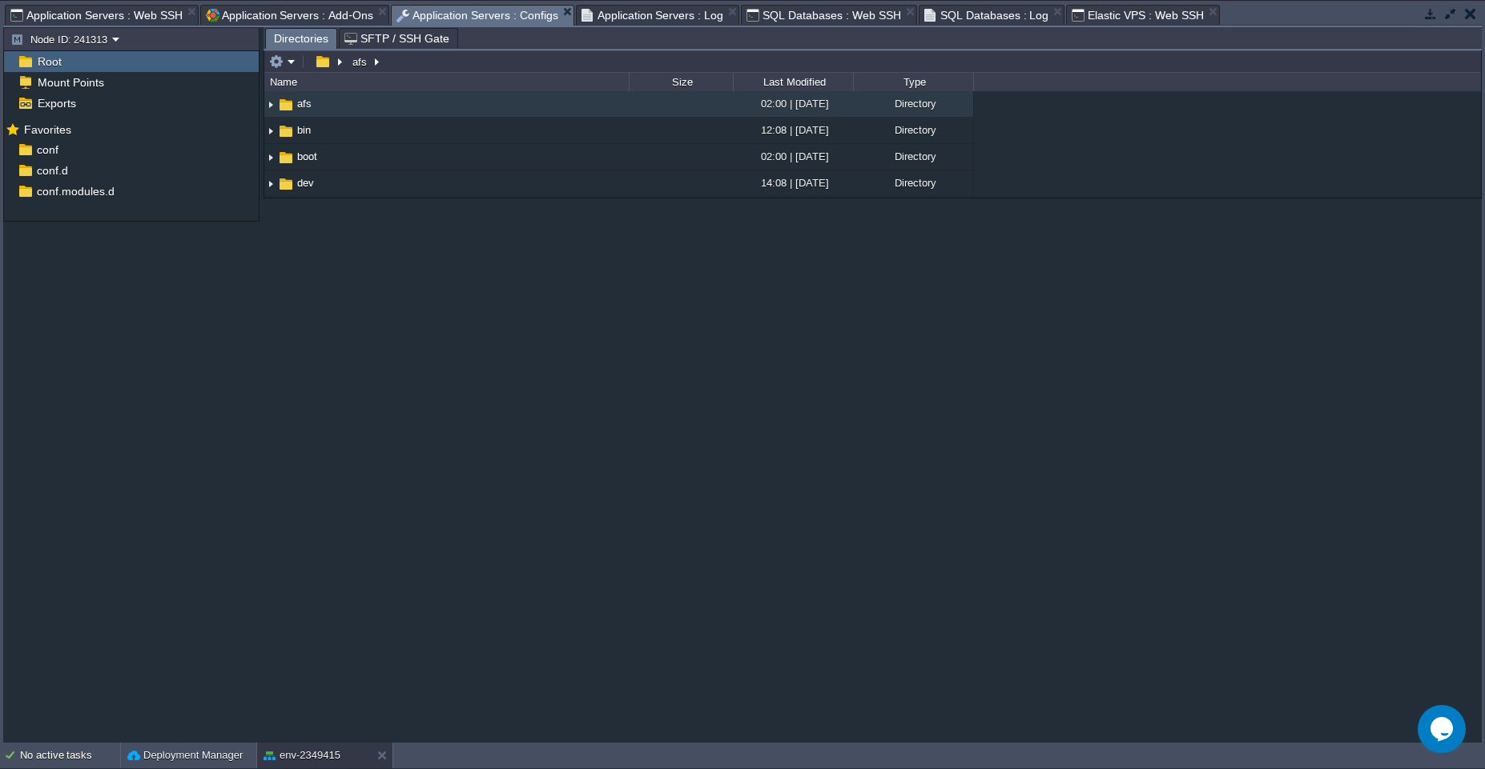
click at [463, 13] on span "Application Servers : Configs" at bounding box center [477, 16] width 162 height 20
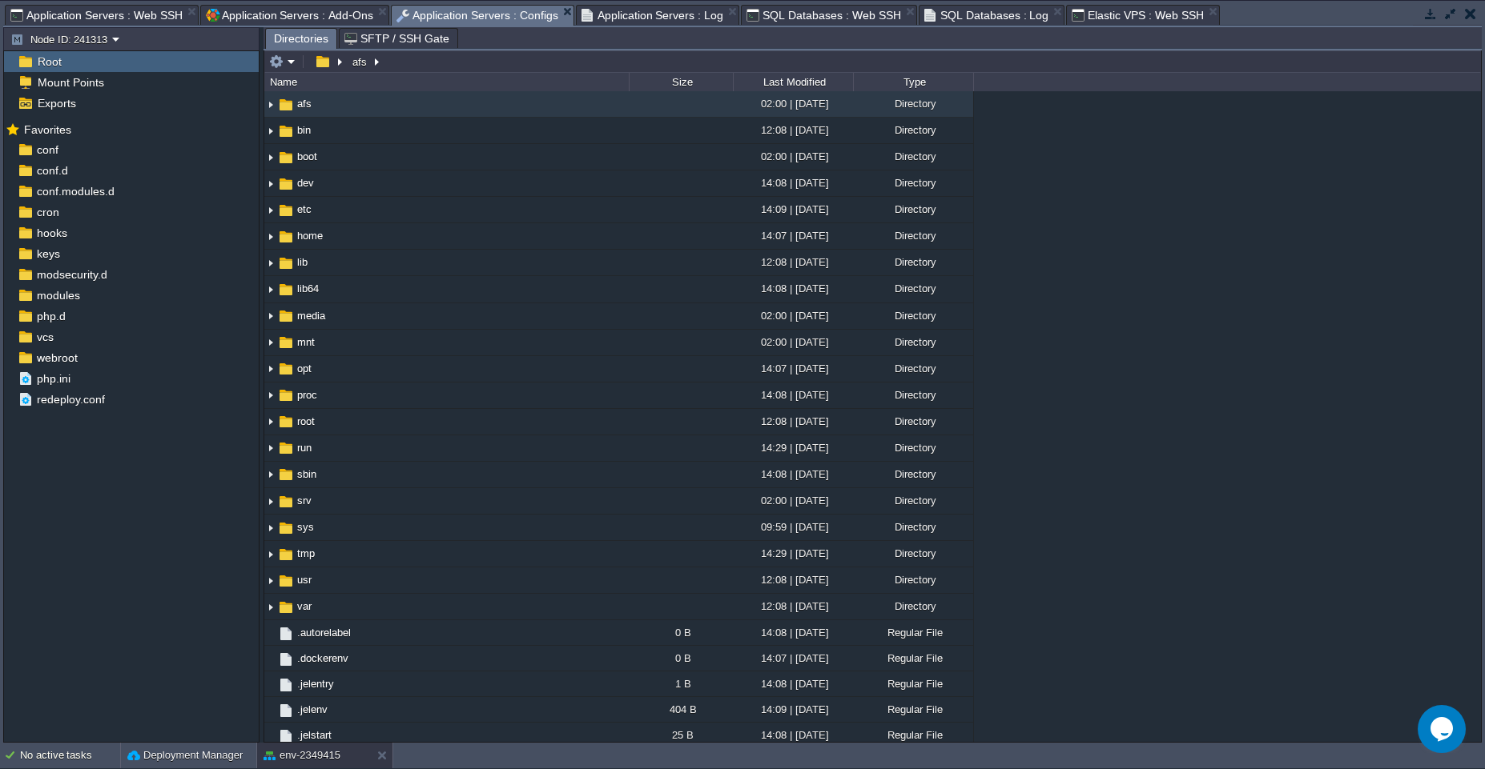
click at [637, 8] on span "Application Servers : Log" at bounding box center [652, 15] width 143 height 19
click at [512, 12] on span "Application Servers : Configs" at bounding box center [477, 16] width 162 height 20
click at [1452, 22] on td at bounding box center [1450, 13] width 20 height 19
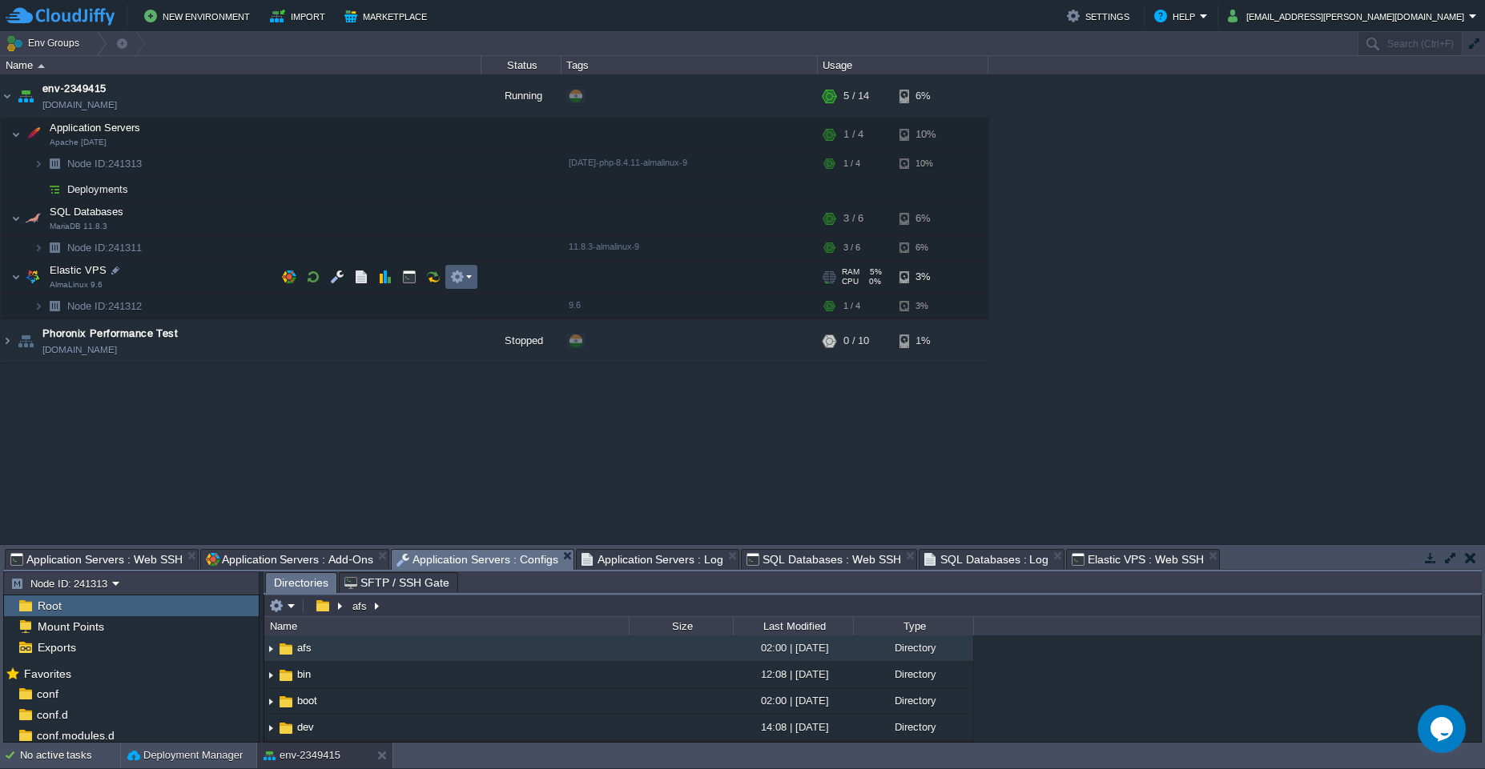
click at [472, 279] on td at bounding box center [461, 277] width 32 height 24
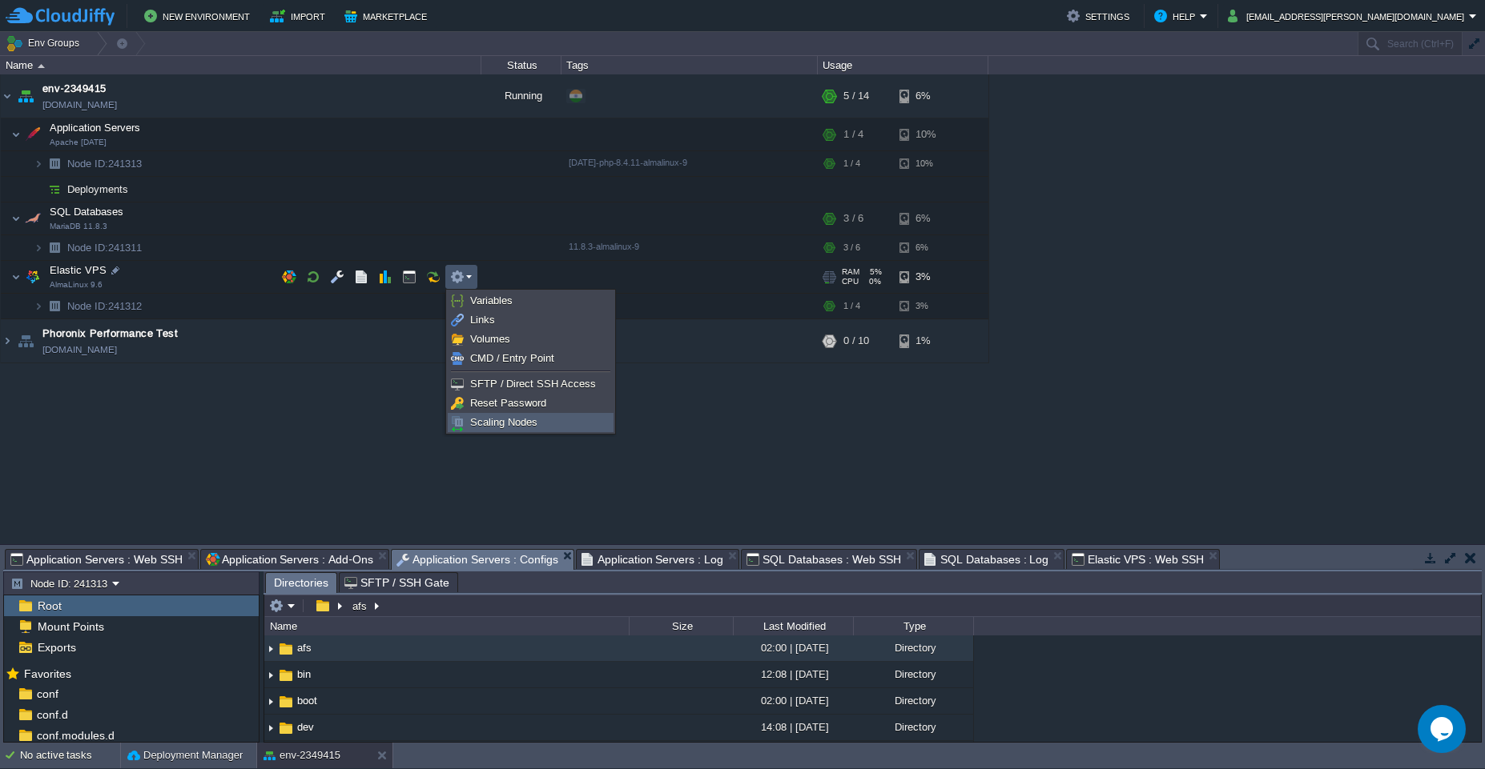
click at [502, 430] on link "Scaling Nodes" at bounding box center [530, 423] width 164 height 18
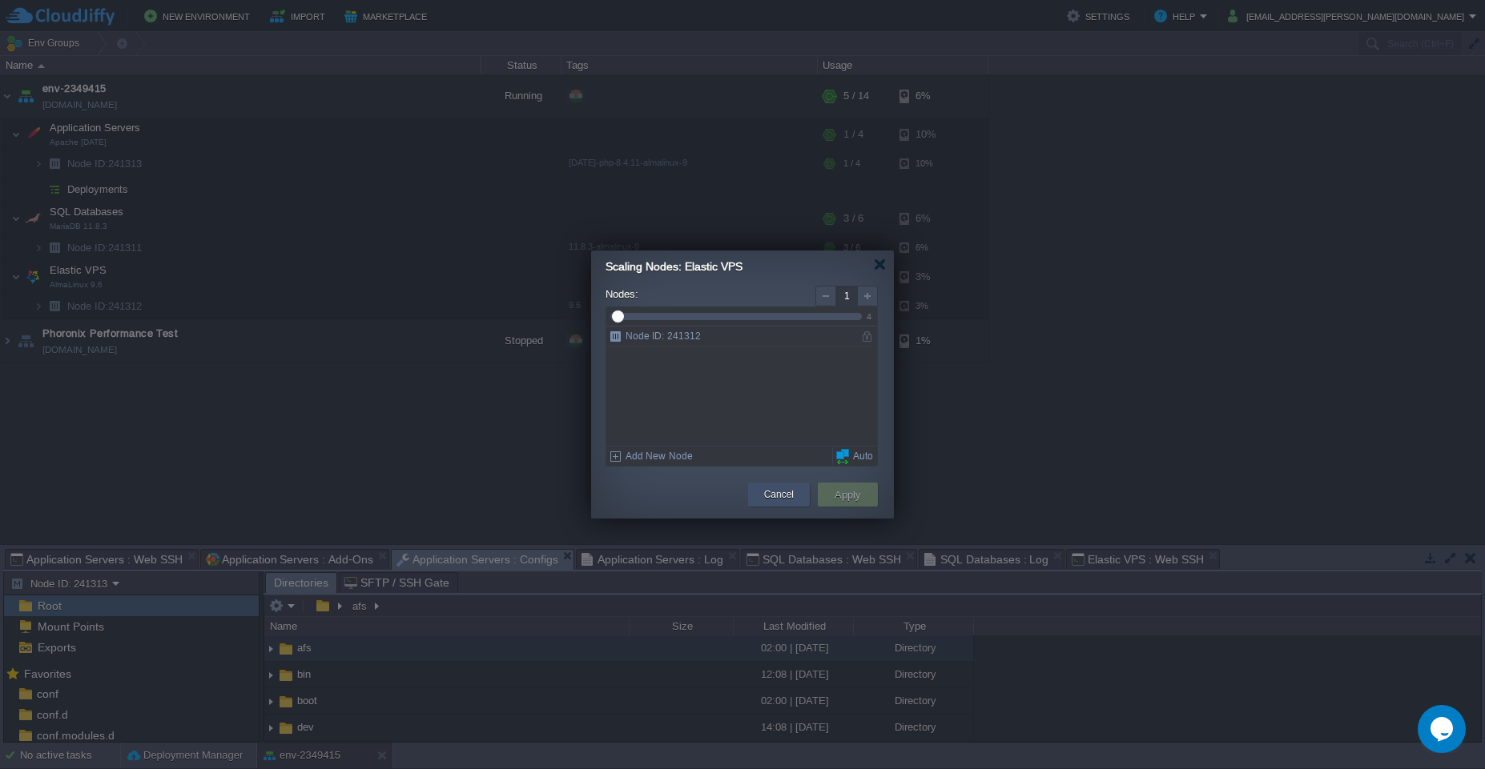
click at [765, 501] on button "Cancel" at bounding box center [779, 495] width 30 height 16
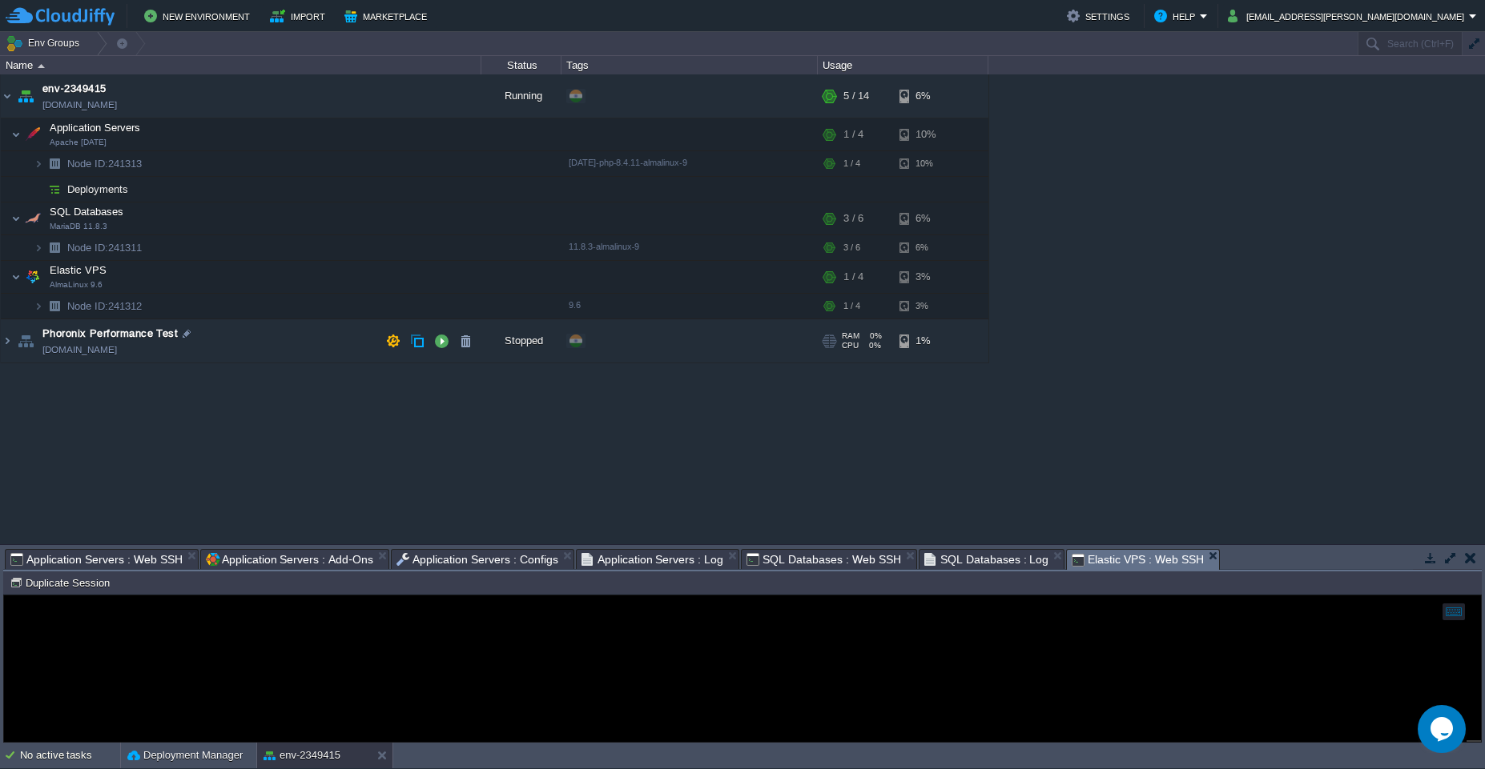
click at [1115, 557] on span "Elastic VPS : Web SSH" at bounding box center [1137, 560] width 132 height 20
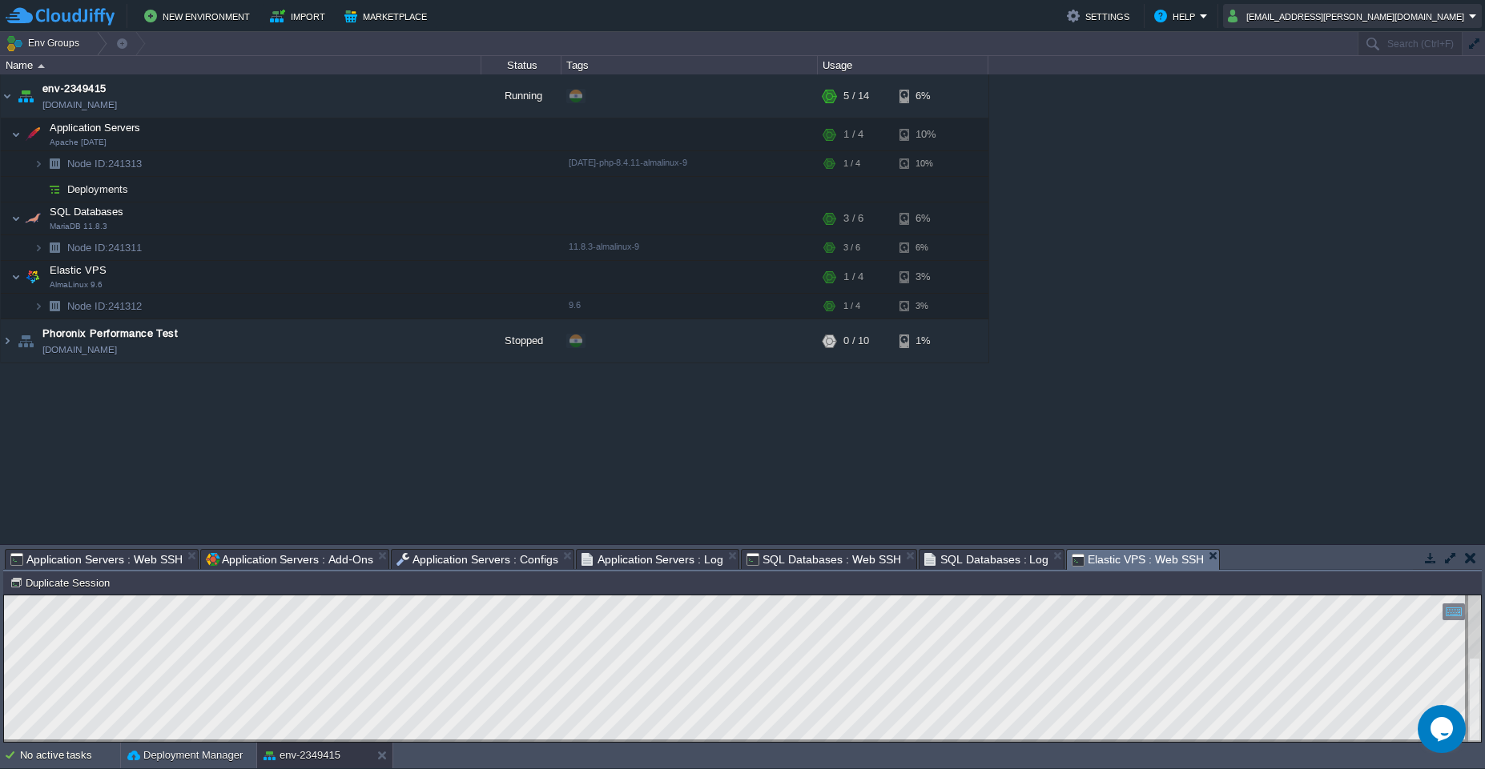
drag, startPoint x: 1307, startPoint y: 22, endPoint x: 1454, endPoint y: 21, distance: 147.3
click at [1454, 21] on button "[EMAIL_ADDRESS][PERSON_NAME][DOMAIN_NAME]" at bounding box center [1348, 15] width 241 height 19
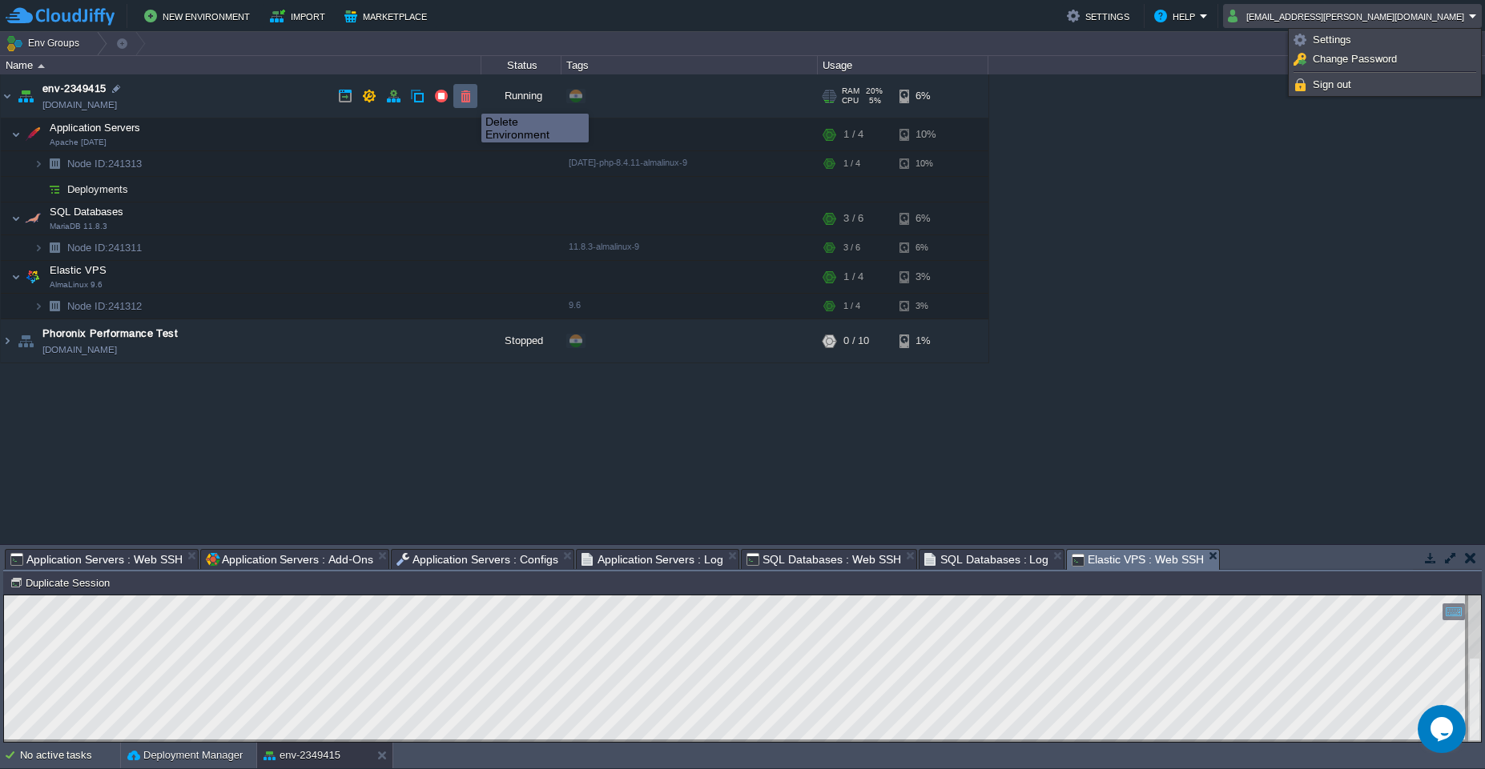
click at [464, 99] on button "button" at bounding box center [465, 96] width 14 height 14
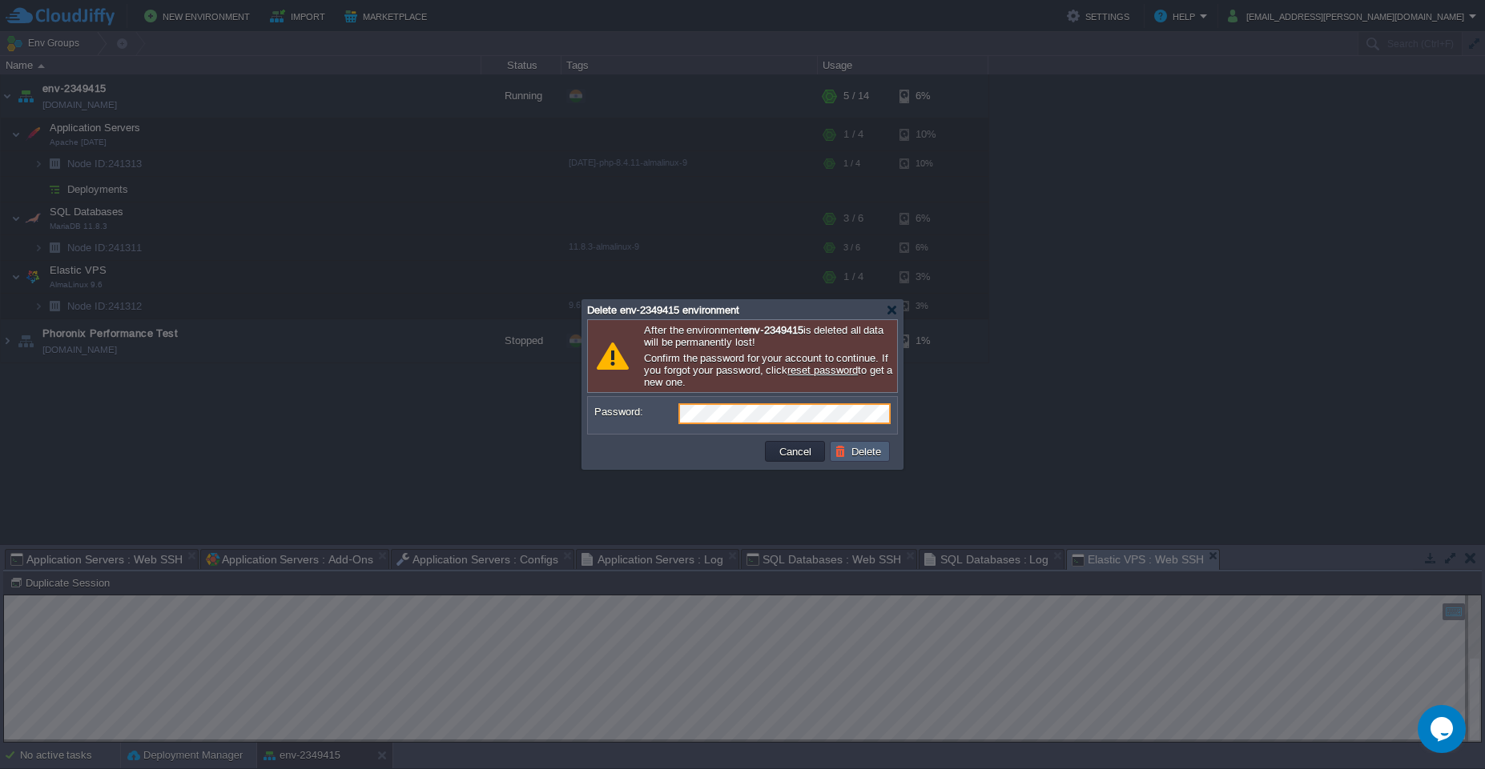
click at [851, 453] on button "Delete" at bounding box center [859, 451] width 51 height 14
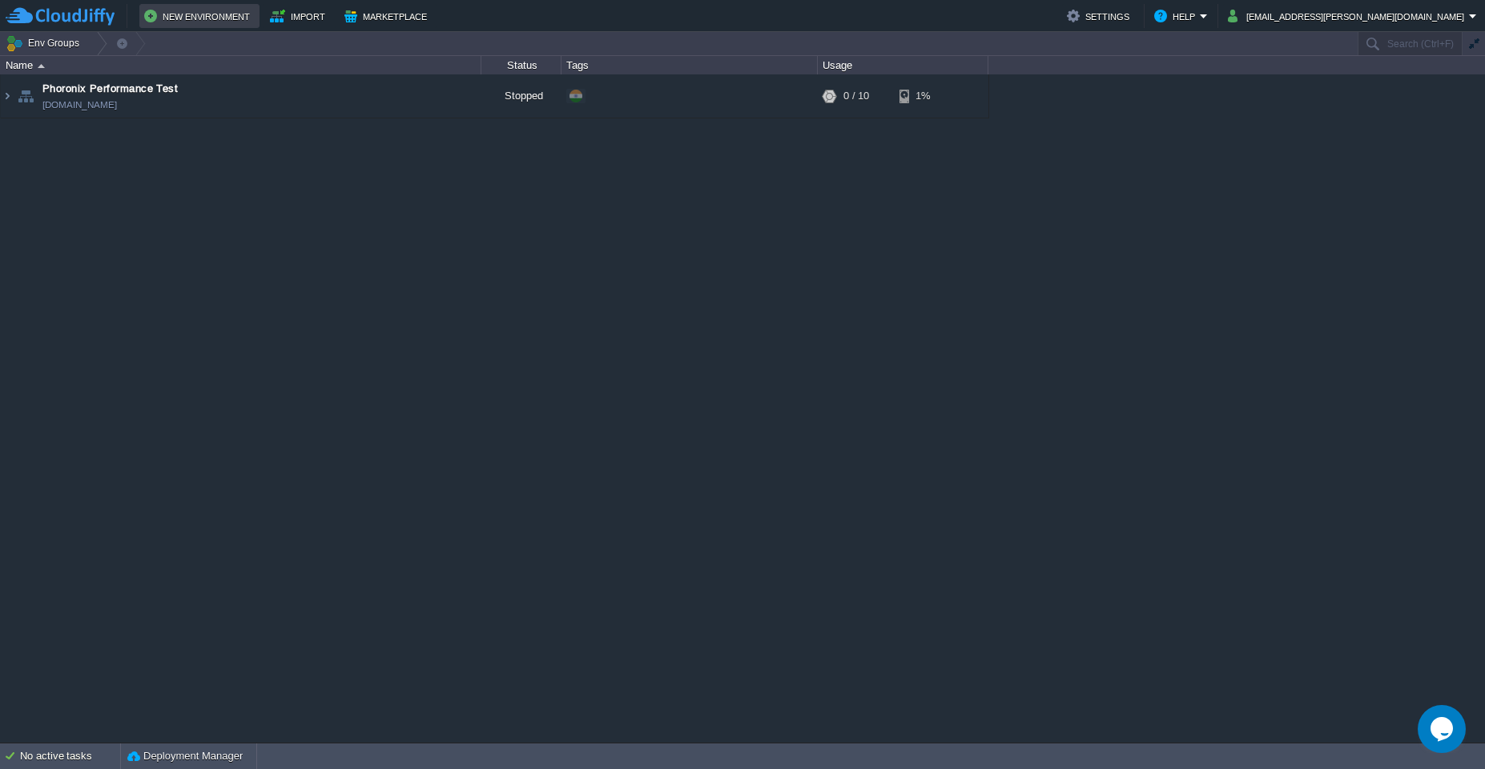
click at [197, 14] on button "New Environment" at bounding box center [199, 15] width 111 height 19
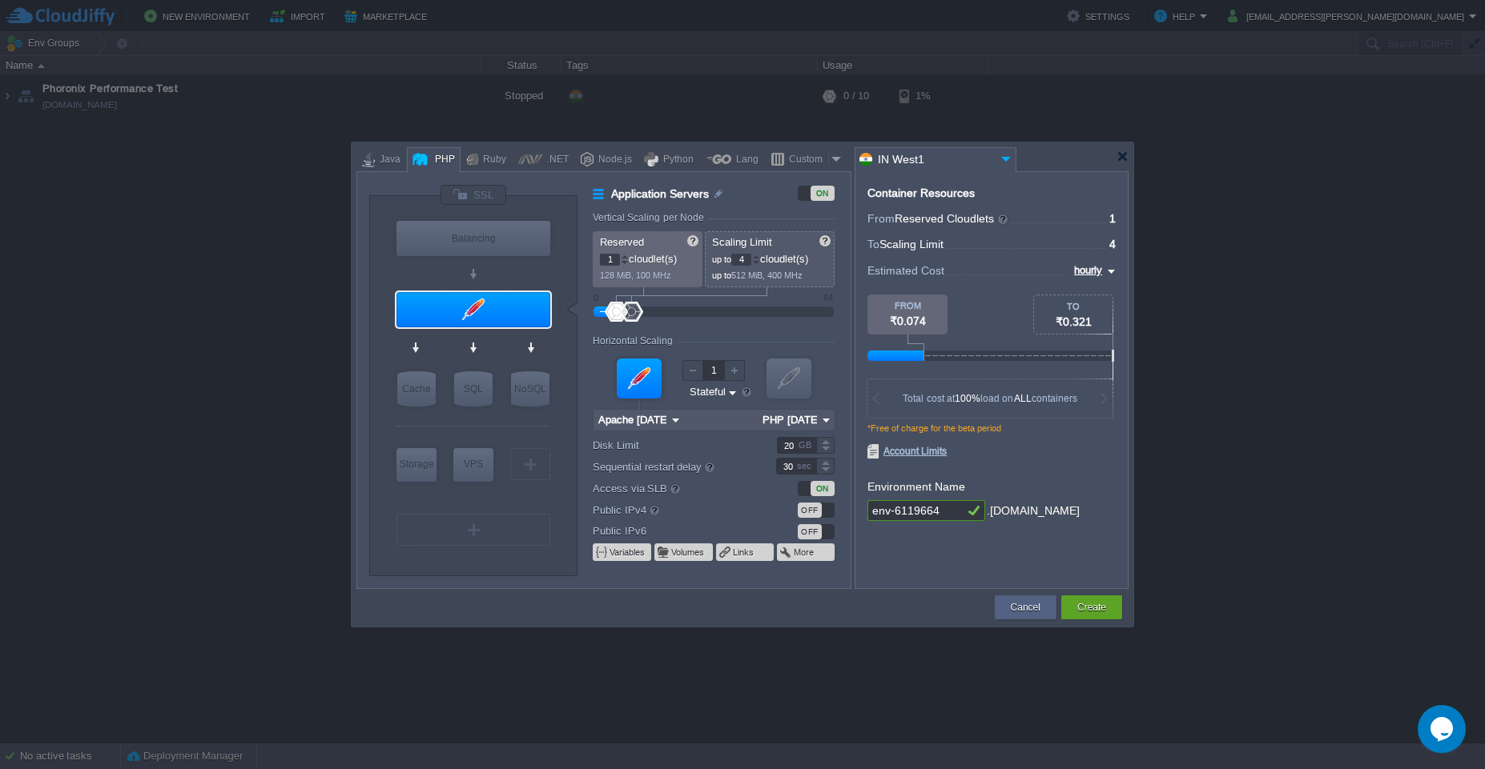
type input "MariaDB 11.8.3"
click at [477, 389] on div "SQL" at bounding box center [473, 389] width 38 height 35
type input "SQL Databases"
type input "4"
type input "6"
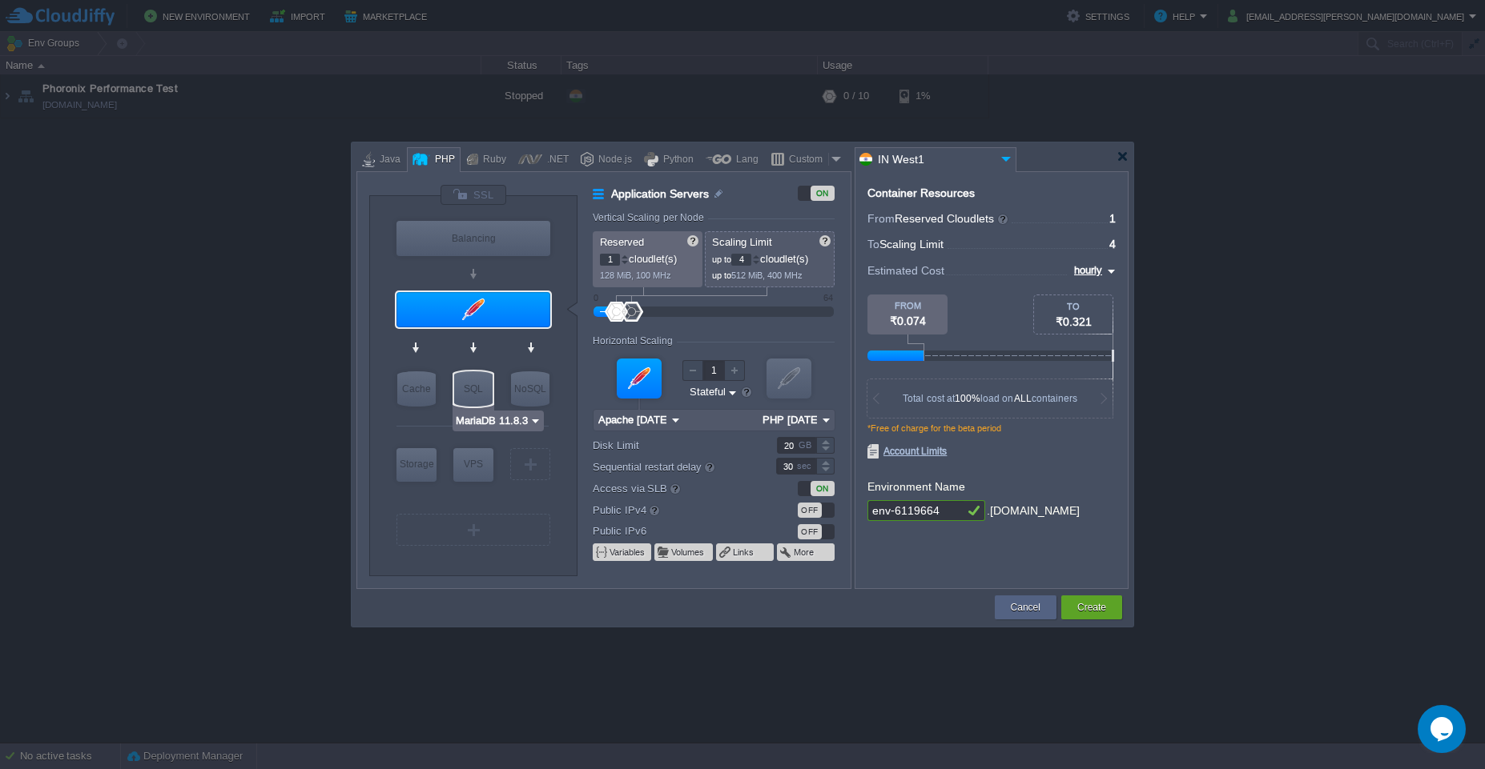
type input "MariaDB 11.8.3"
type input "11.8.3-almalinux-9"
type input "Stateless"
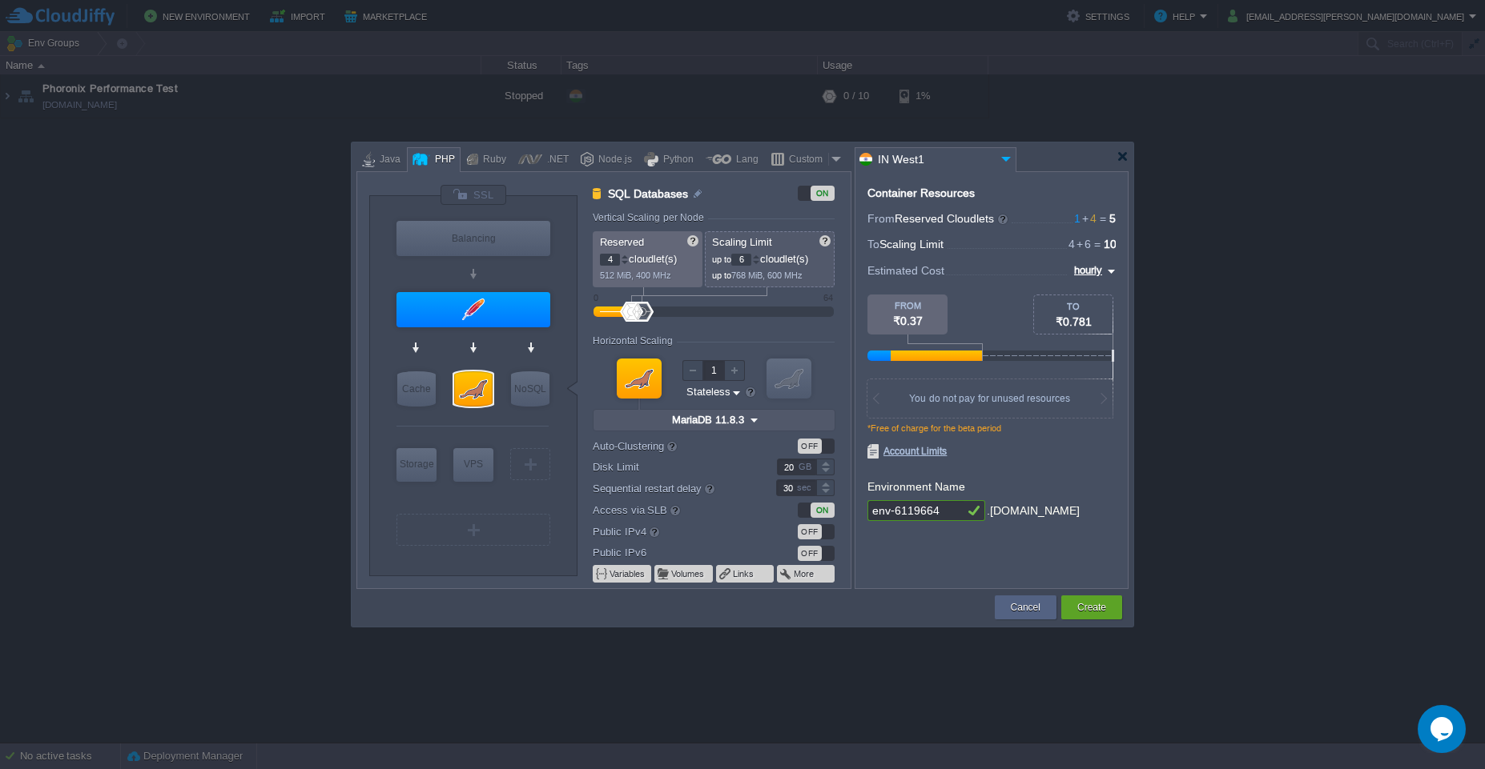
click at [436, 163] on div "PHP" at bounding box center [442, 160] width 25 height 24
type input "Apache [DATE]"
click at [827, 536] on div "OFF" at bounding box center [816, 531] width 37 height 15
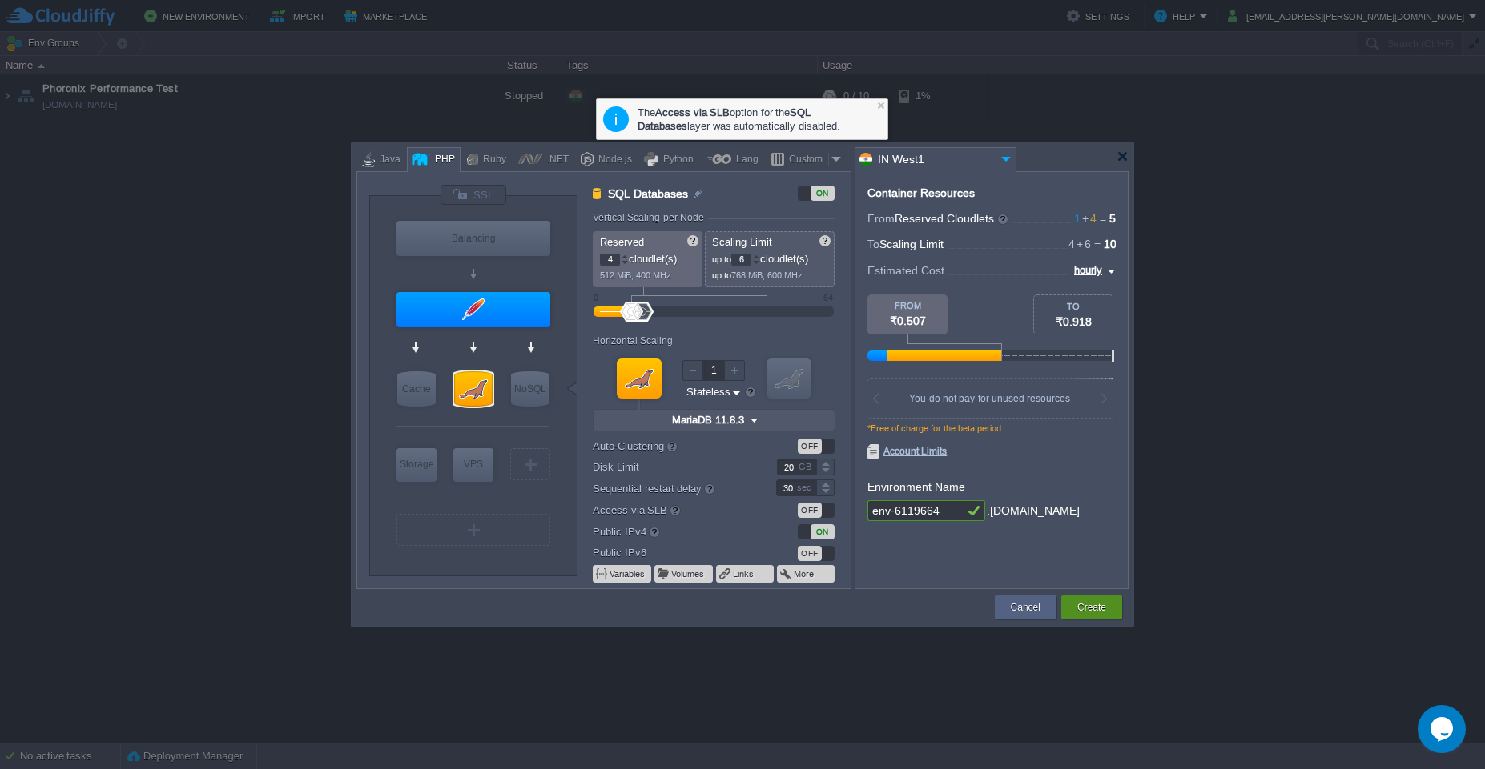
click at [1091, 614] on button "Create" at bounding box center [1091, 608] width 29 height 16
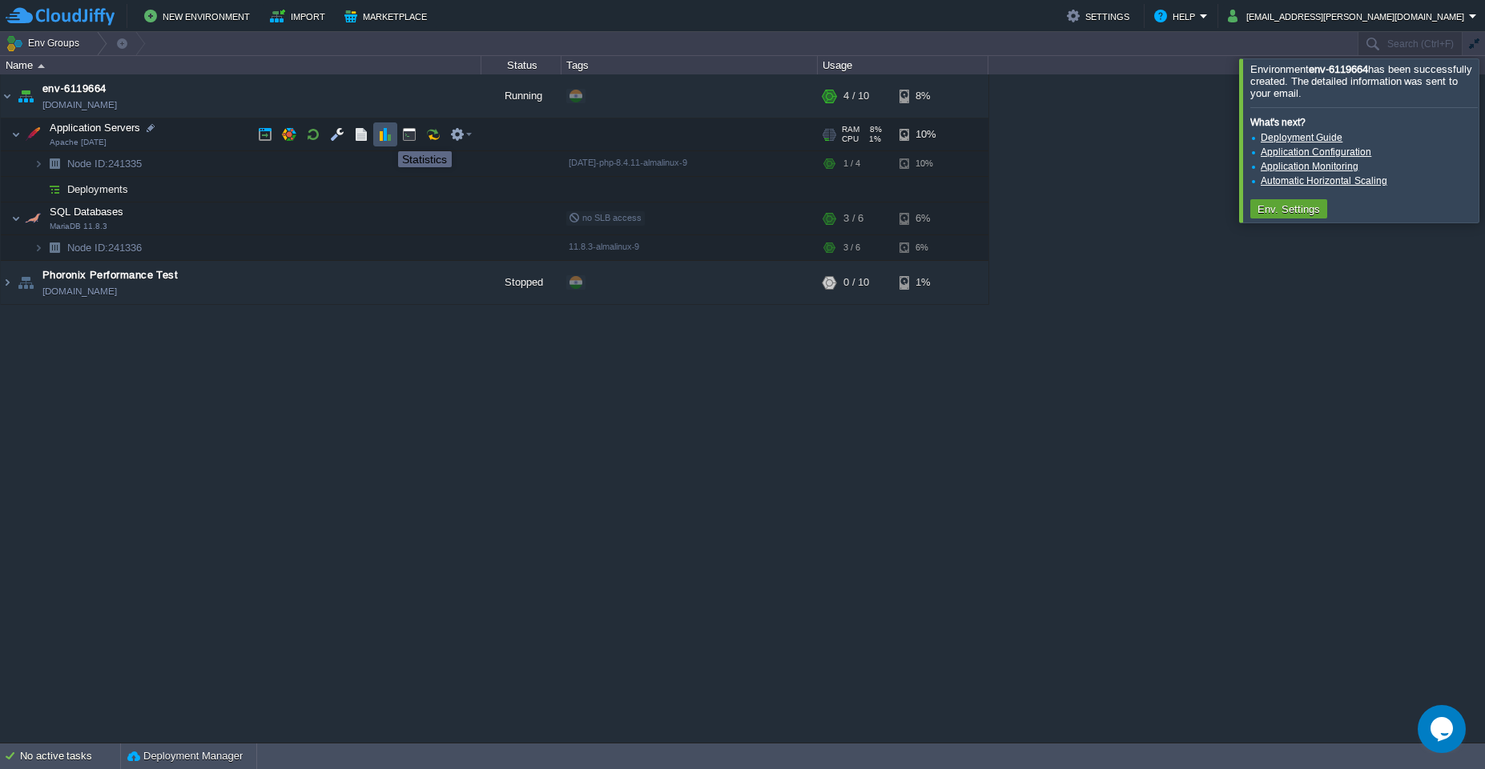
click at [386, 137] on button "button" at bounding box center [385, 134] width 14 height 14
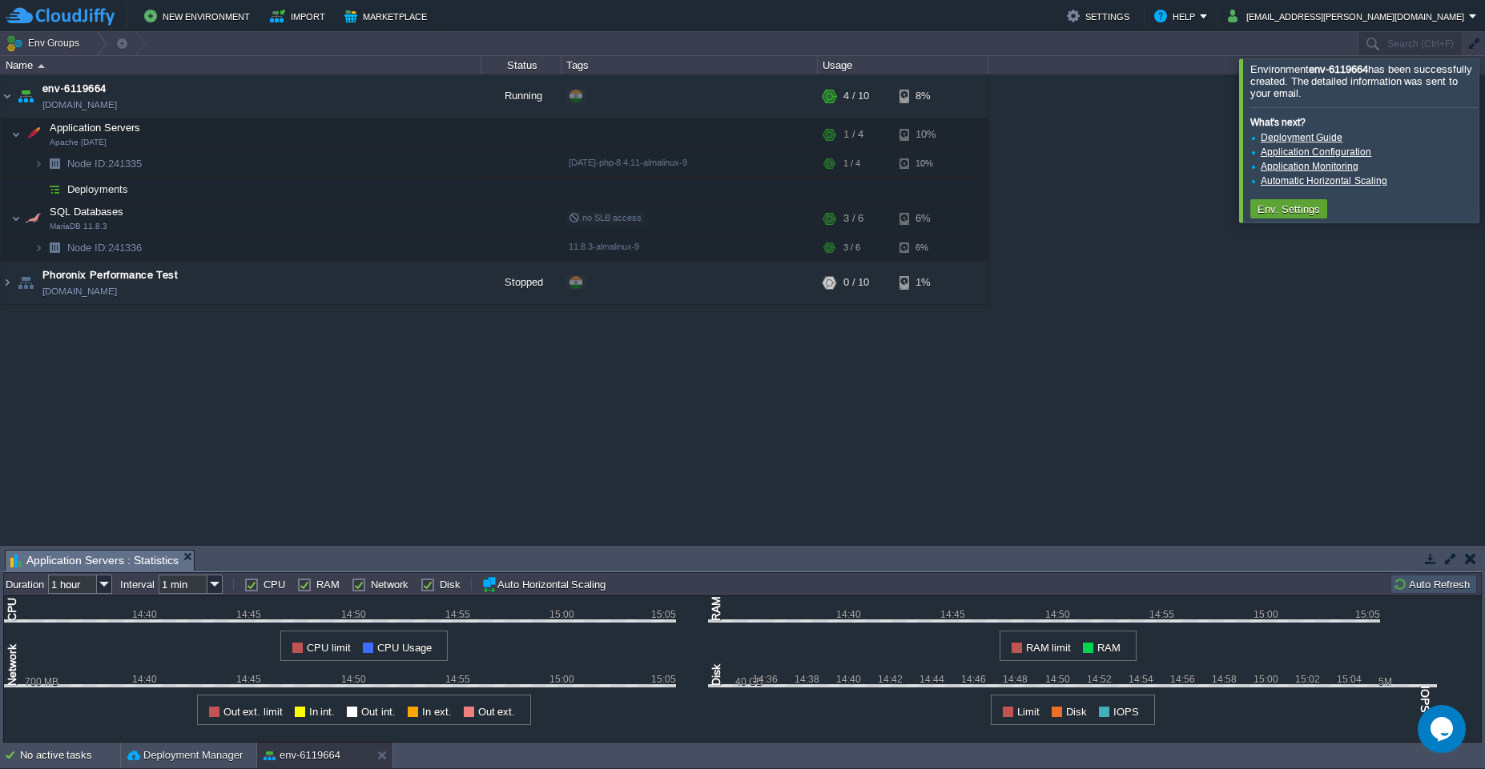
click at [1446, 557] on button "button" at bounding box center [1450, 559] width 14 height 14
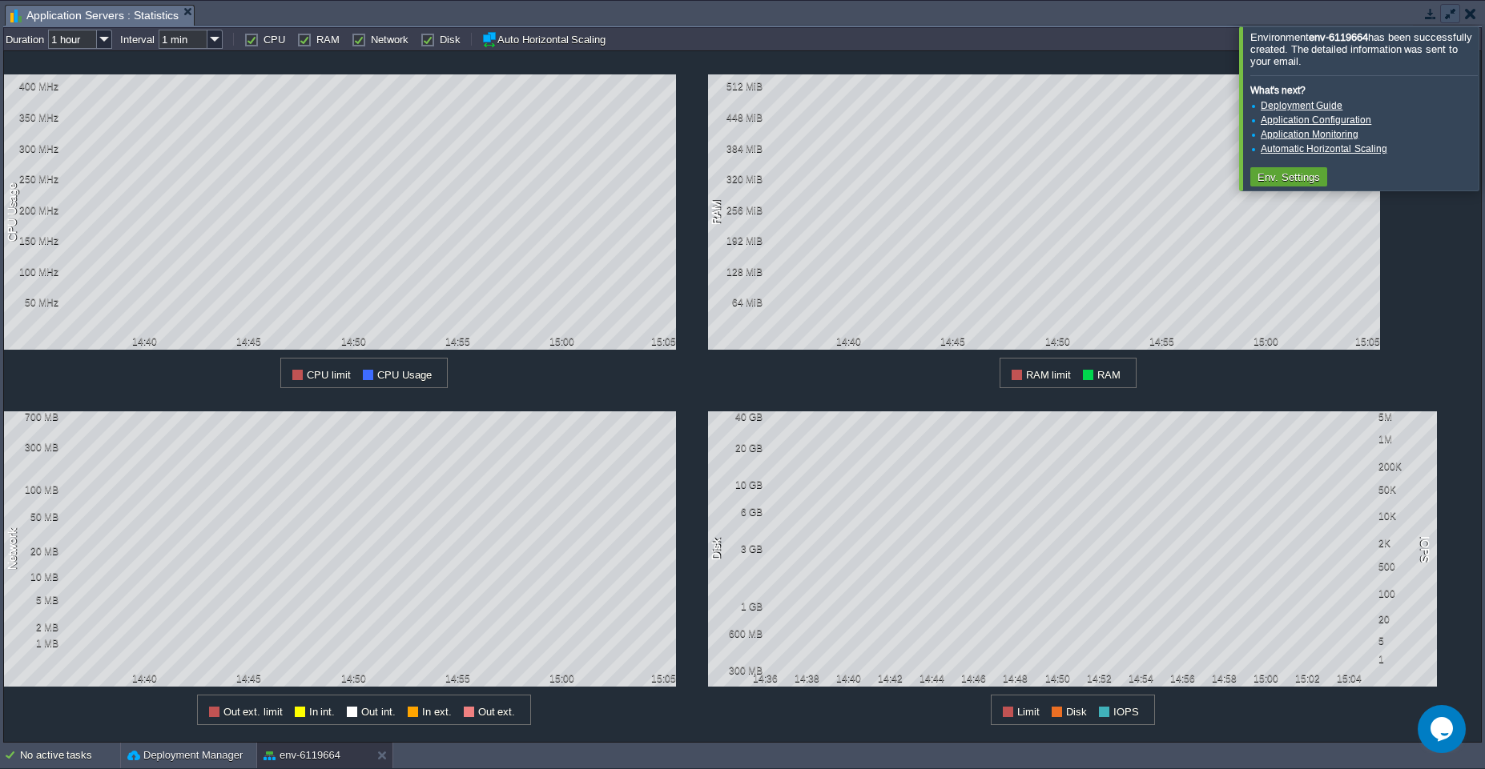
click at [1445, 20] on button "button" at bounding box center [1450, 13] width 14 height 14
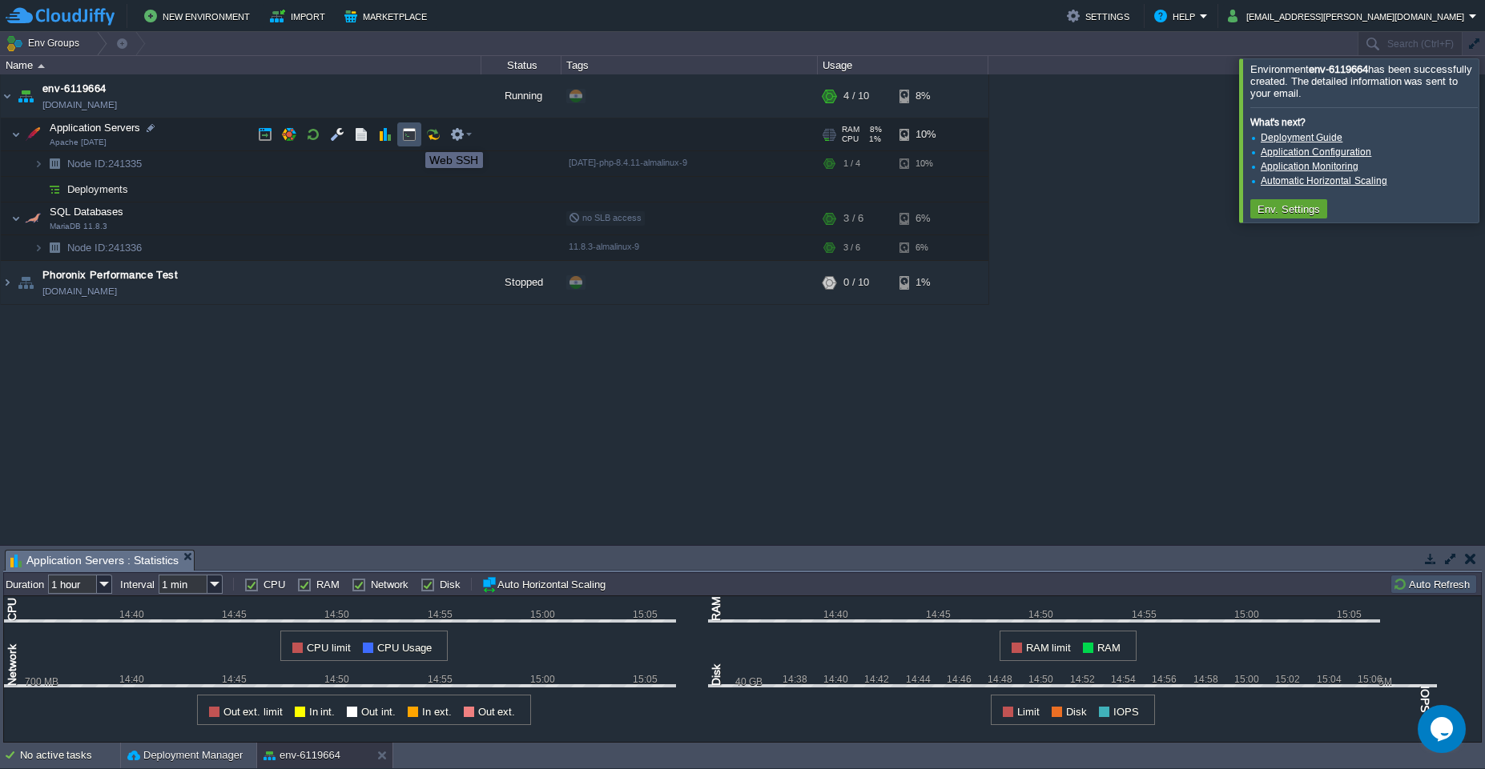
click at [408, 139] on button "button" at bounding box center [409, 134] width 14 height 14
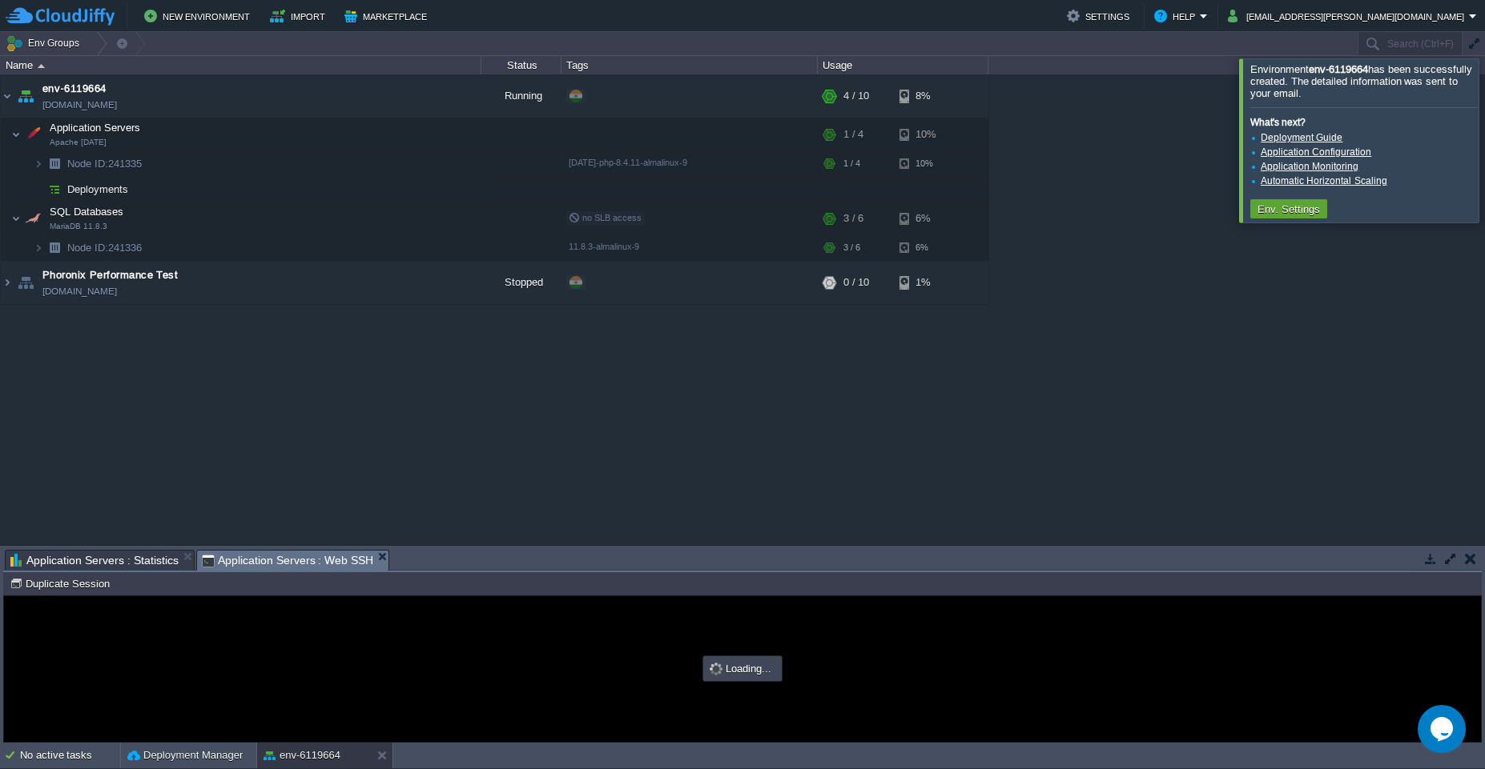
type input "#000000"
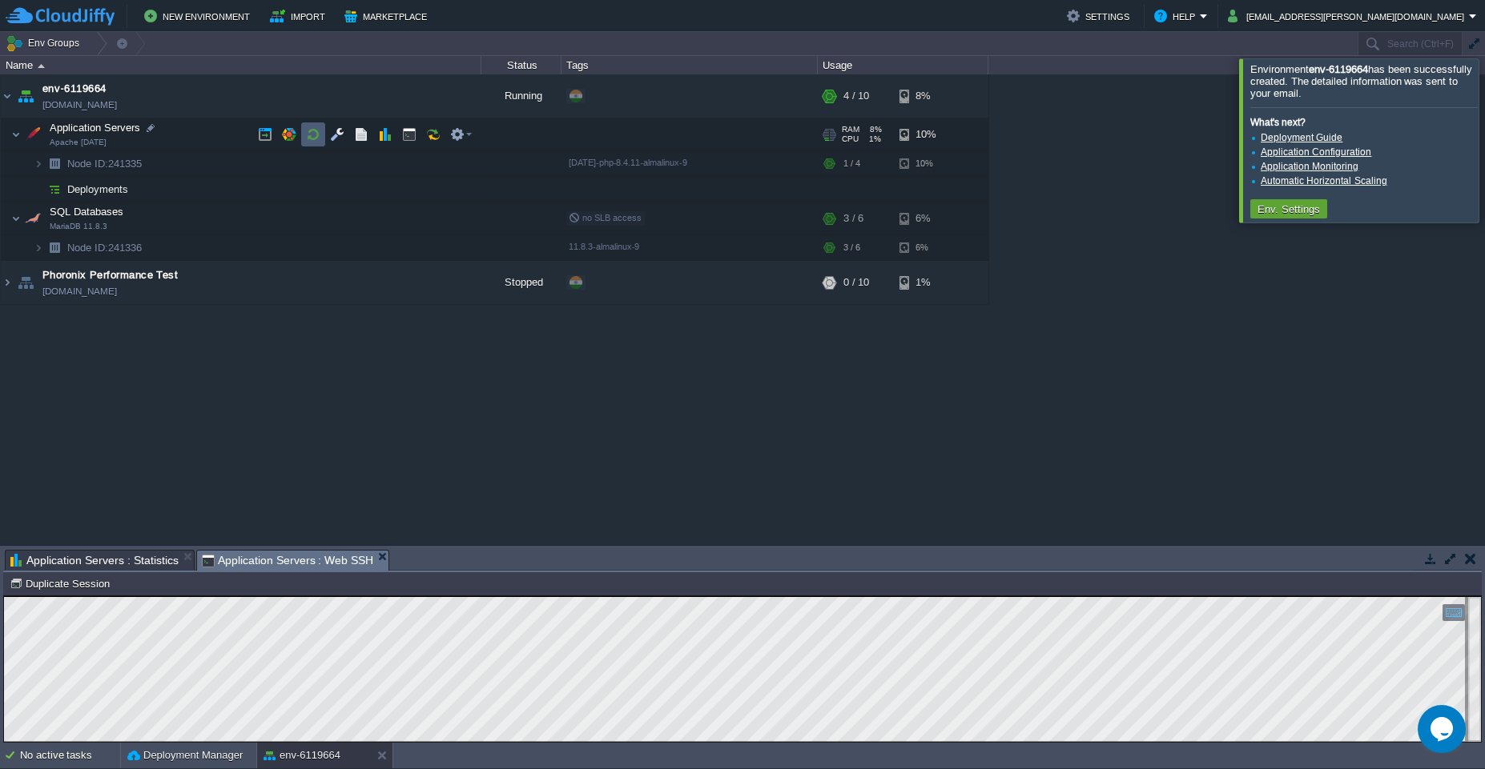
click at [311, 135] on button "button" at bounding box center [313, 134] width 14 height 14
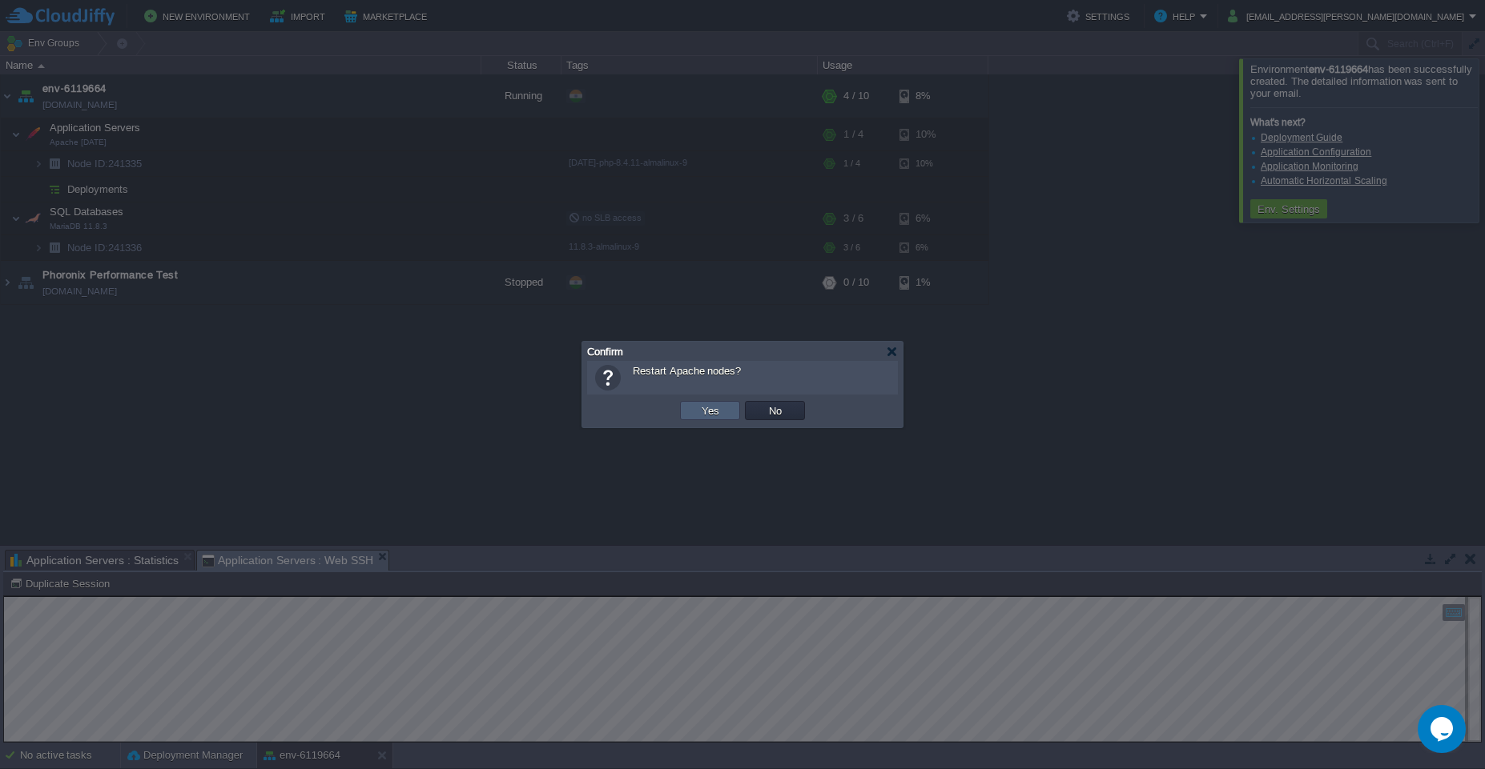
click at [710, 409] on button "Yes" at bounding box center [710, 411] width 27 height 14
